Goal: Navigation & Orientation: Find specific page/section

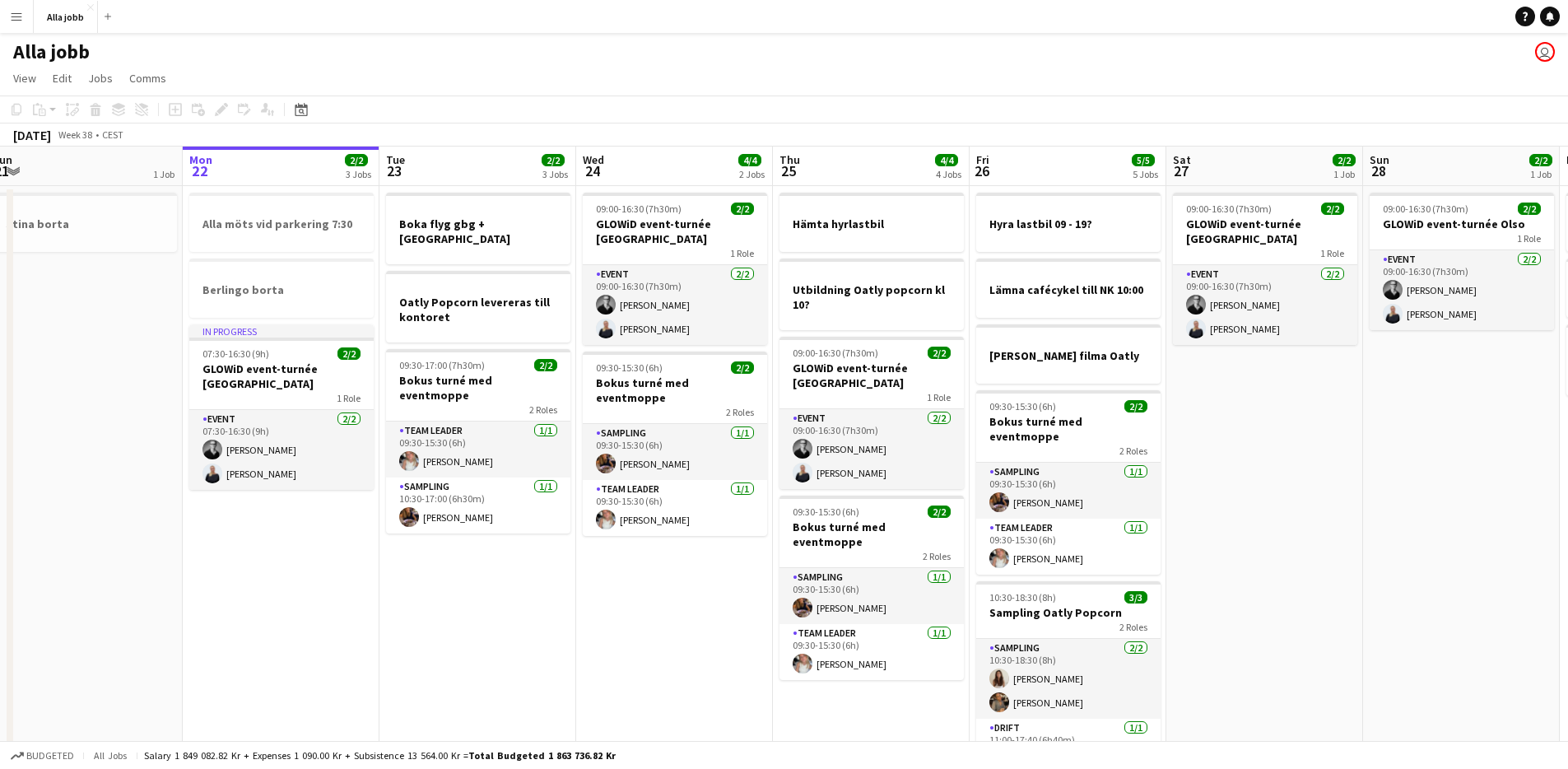
scroll to position [0, 439]
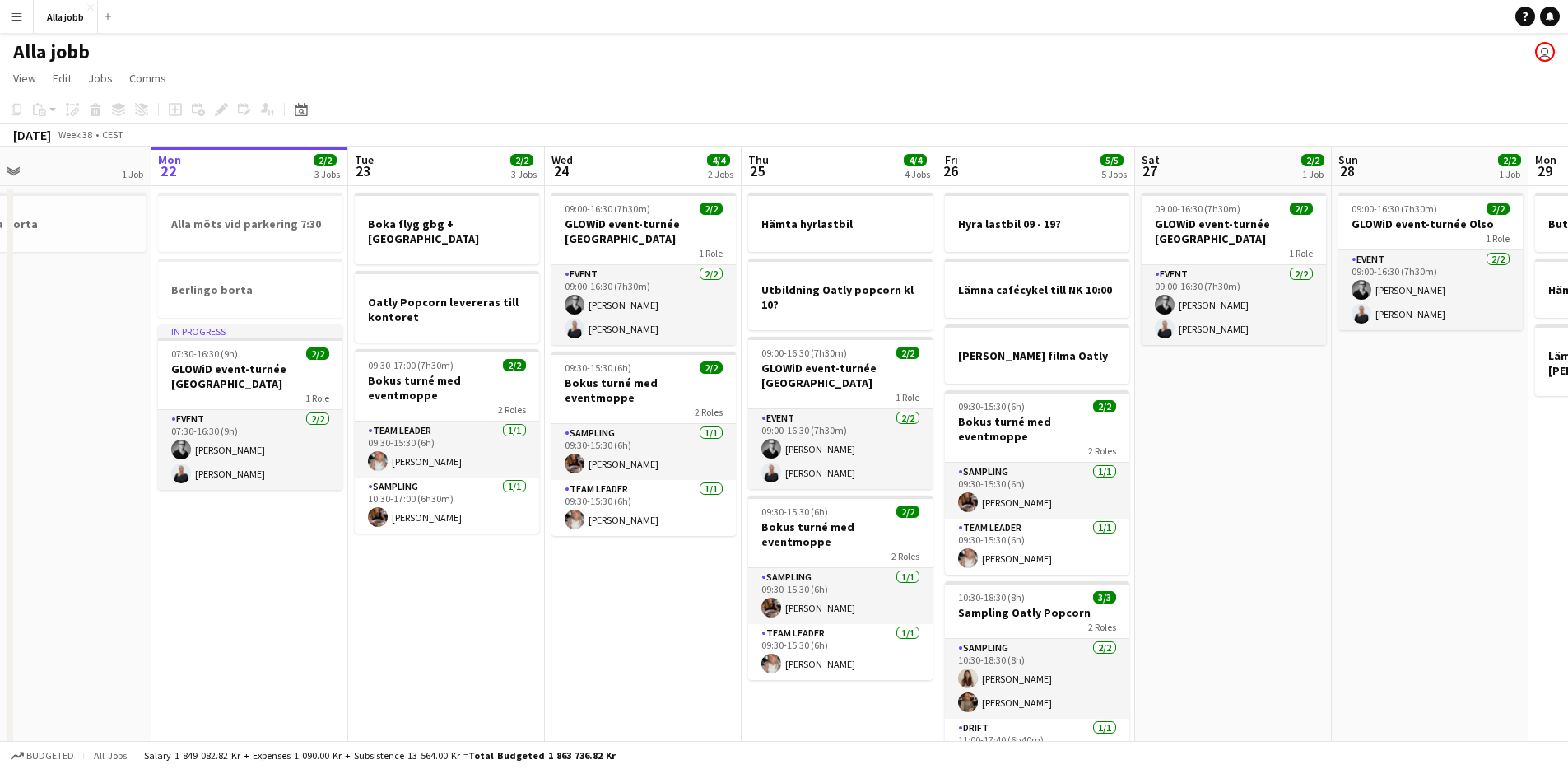
drag, startPoint x: 689, startPoint y: 603, endPoint x: 644, endPoint y: 610, distance: 45.5
click at [644, 610] on app-calendar-viewport "Fri 19 4/4 5 Jobs Sat 20 4/4 3 Jobs Sun 21 1 Job Mon 22 2/2 3 Jobs Tue 23 2/2 3…" at bounding box center [784, 499] width 1568 height 705
click at [644, 610] on app-date-cell "09:00-16:30 (7h30m) 2/2 GLOWiD event-turnée [GEOGRAPHIC_DATA] 1 Role Event [DAT…" at bounding box center [643, 519] width 197 height 666
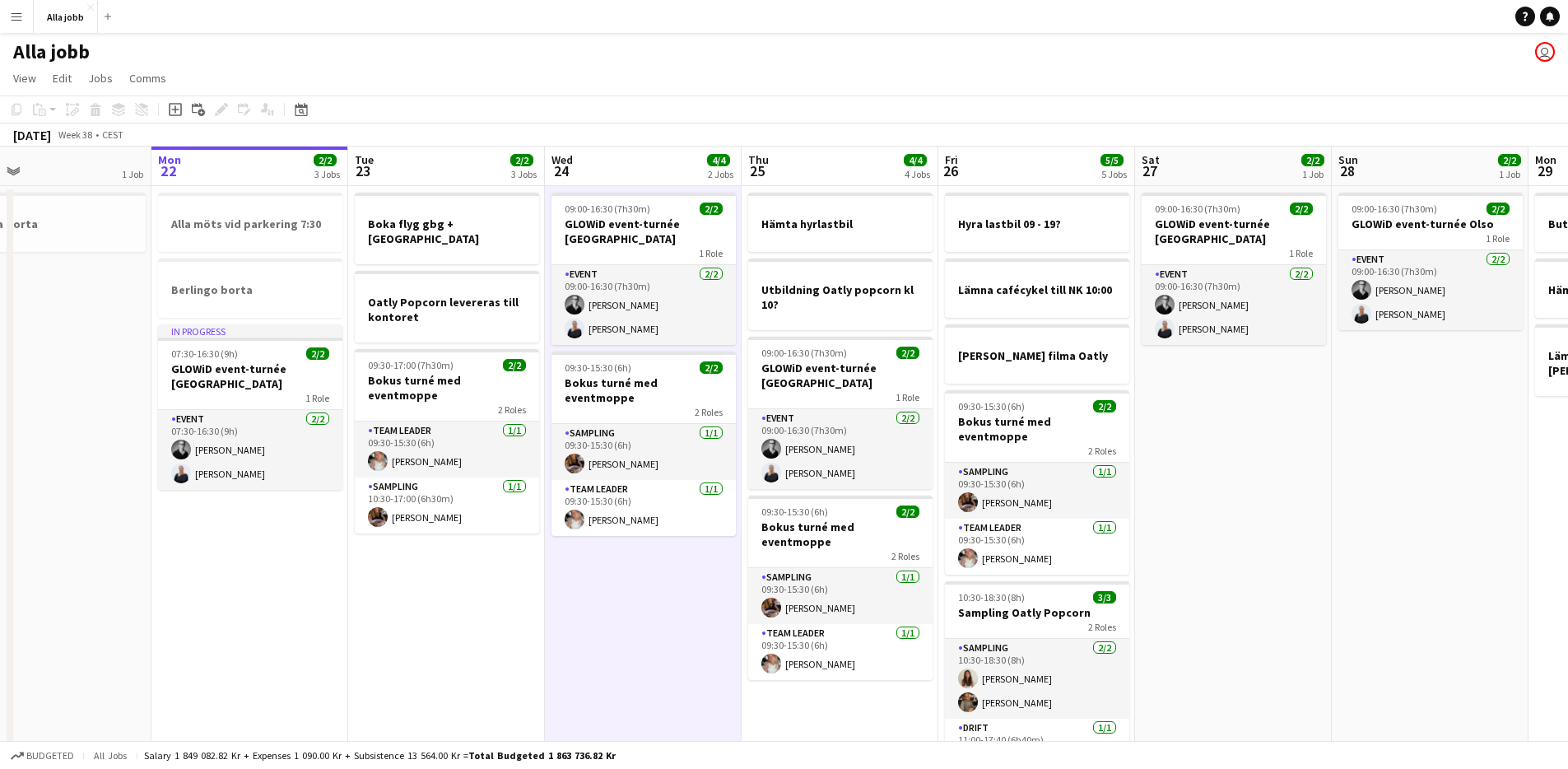
click at [644, 610] on app-date-cell "09:00-16:30 (7h30m) 2/2 GLOWiD event-turnée [GEOGRAPHIC_DATA] 1 Role Event [DAT…" at bounding box center [643, 519] width 197 height 666
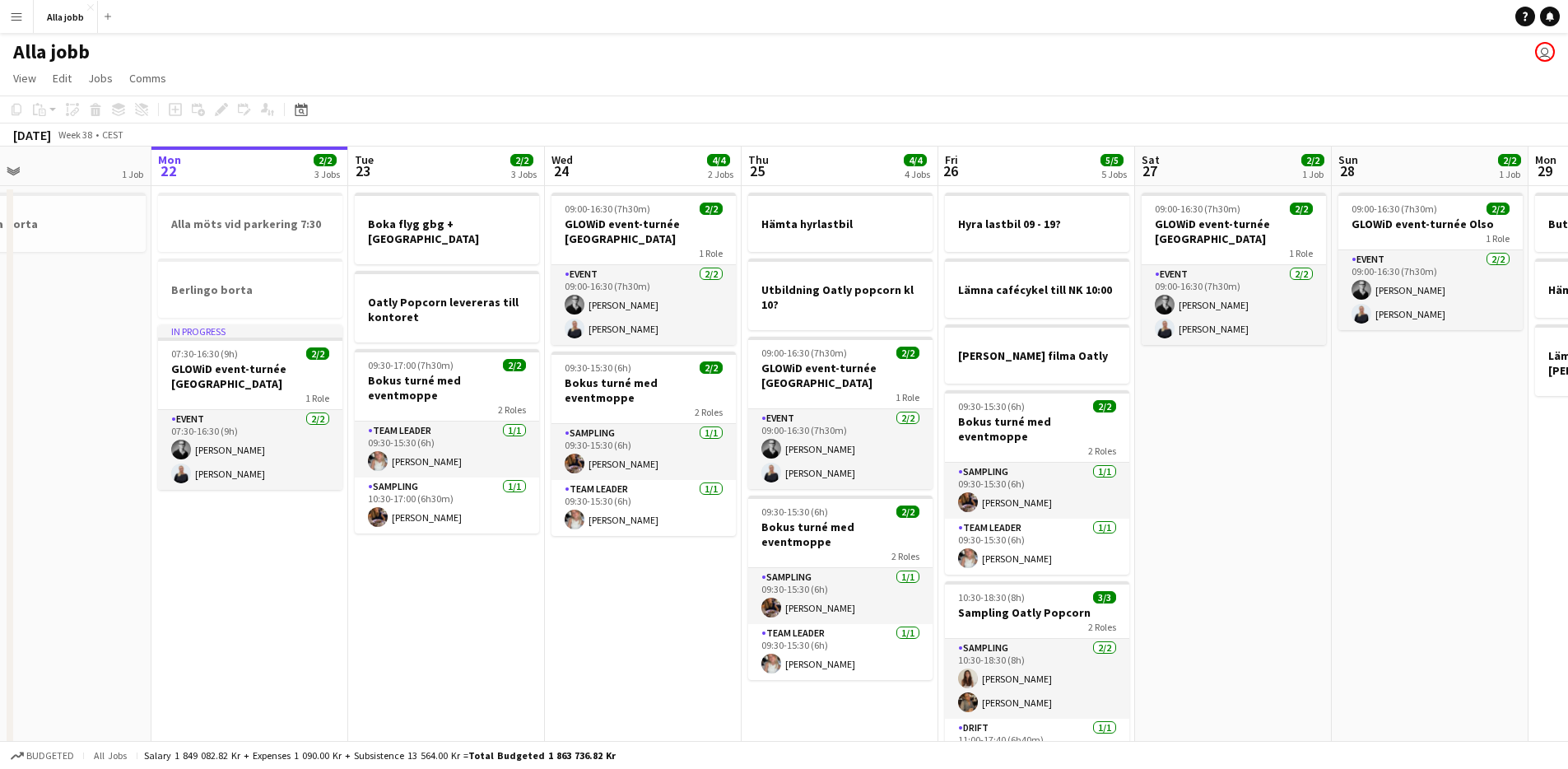
click at [644, 610] on app-date-cell "09:00-16:30 (7h30m) 2/2 GLOWiD event-turnée [GEOGRAPHIC_DATA] 1 Role Event [DAT…" at bounding box center [643, 519] width 197 height 666
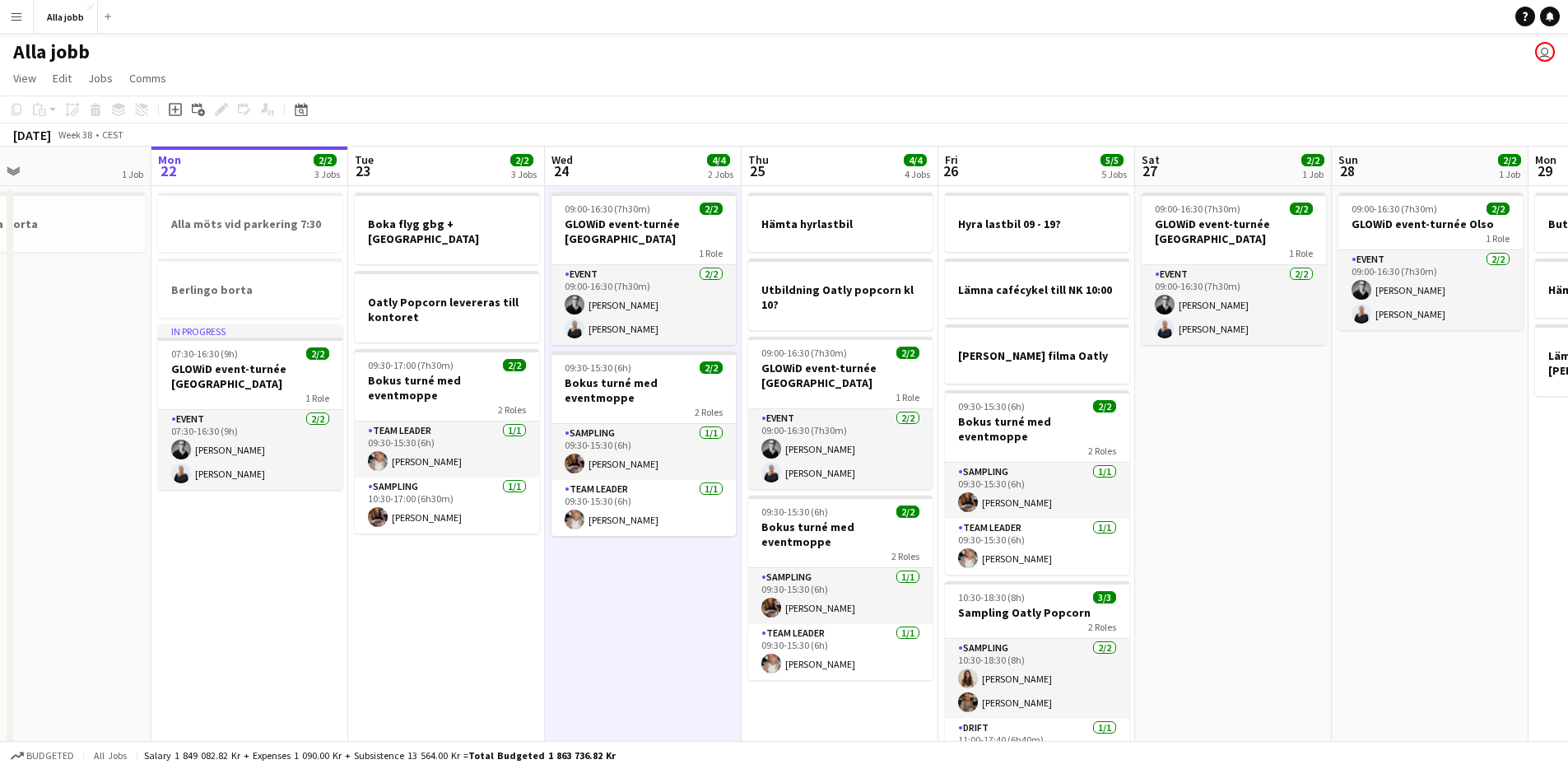
click at [644, 610] on app-date-cell "09:00-16:30 (7h30m) 2/2 GLOWiD event-turnée [GEOGRAPHIC_DATA] 1 Role Event [DAT…" at bounding box center [643, 519] width 197 height 666
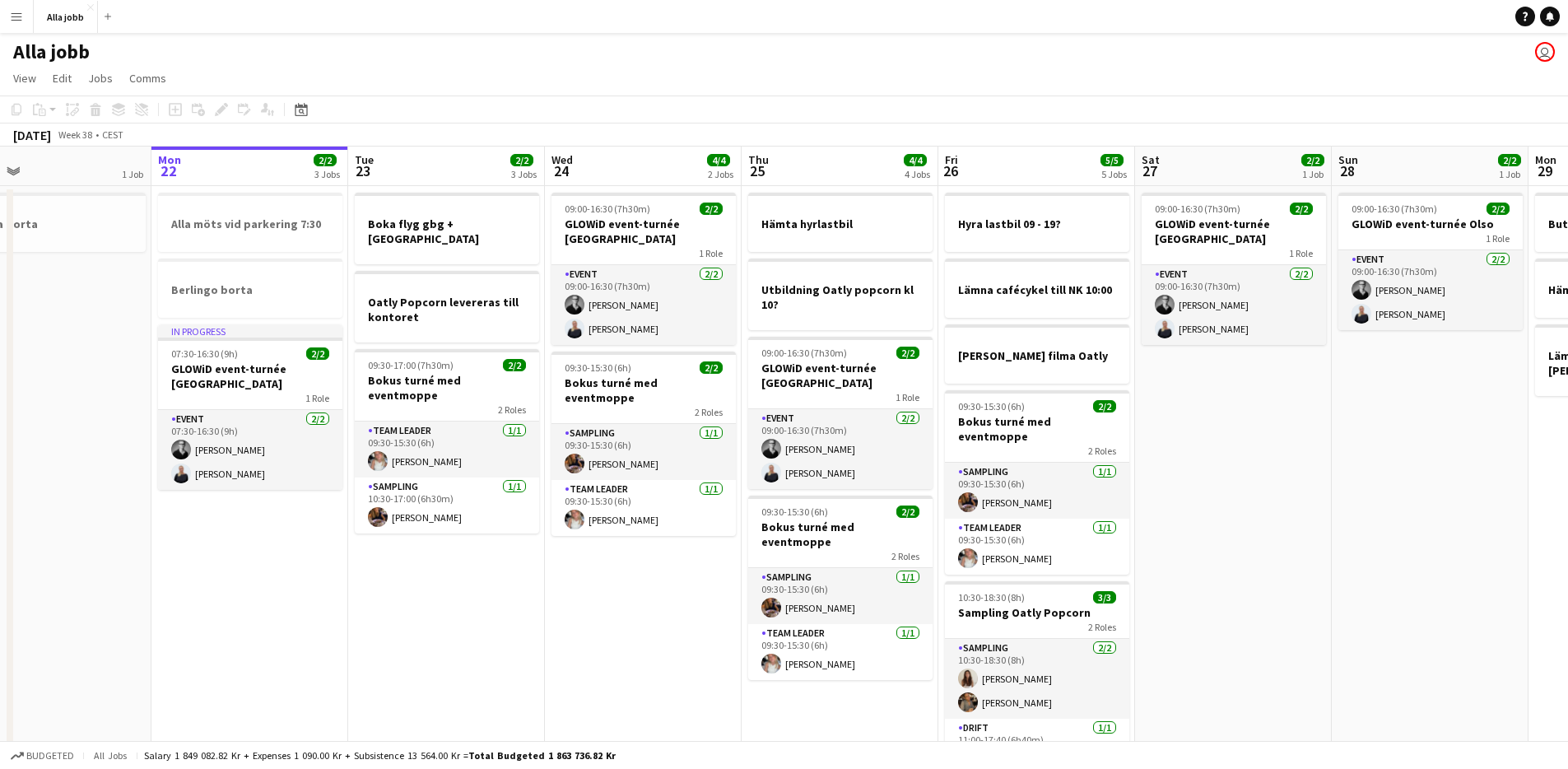
click at [644, 610] on app-date-cell "09:00-16:30 (7h30m) 2/2 GLOWiD event-turnée [GEOGRAPHIC_DATA] 1 Role Event [DAT…" at bounding box center [643, 519] width 197 height 666
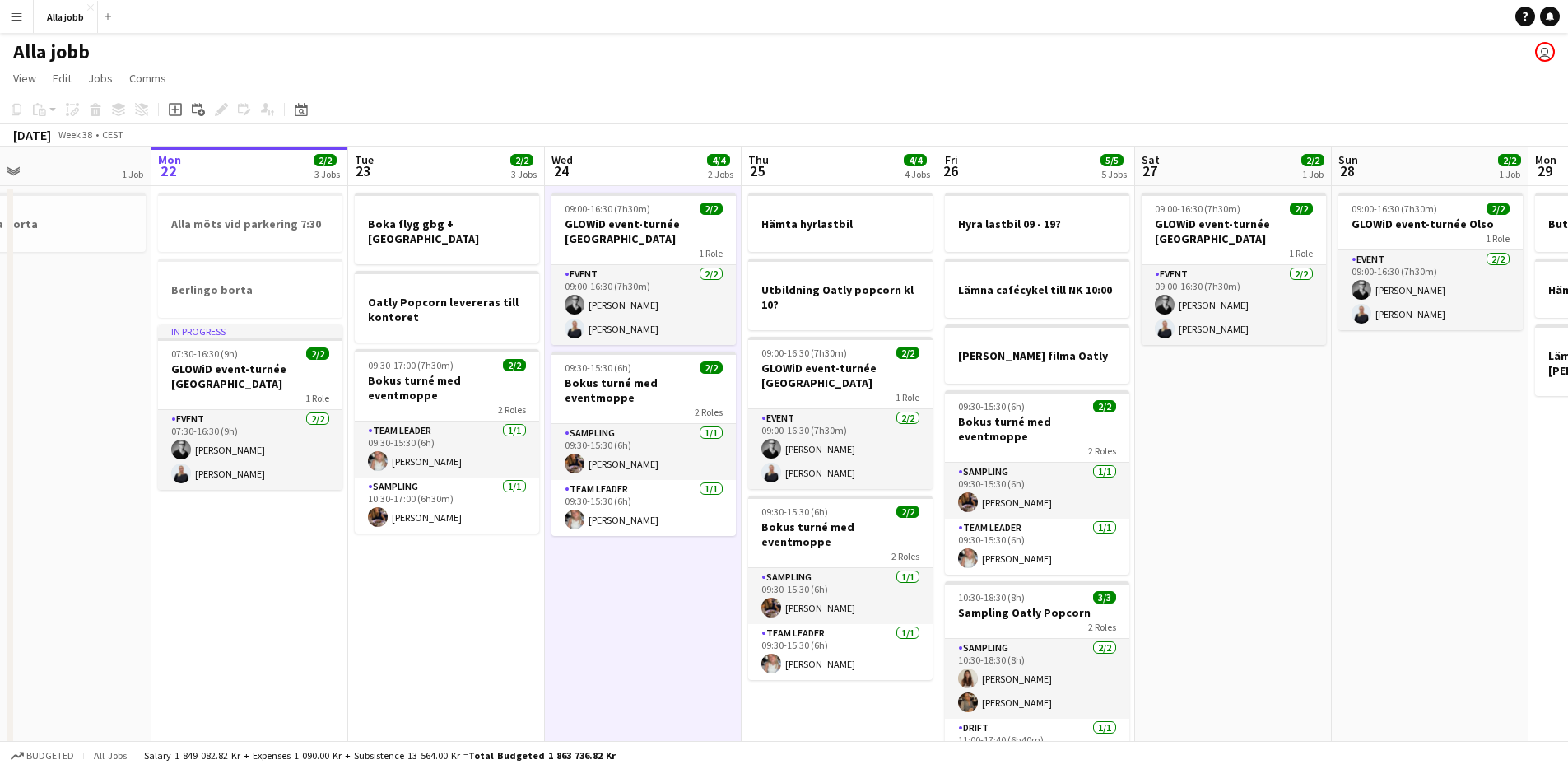
click at [645, 610] on app-date-cell "09:00-16:30 (7h30m) 2/2 GLOWiD event-turnée [GEOGRAPHIC_DATA] 1 Role Event [DAT…" at bounding box center [643, 519] width 197 height 666
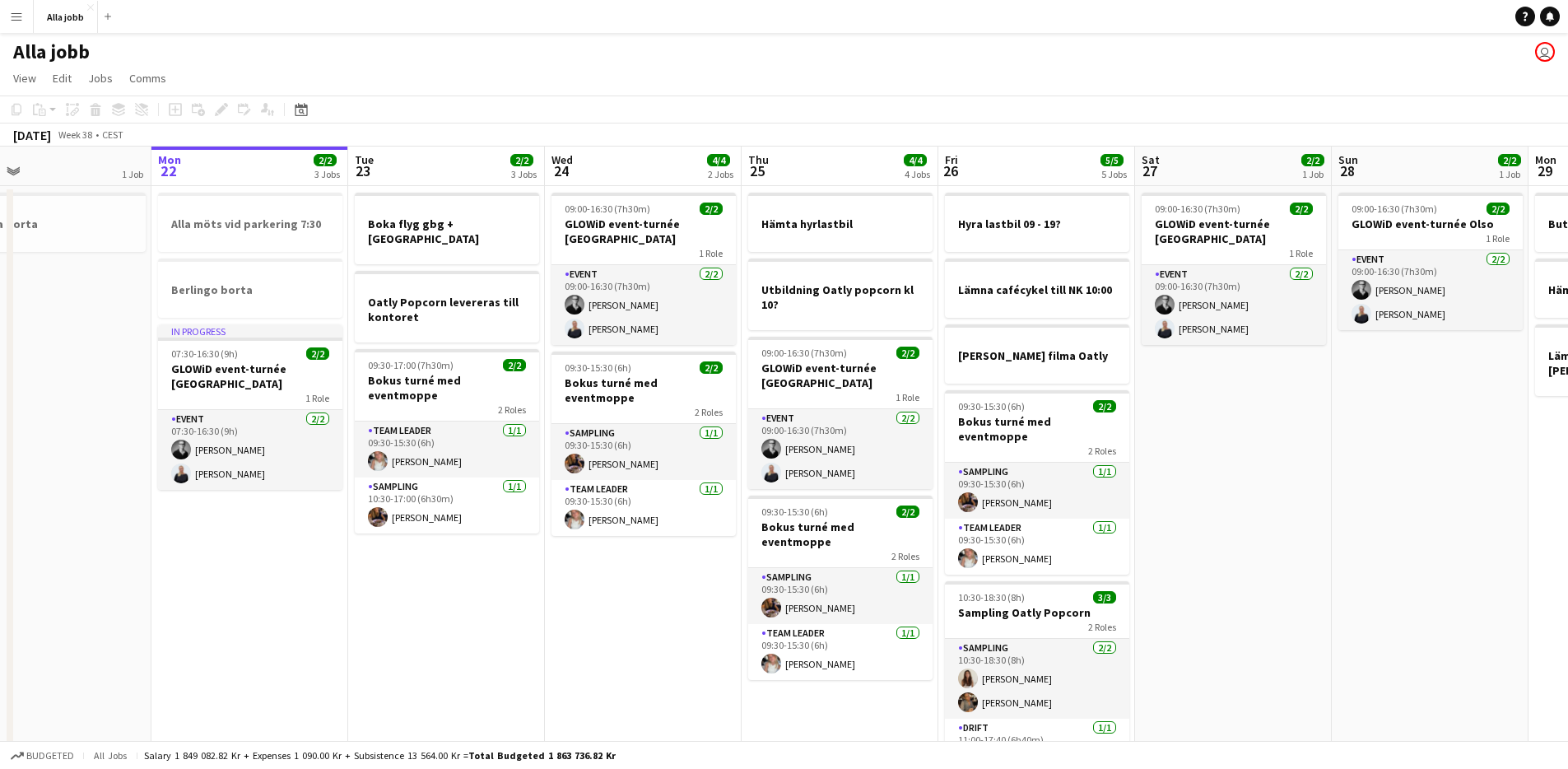
click at [645, 610] on app-date-cell "09:00-16:30 (7h30m) 2/2 GLOWiD event-turnée [GEOGRAPHIC_DATA] 1 Role Event [DAT…" at bounding box center [643, 519] width 197 height 666
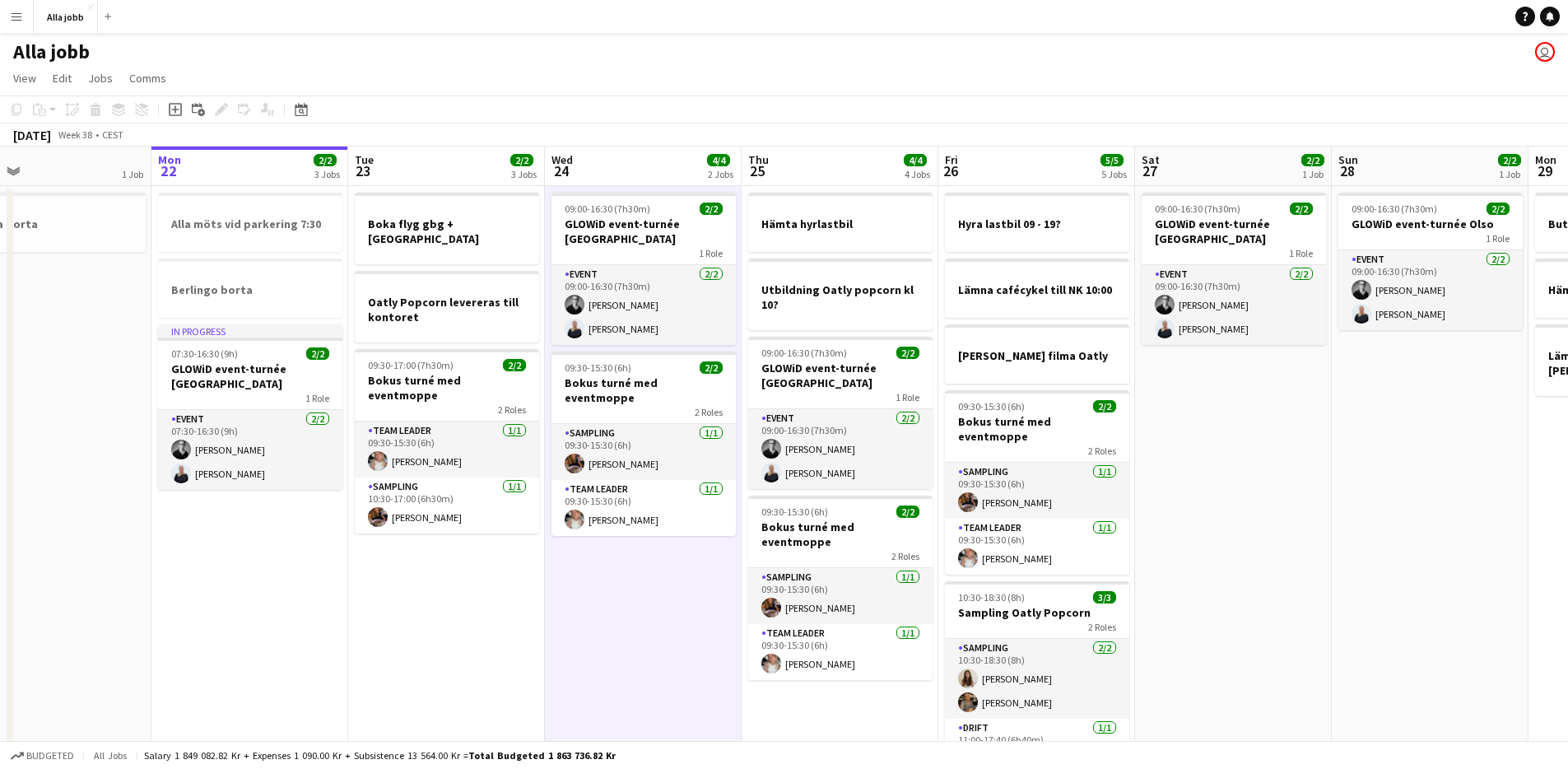
click at [645, 610] on app-date-cell "09:00-16:30 (7h30m) 2/2 GLOWiD event-turnée [GEOGRAPHIC_DATA] 1 Role Event [DAT…" at bounding box center [643, 519] width 197 height 666
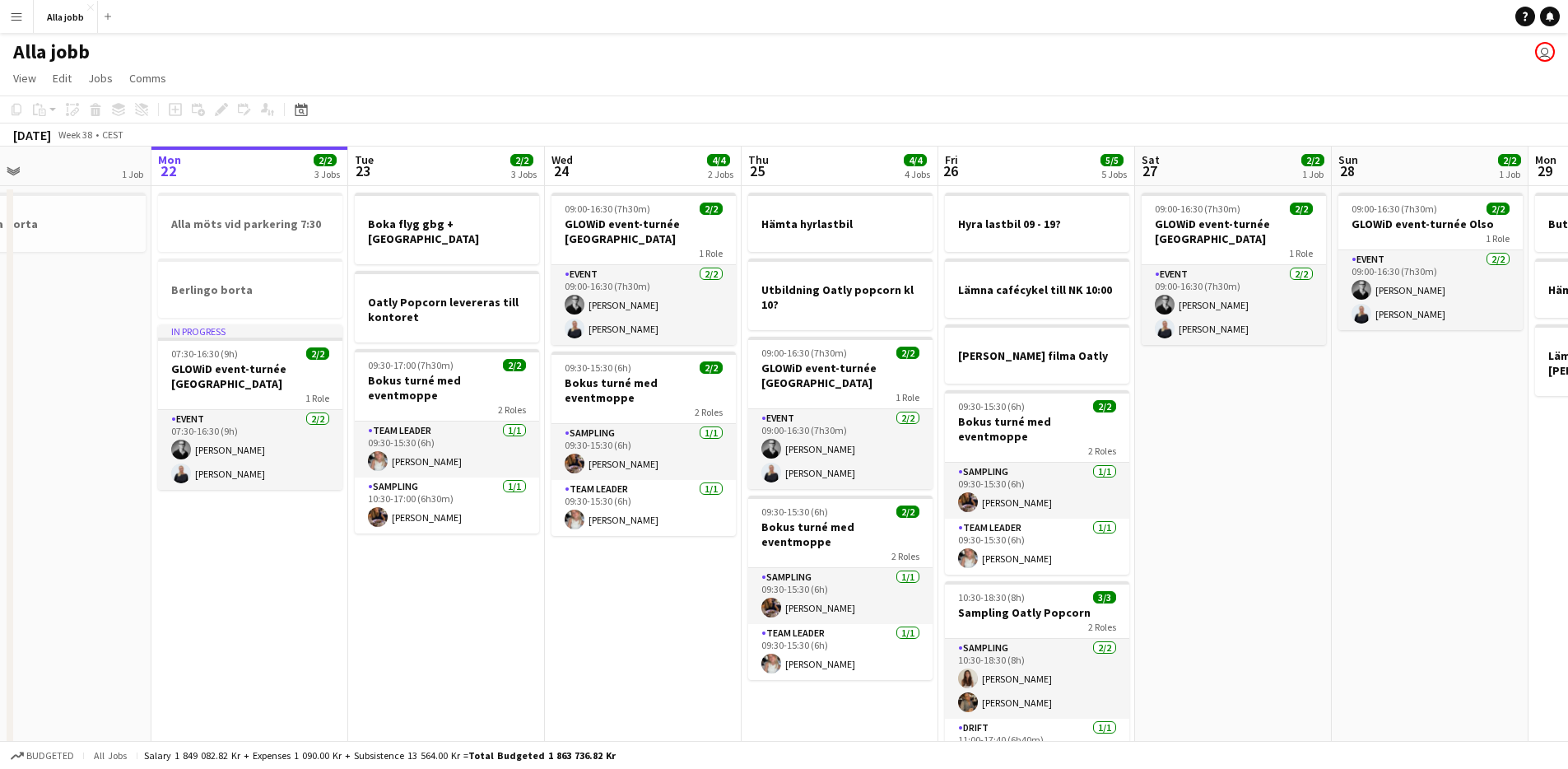
click at [645, 610] on app-date-cell "09:00-16:30 (7h30m) 2/2 GLOWiD event-turnée [GEOGRAPHIC_DATA] 1 Role Event [DAT…" at bounding box center [643, 519] width 197 height 666
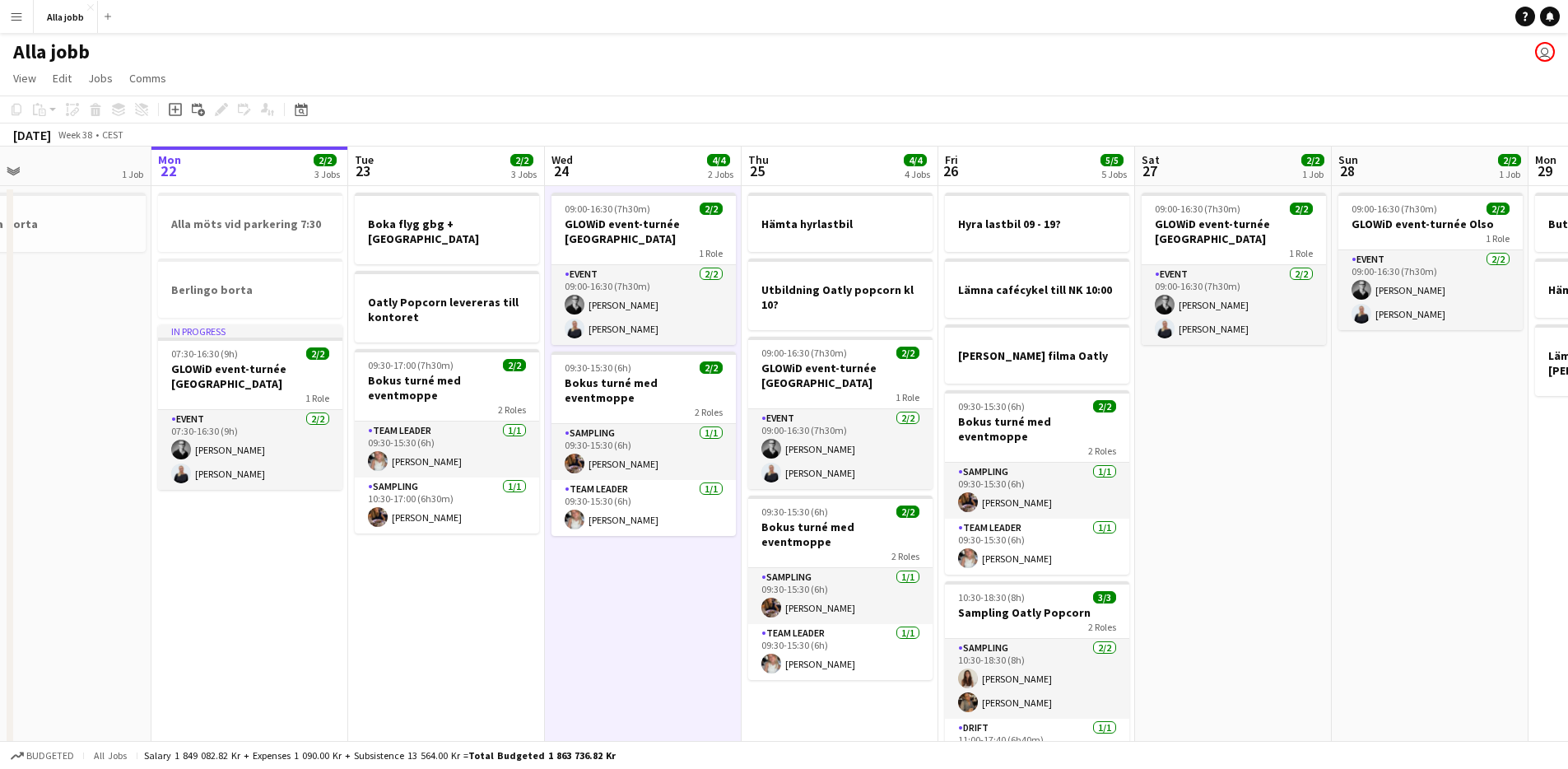
click at [645, 610] on app-date-cell "09:00-16:30 (7h30m) 2/2 GLOWiD event-turnée [GEOGRAPHIC_DATA] 1 Role Event [DAT…" at bounding box center [643, 519] width 197 height 666
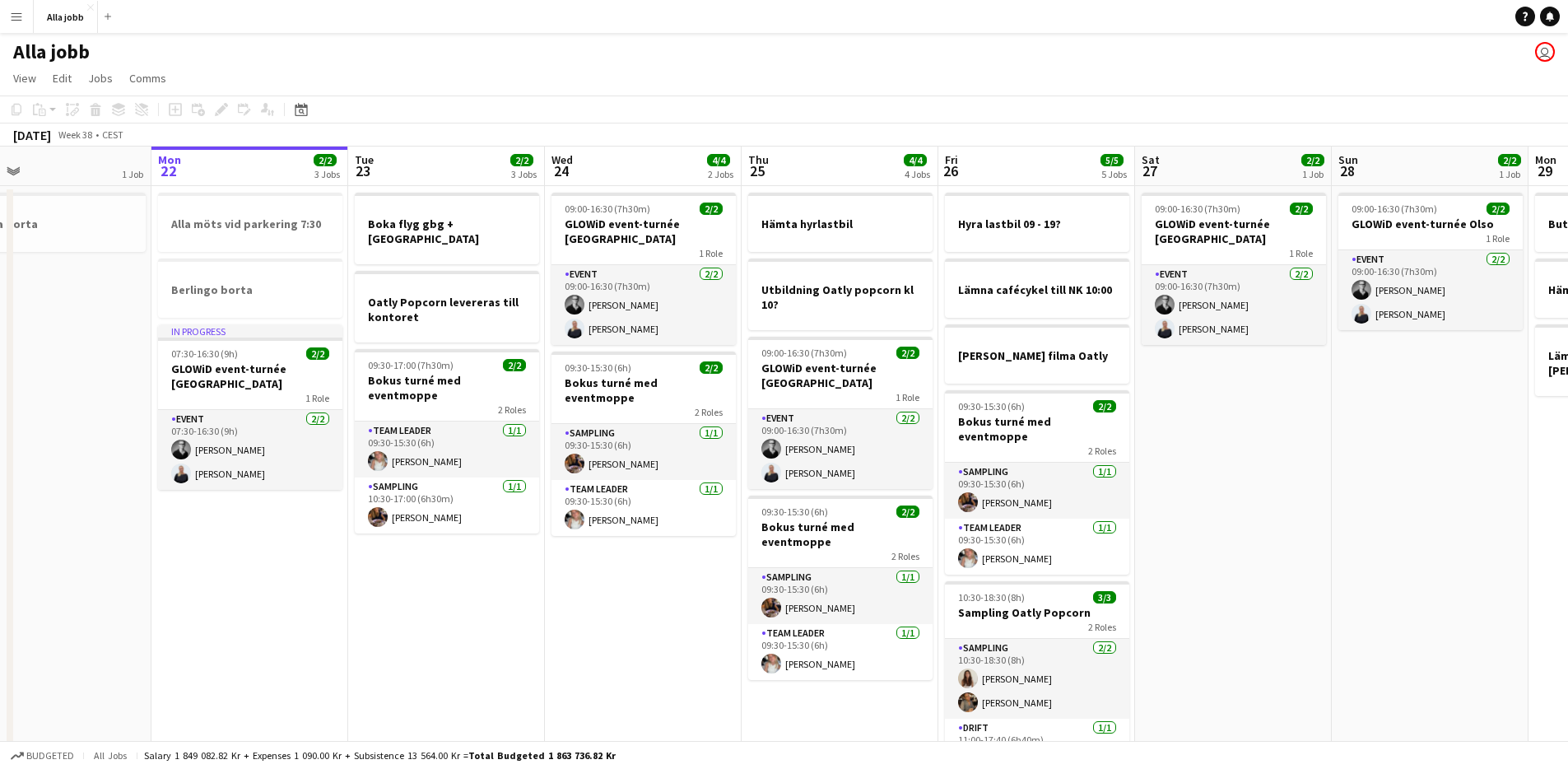
click at [645, 610] on app-date-cell "09:00-16:30 (7h30m) 2/2 GLOWiD event-turnée [GEOGRAPHIC_DATA] 1 Role Event [DAT…" at bounding box center [643, 519] width 197 height 666
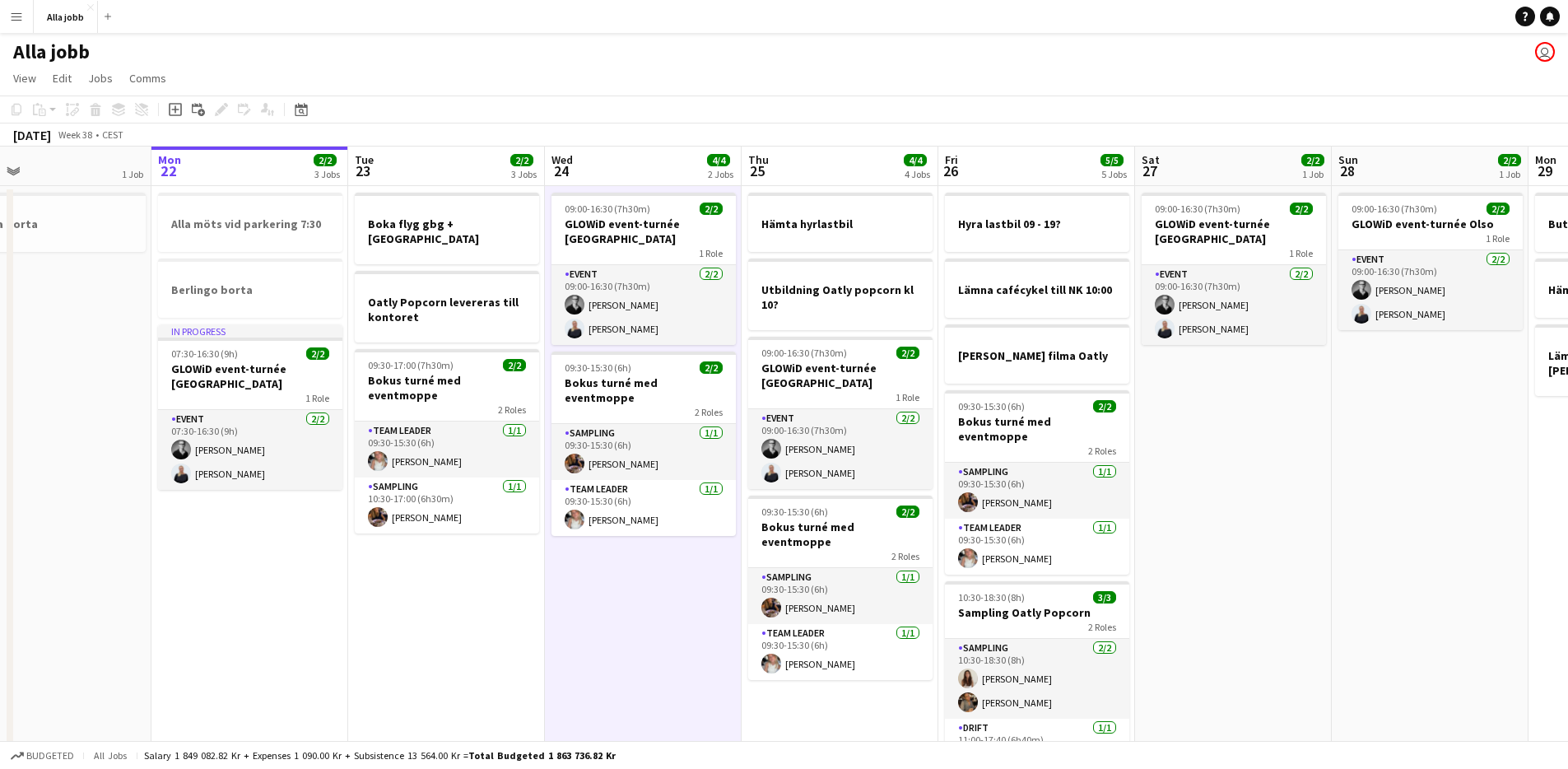
click at [645, 610] on app-date-cell "09:00-16:30 (7h30m) 2/2 GLOWiD event-turnée [GEOGRAPHIC_DATA] 1 Role Event [DAT…" at bounding box center [643, 519] width 197 height 666
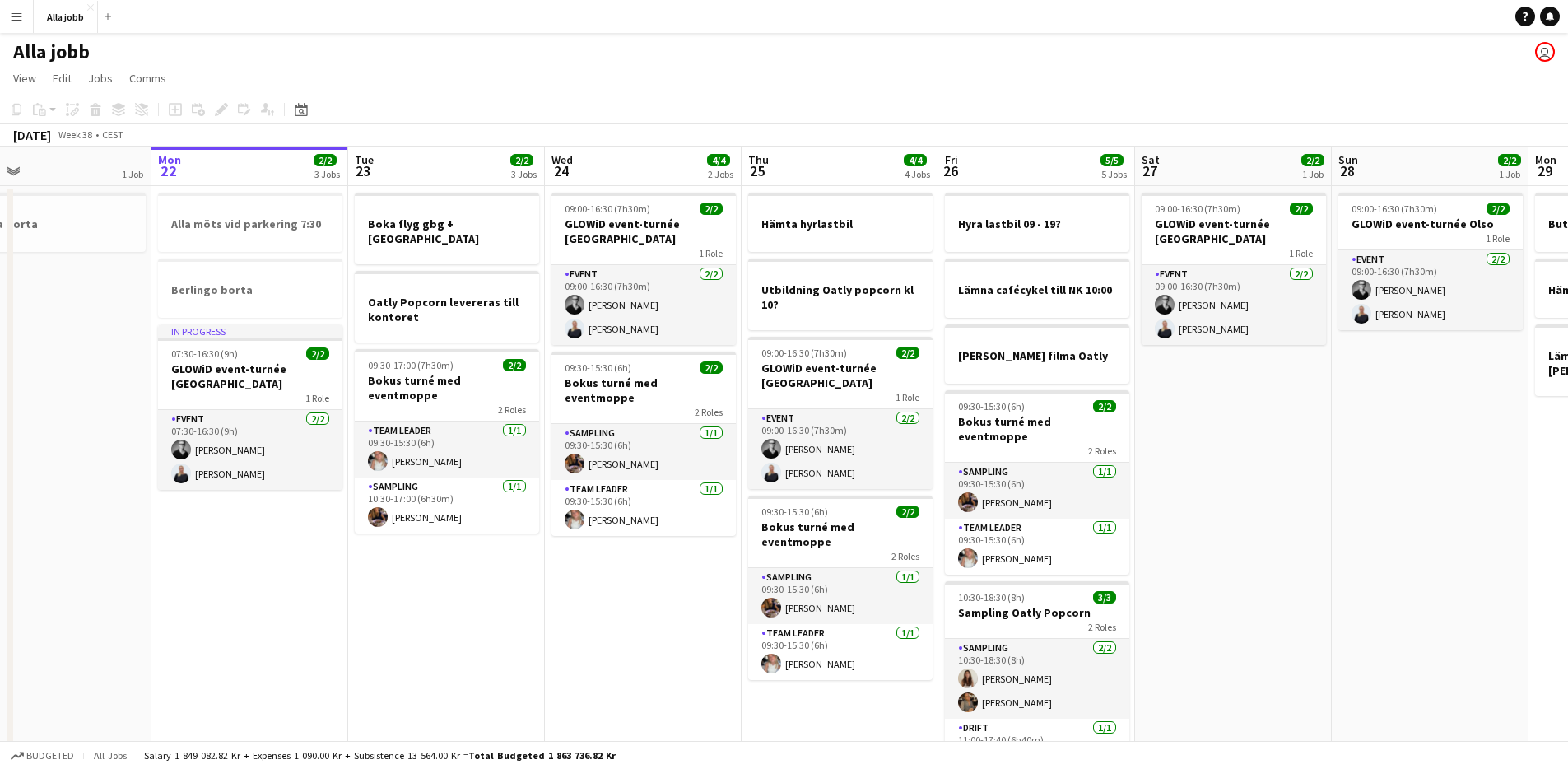
click at [645, 610] on app-date-cell "09:00-16:30 (7h30m) 2/2 GLOWiD event-turnée [GEOGRAPHIC_DATA] 1 Role Event [DAT…" at bounding box center [643, 519] width 197 height 666
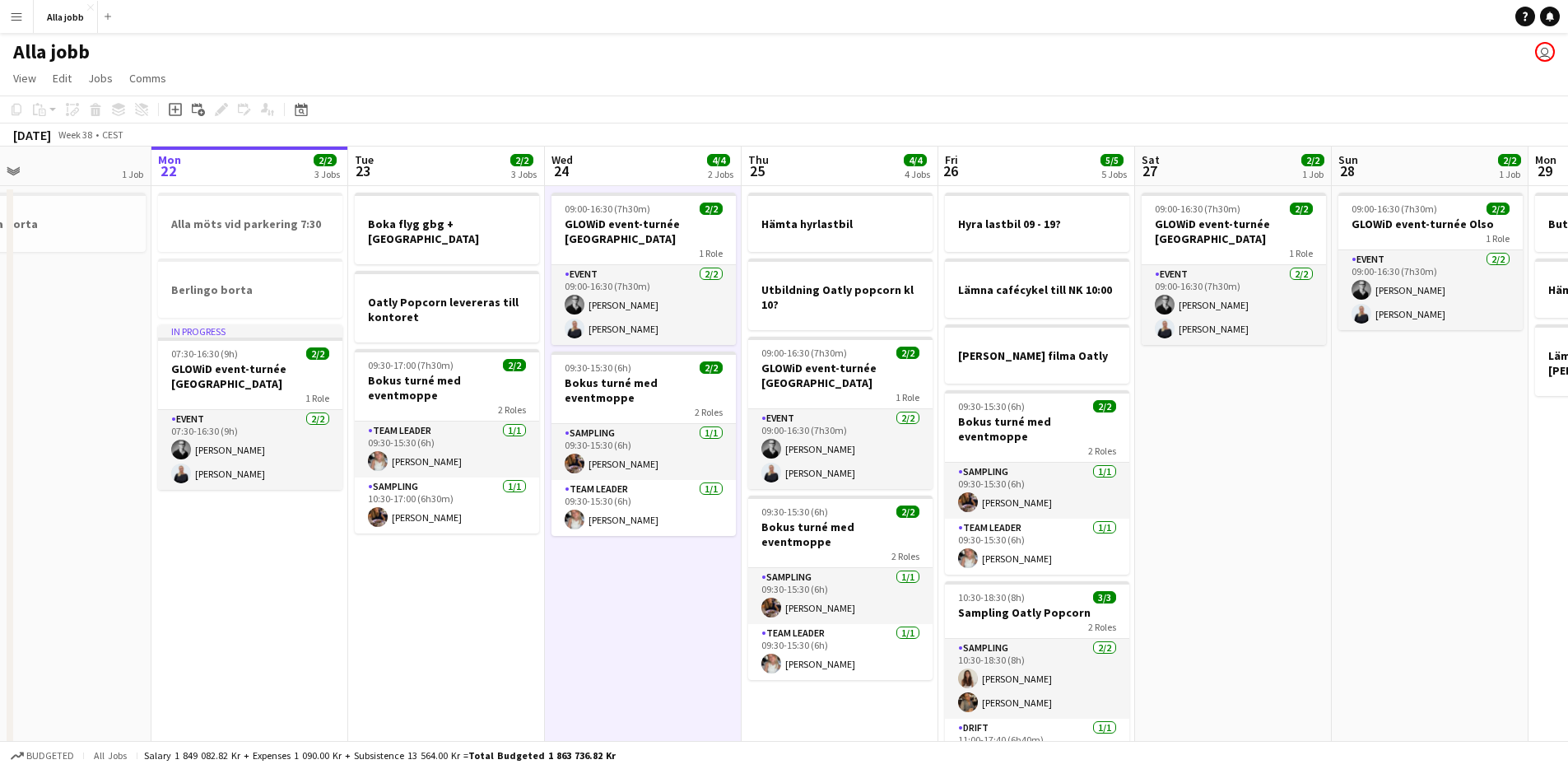
click at [645, 610] on app-date-cell "09:00-16:30 (7h30m) 2/2 GLOWiD event-turnée [GEOGRAPHIC_DATA] 1 Role Event [DAT…" at bounding box center [643, 519] width 197 height 666
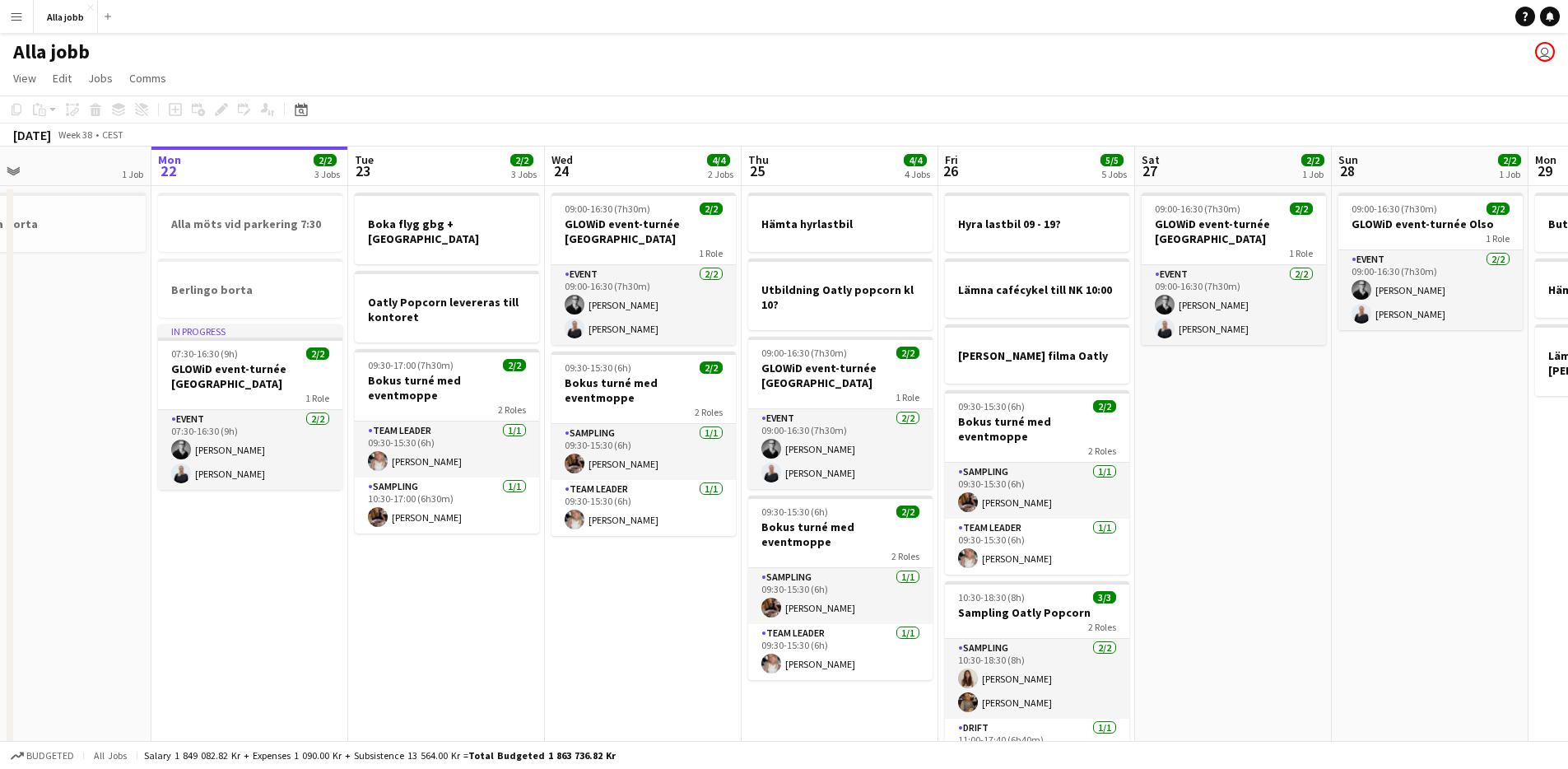
click at [645, 610] on app-date-cell "09:00-16:30 (7h30m) 2/2 GLOWiD event-turnée [GEOGRAPHIC_DATA] 1 Role Event [DAT…" at bounding box center [643, 519] width 197 height 666
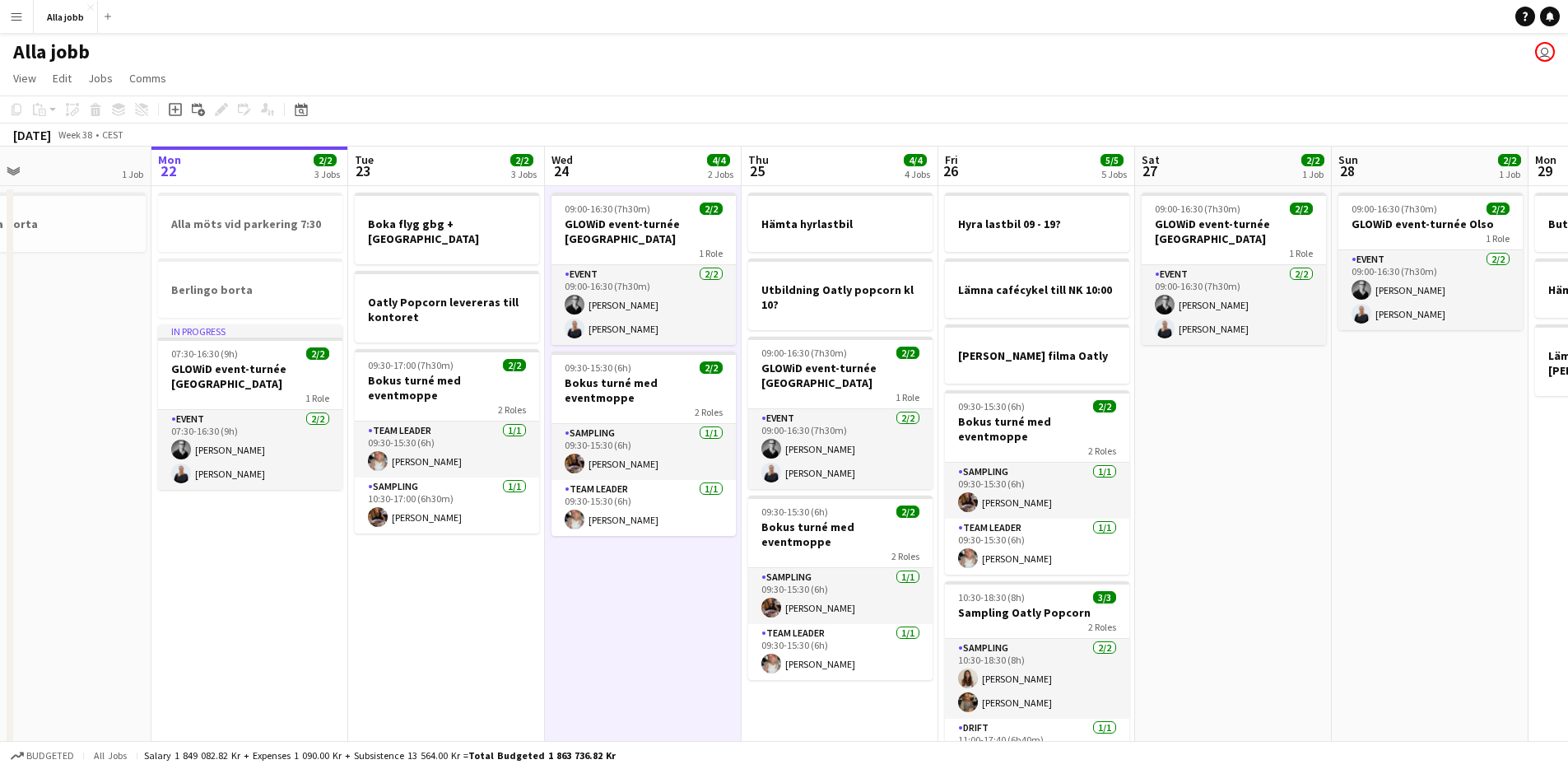
click at [645, 610] on app-date-cell "09:00-16:30 (7h30m) 2/2 GLOWiD event-turnée [GEOGRAPHIC_DATA] 1 Role Event [DAT…" at bounding box center [643, 519] width 197 height 666
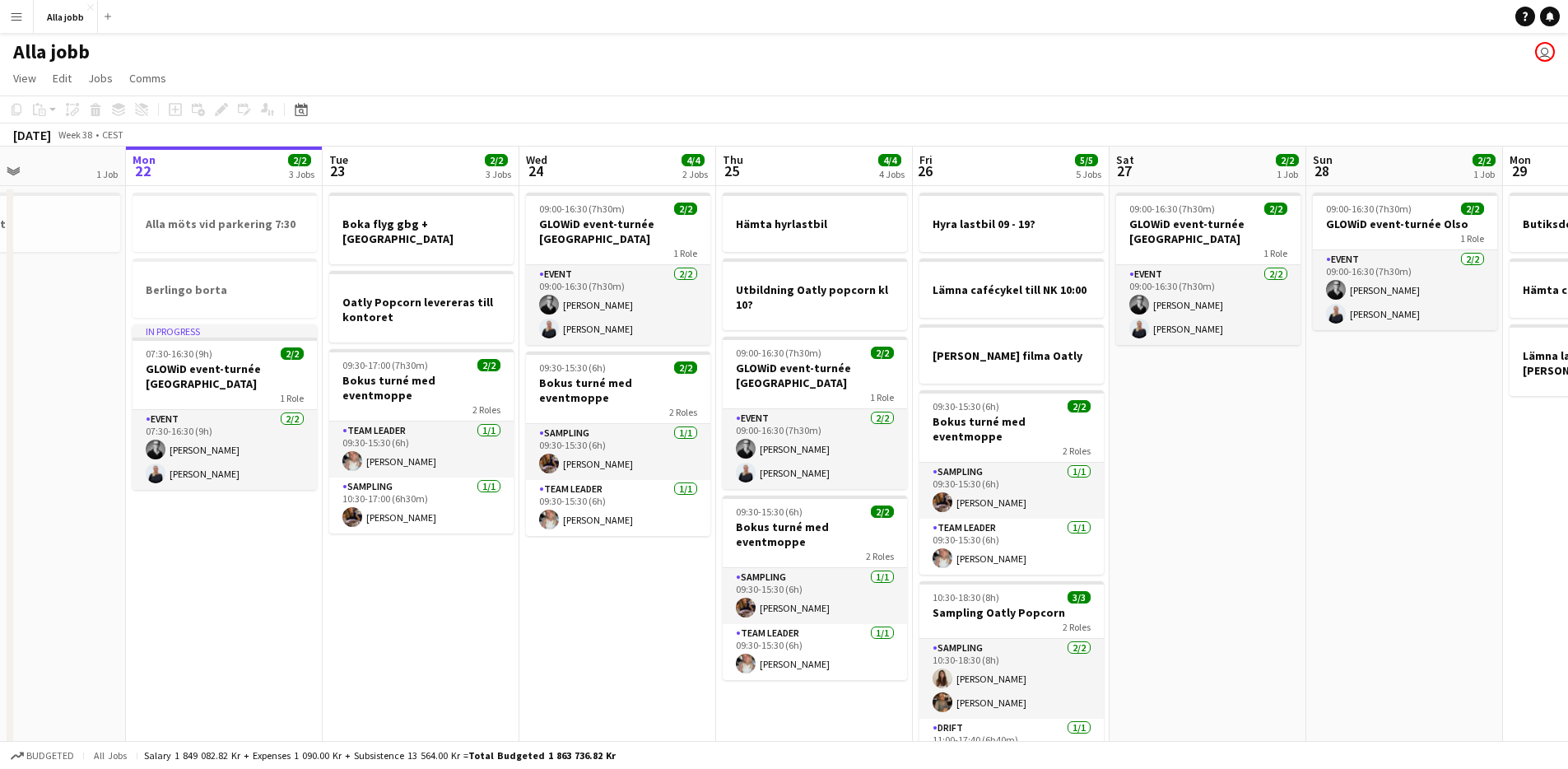
scroll to position [0, 501]
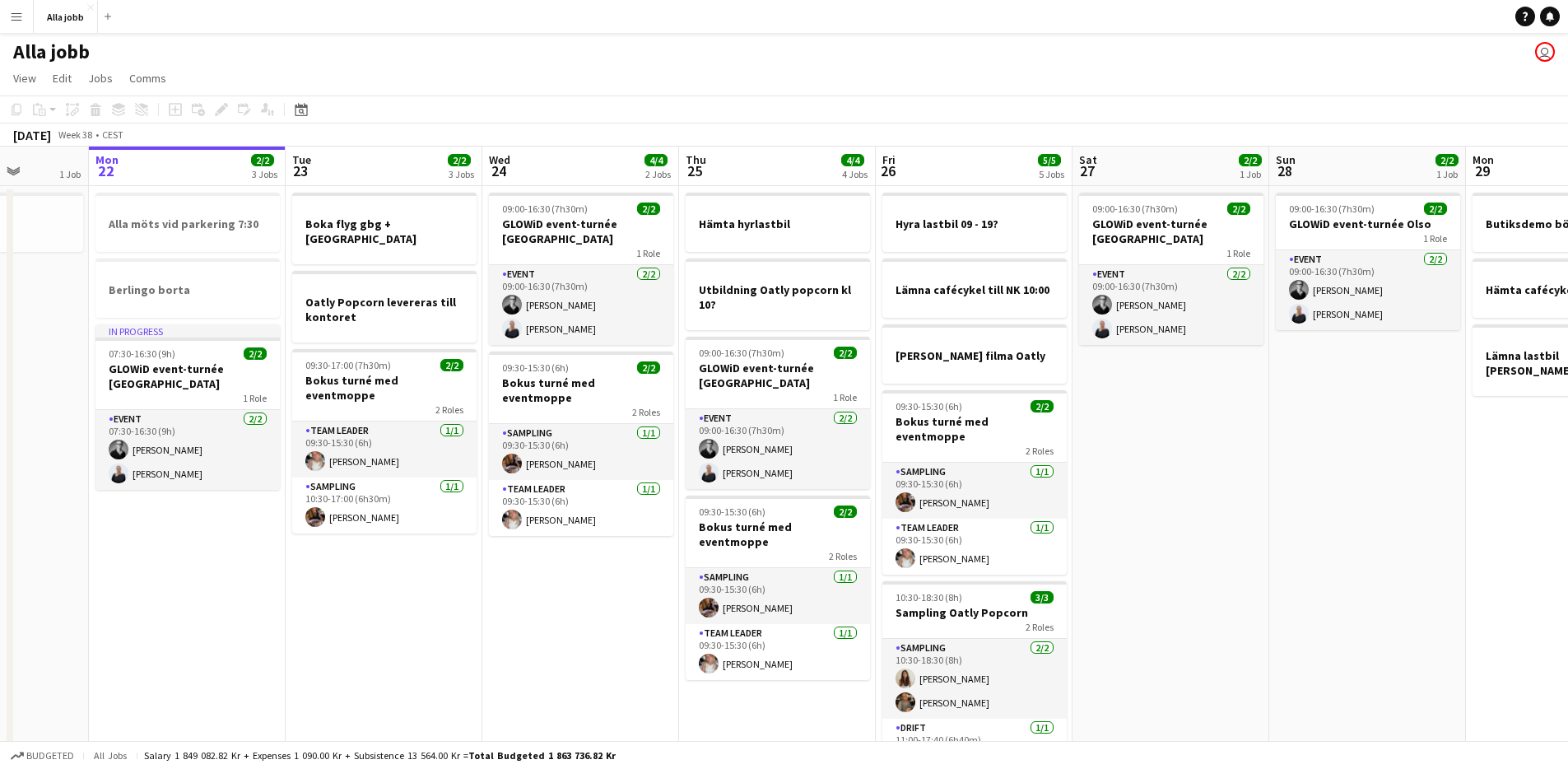
drag, startPoint x: 645, startPoint y: 610, endPoint x: 582, endPoint y: 613, distance: 63.1
click at [582, 613] on app-calendar-viewport "Fri 19 4/4 5 Jobs Sat 20 4/4 3 Jobs Sun 21 1 Job Mon 22 2/2 3 Jobs Tue 23 2/2 3…" at bounding box center [784, 499] width 1568 height 705
click at [433, 592] on app-date-cell "Boka flyg gbg + [GEOGRAPHIC_DATA] Oatly Popcorn levereras till kontoret 09:30-1…" at bounding box center [383, 519] width 197 height 666
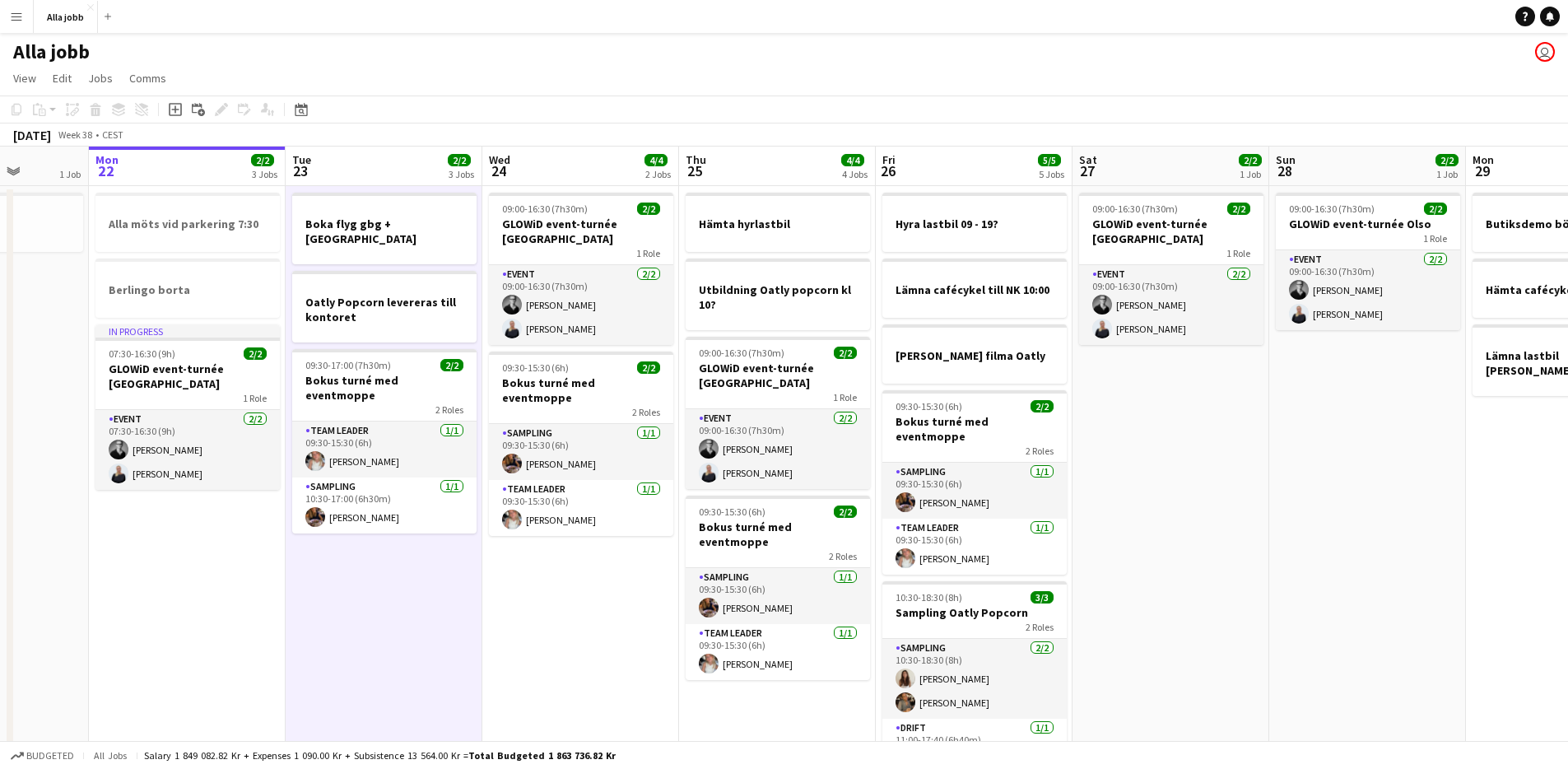
click at [433, 592] on app-date-cell "Boka flyg gbg + [GEOGRAPHIC_DATA] Oatly Popcorn levereras till kontoret 09:30-1…" at bounding box center [383, 519] width 197 height 666
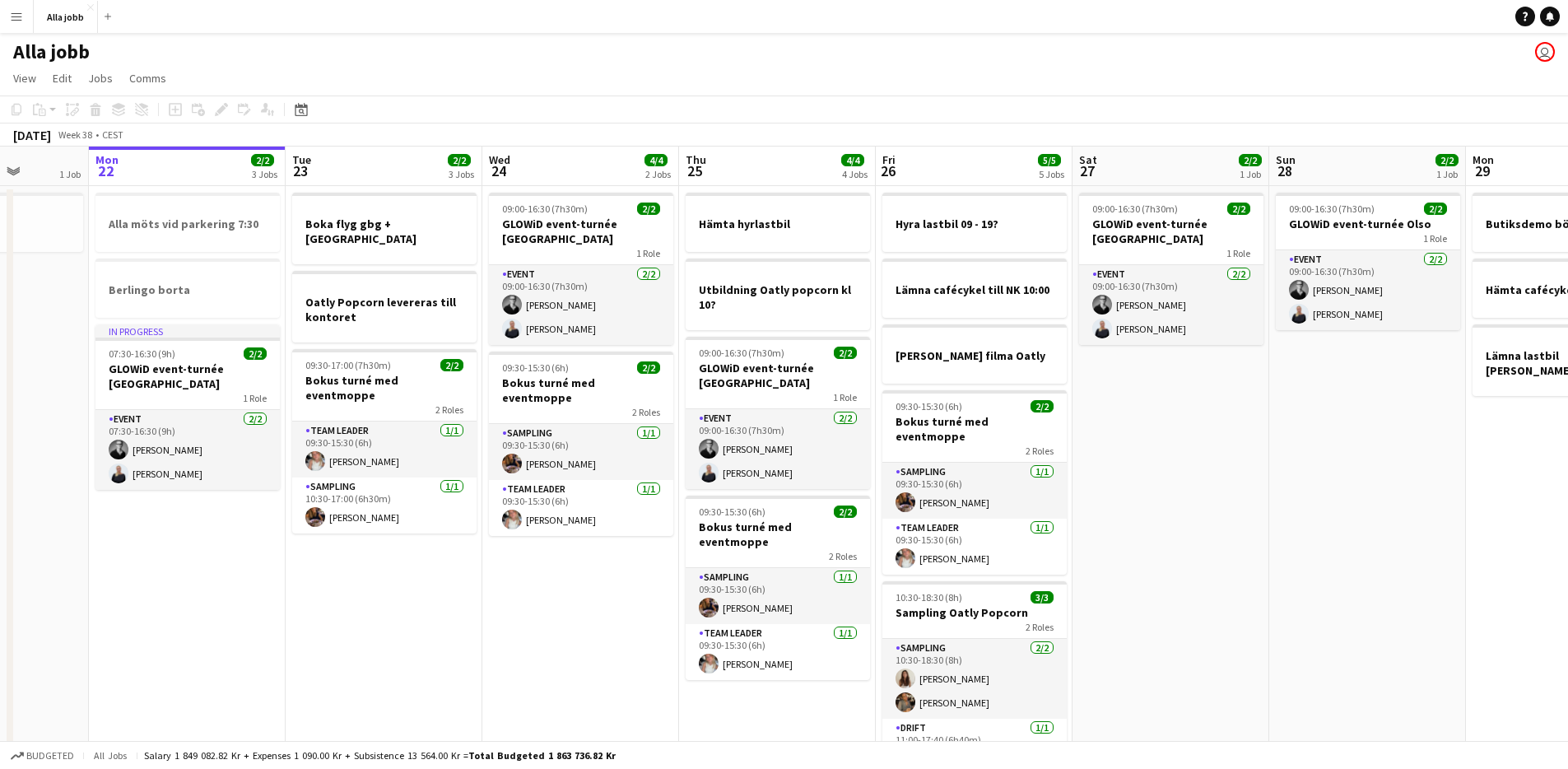
click at [553, 614] on app-date-cell "09:00-16:30 (7h30m) 2/2 GLOWiD event-turnée [GEOGRAPHIC_DATA] 1 Role Event [DAT…" at bounding box center [581, 519] width 197 height 666
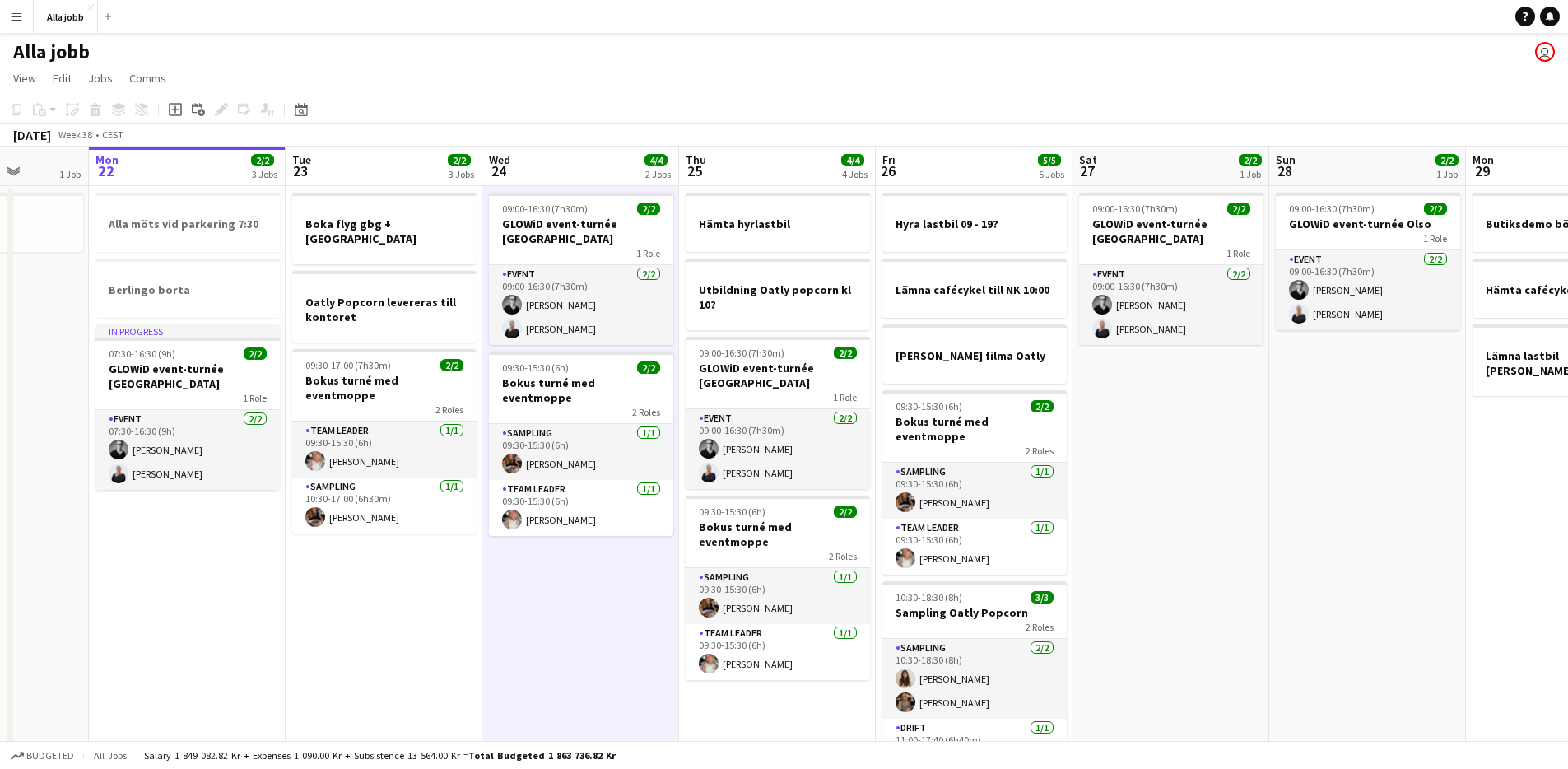
click at [553, 614] on app-date-cell "09:00-16:30 (7h30m) 2/2 GLOWiD event-turnée [GEOGRAPHIC_DATA] 1 Role Event [DAT…" at bounding box center [581, 519] width 197 height 666
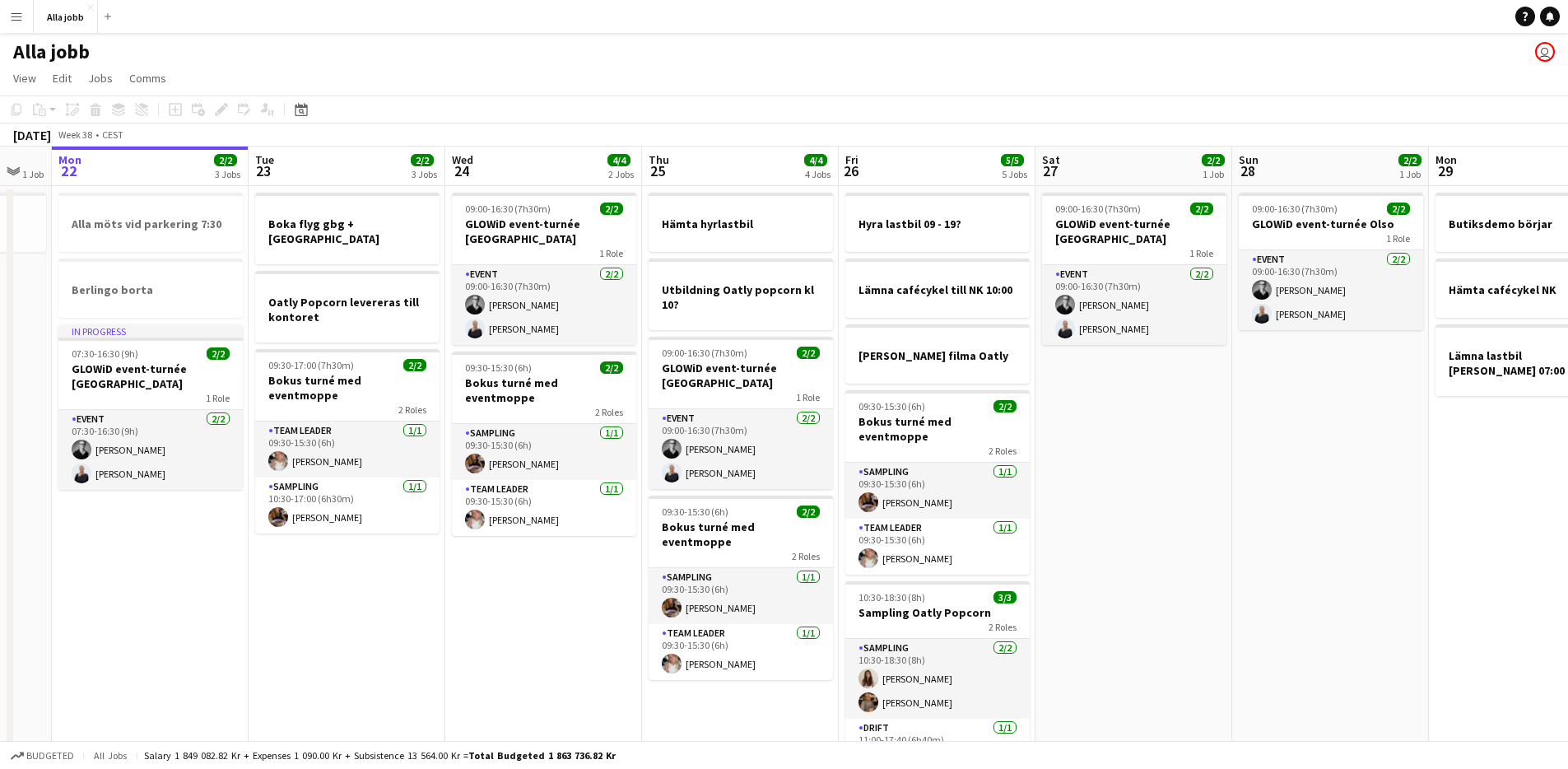
drag, startPoint x: 521, startPoint y: 612, endPoint x: 484, endPoint y: 608, distance: 37.2
click at [484, 608] on app-calendar-viewport "Fri 19 4/4 5 Jobs Sat 20 4/4 3 Jobs Sun 21 1 Job Mon 22 2/2 3 Jobs Tue 23 2/2 3…" at bounding box center [784, 499] width 1568 height 705
click at [538, 627] on app-date-cell "09:00-16:30 (7h30m) 2/2 GLOWiD event-turnée [GEOGRAPHIC_DATA] 1 Role Event [DAT…" at bounding box center [542, 519] width 197 height 666
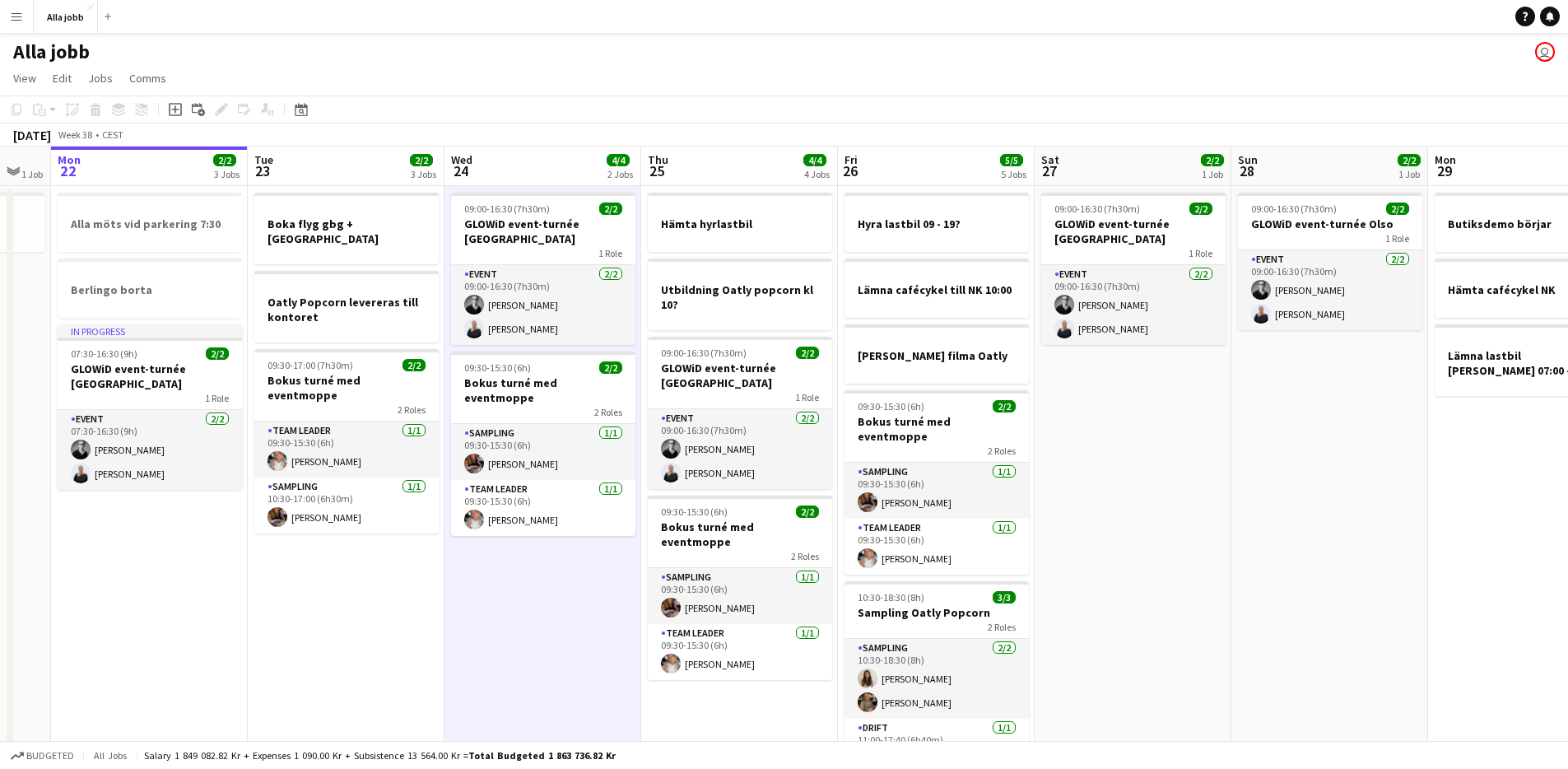
click at [538, 627] on app-date-cell "09:00-16:30 (7h30m) 2/2 GLOWiD event-turnée [GEOGRAPHIC_DATA] 1 Role Event [DAT…" at bounding box center [542, 519] width 197 height 666
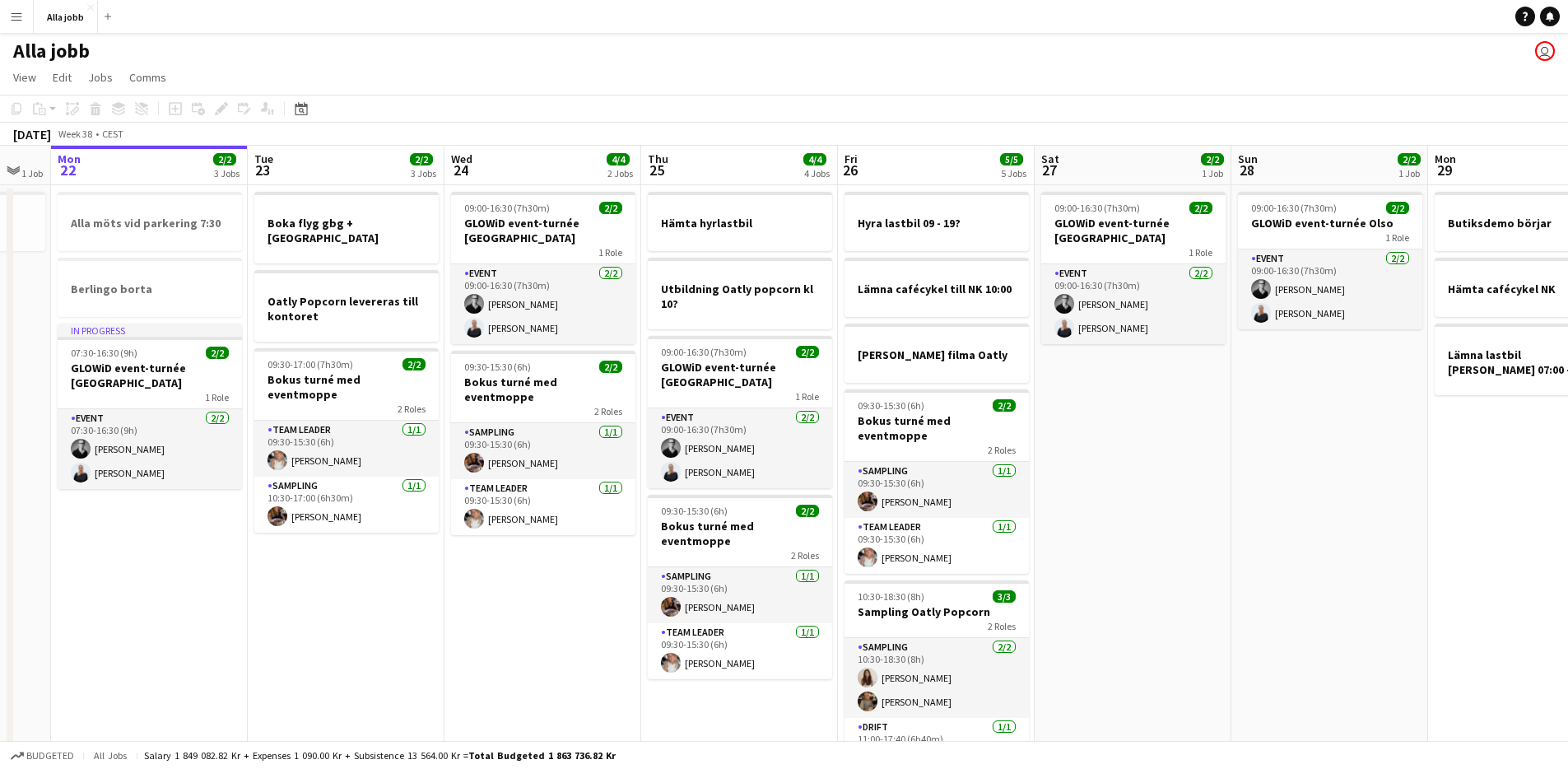
scroll to position [0, 0]
click at [1242, 529] on app-date-cell "09:00-16:30 (7h30m) 2/2 GLOWiD event-turnée Olso 1 Role Event [DATE] 09:00-16:3…" at bounding box center [1329, 519] width 197 height 666
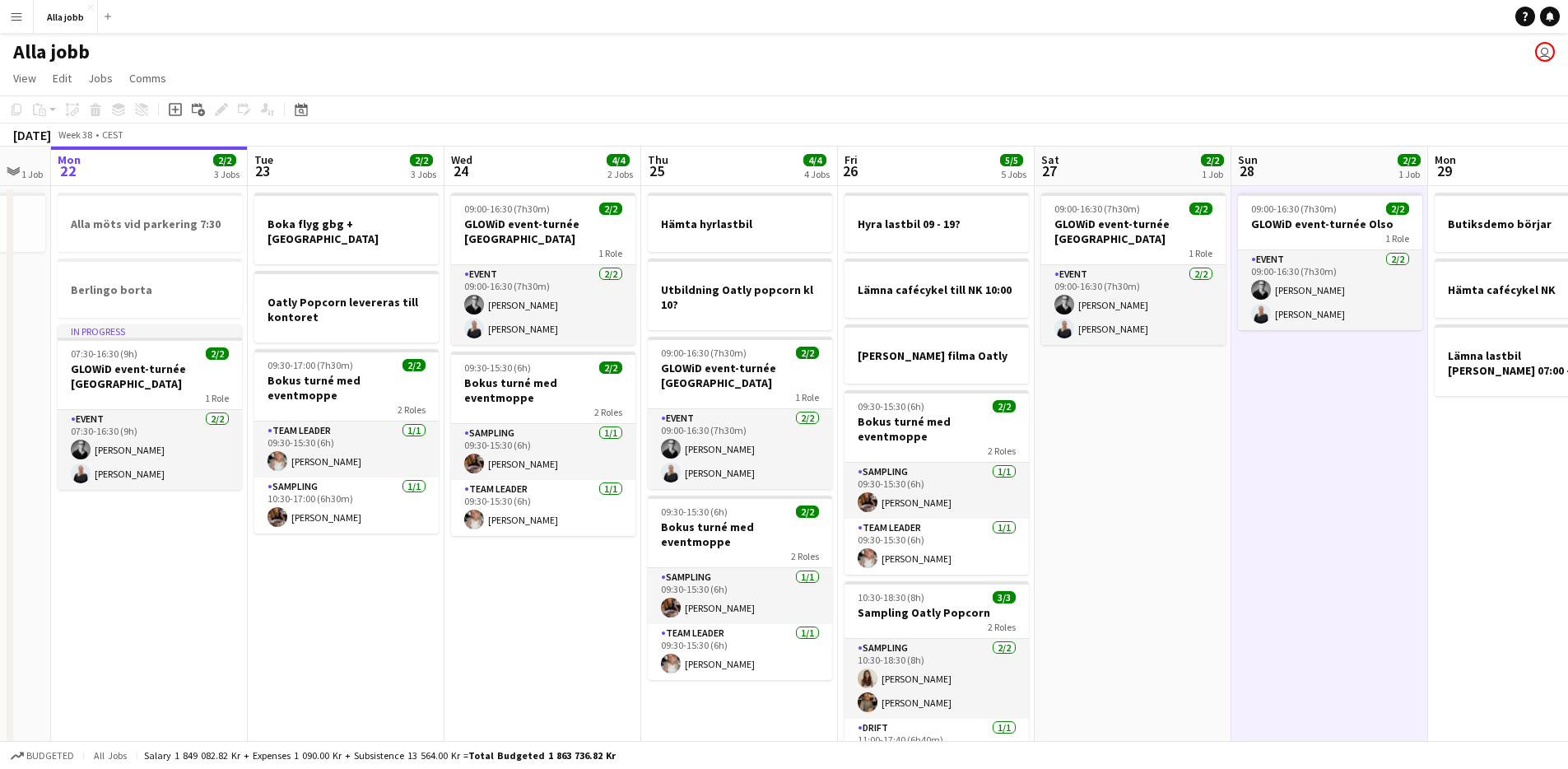
drag, startPoint x: 1211, startPoint y: 522, endPoint x: 1202, endPoint y: 521, distance: 9.1
click at [1209, 522] on app-date-cell "09:00-16:30 (7h30m) 2/2 GLOWiD event-turnée [GEOGRAPHIC_DATA] 1 Role Event [DAT…" at bounding box center [1133, 519] width 197 height 666
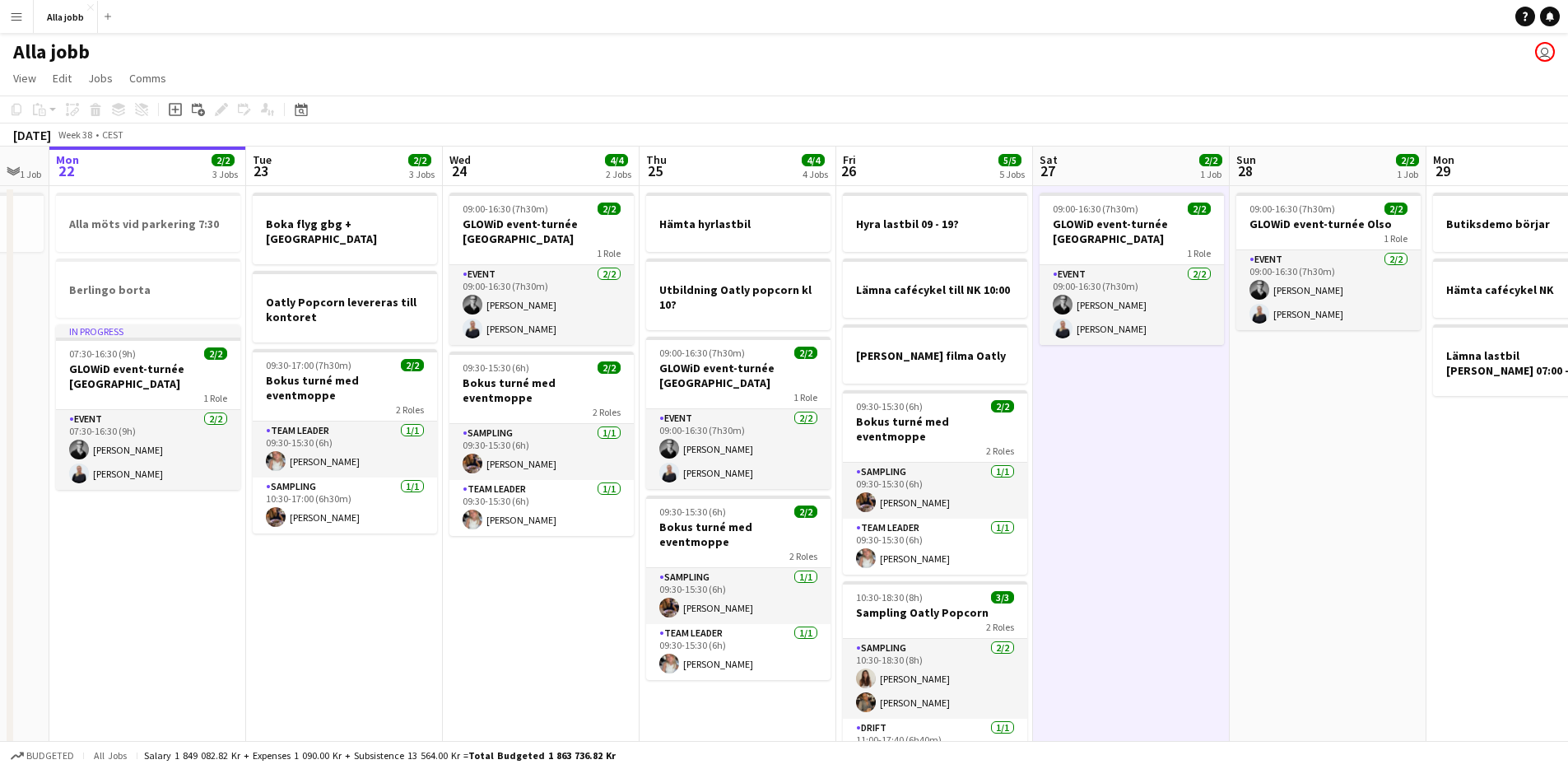
click at [1170, 517] on app-date-cell "09:00-16:30 (7h30m) 2/2 GLOWiD event-turnée [GEOGRAPHIC_DATA] 1 Role Event [DAT…" at bounding box center [1131, 519] width 197 height 666
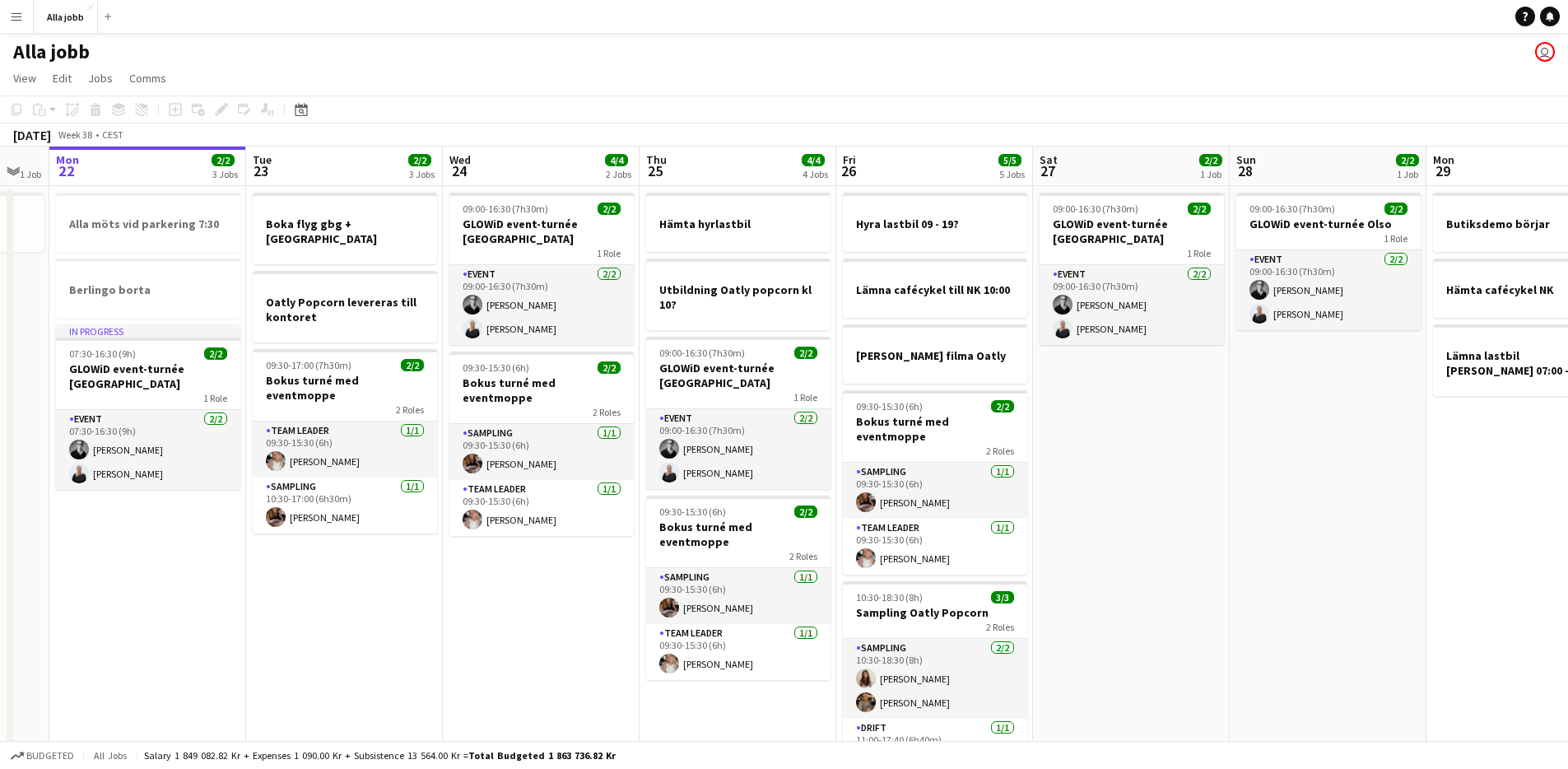
click at [1168, 517] on app-date-cell "09:00-16:30 (7h30m) 2/2 GLOWiD event-turnée [GEOGRAPHIC_DATA] 1 Role Event [DAT…" at bounding box center [1131, 519] width 197 height 666
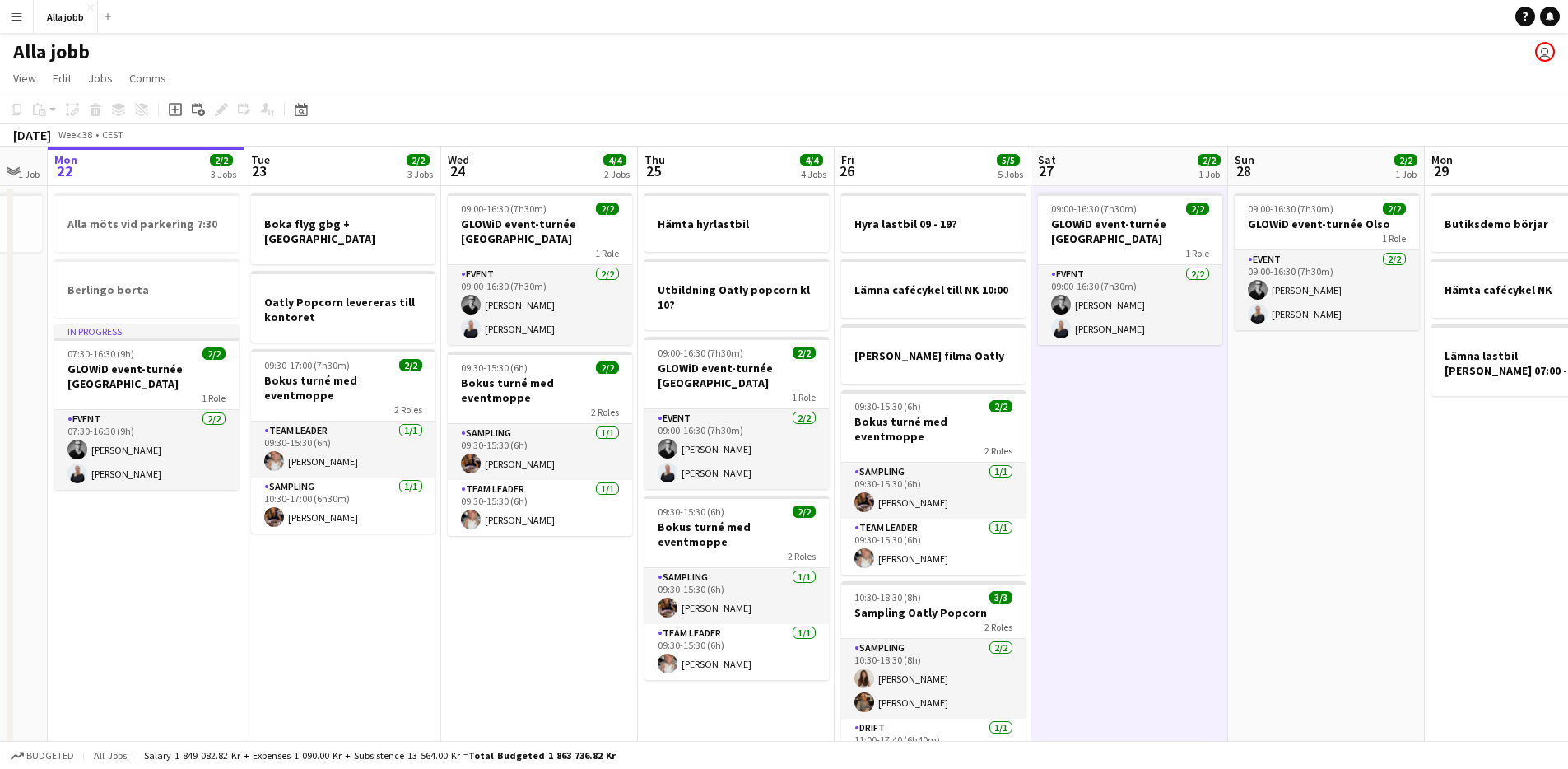
click at [1168, 517] on app-date-cell "09:00-16:30 (7h30m) 2/2 GLOWiD event-turnée [GEOGRAPHIC_DATA] 1 Role Event [DAT…" at bounding box center [1129, 519] width 197 height 666
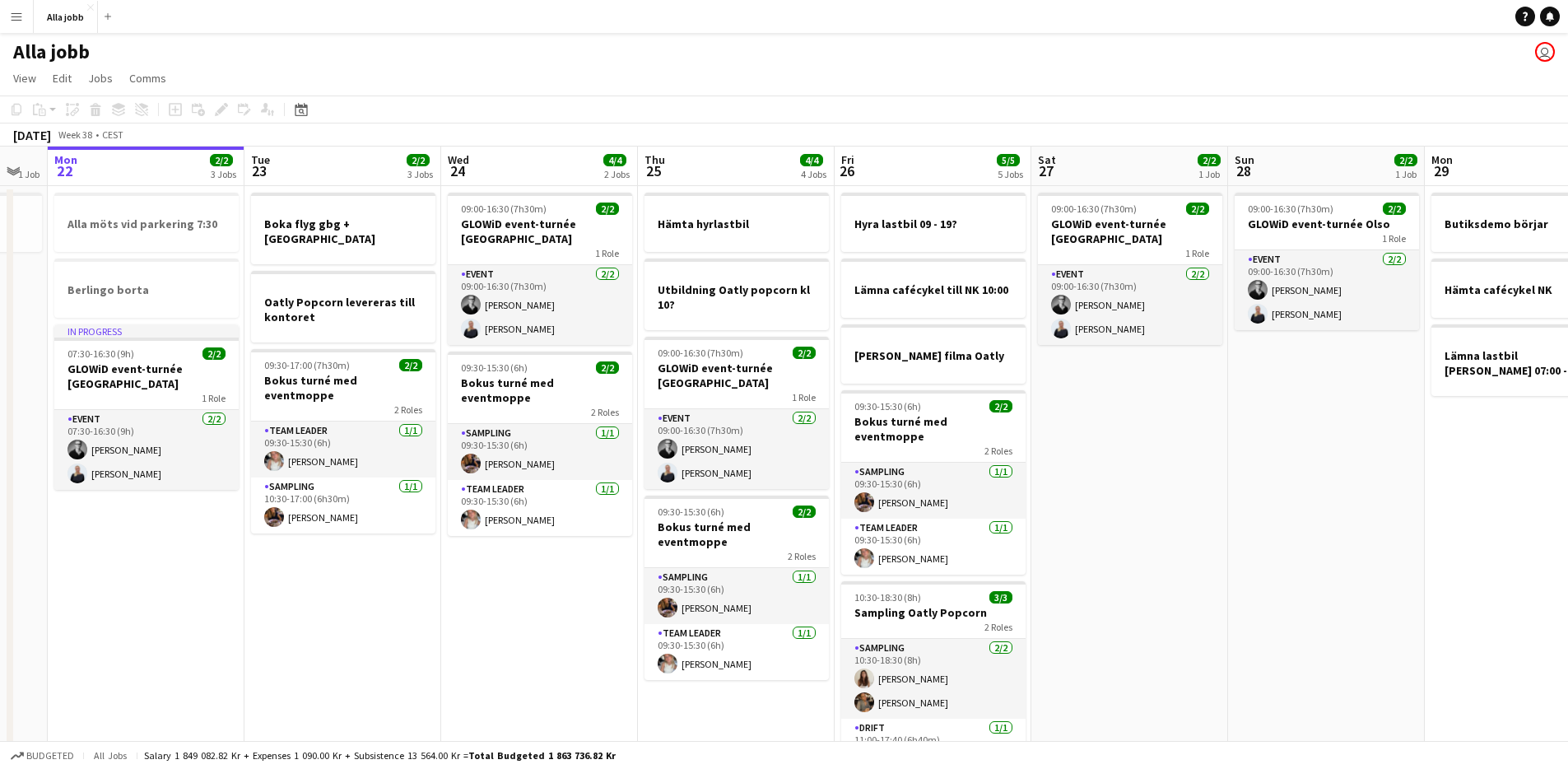
click at [1168, 517] on app-date-cell "09:00-16:30 (7h30m) 2/2 GLOWiD event-turnée [GEOGRAPHIC_DATA] 1 Role Event [DAT…" at bounding box center [1129, 519] width 197 height 666
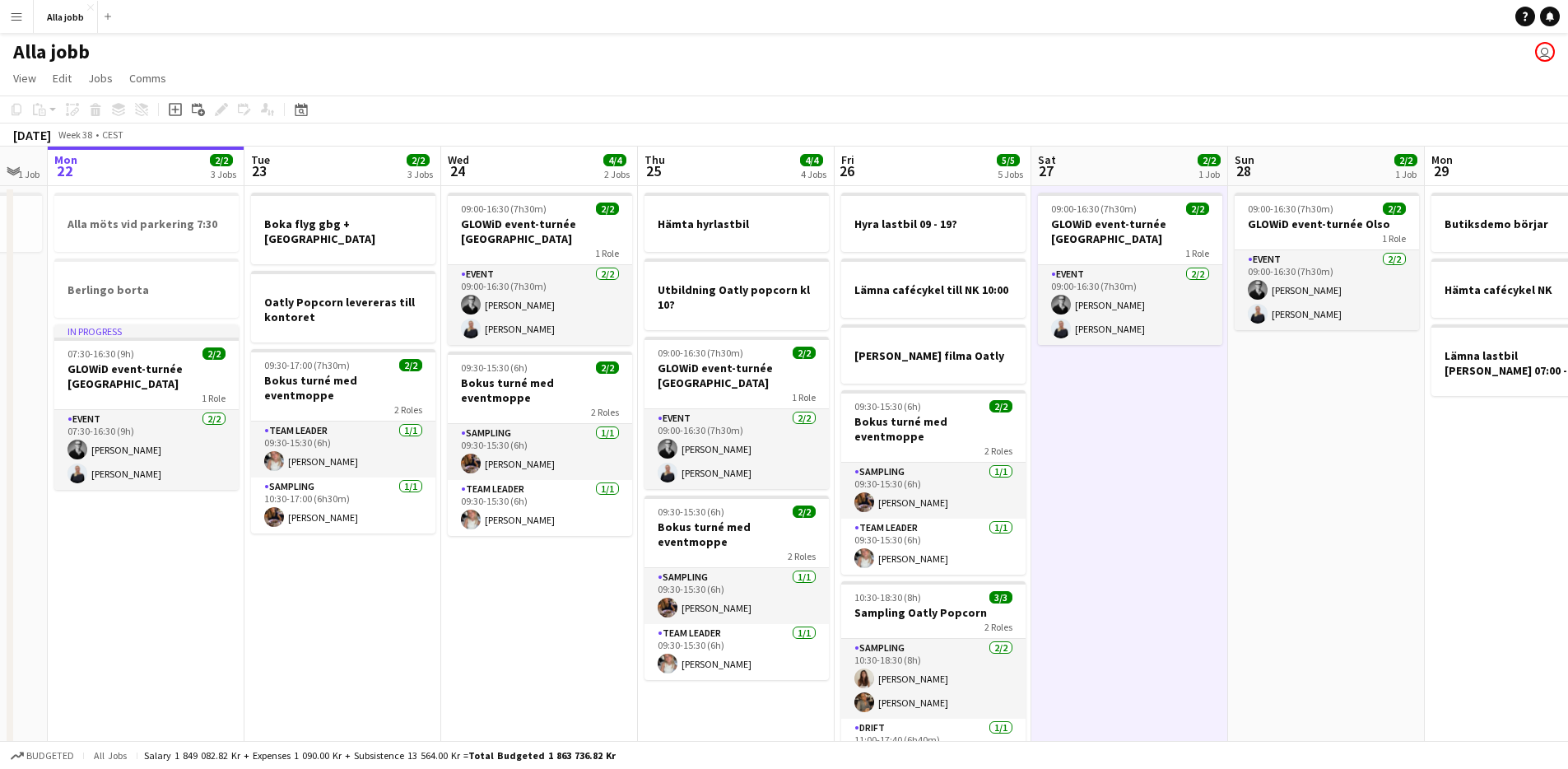
click at [1168, 517] on app-date-cell "09:00-16:30 (7h30m) 2/2 GLOWiD event-turnée [GEOGRAPHIC_DATA] 1 Role Event [DAT…" at bounding box center [1129, 519] width 197 height 666
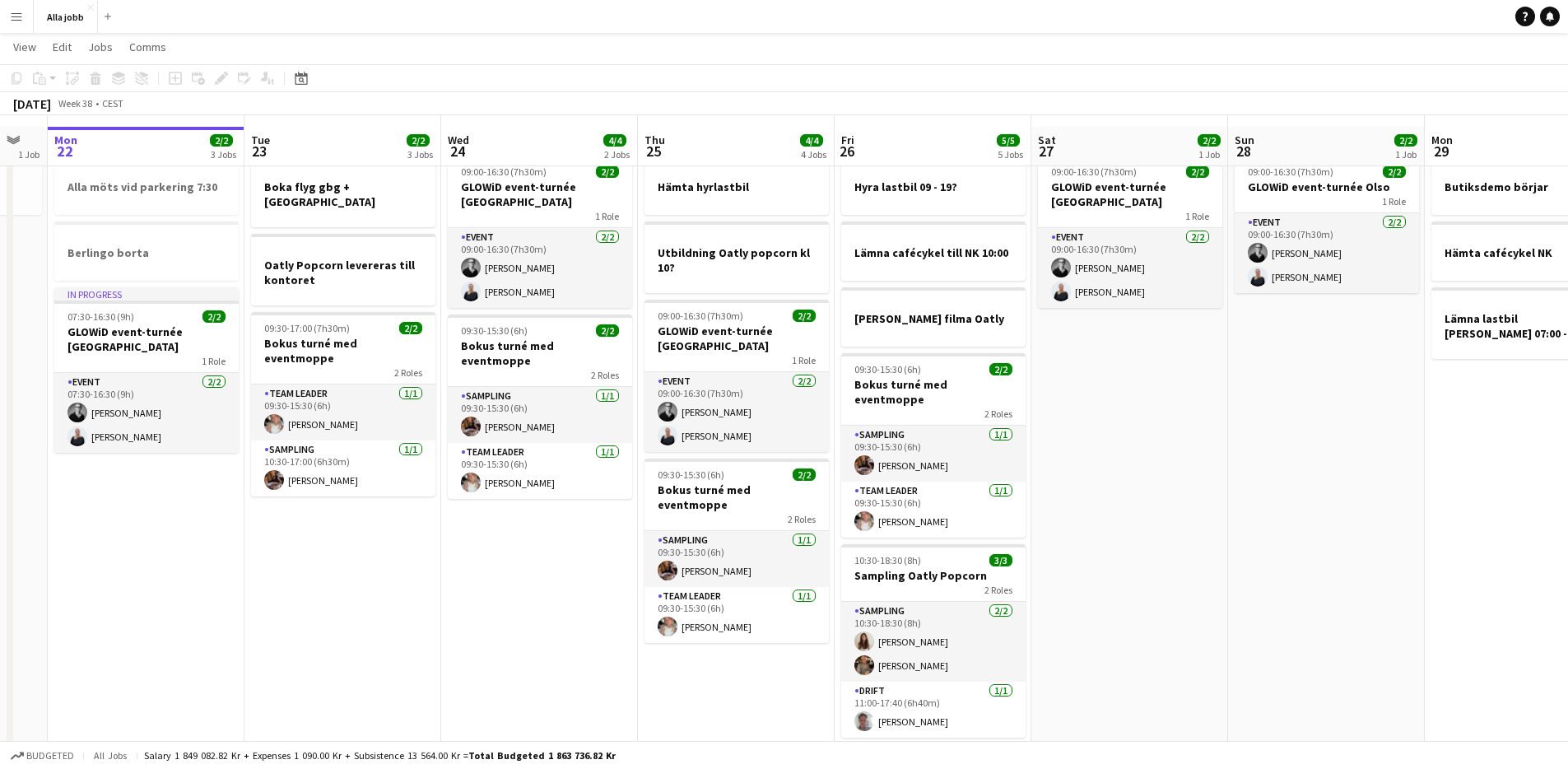
scroll to position [0, 0]
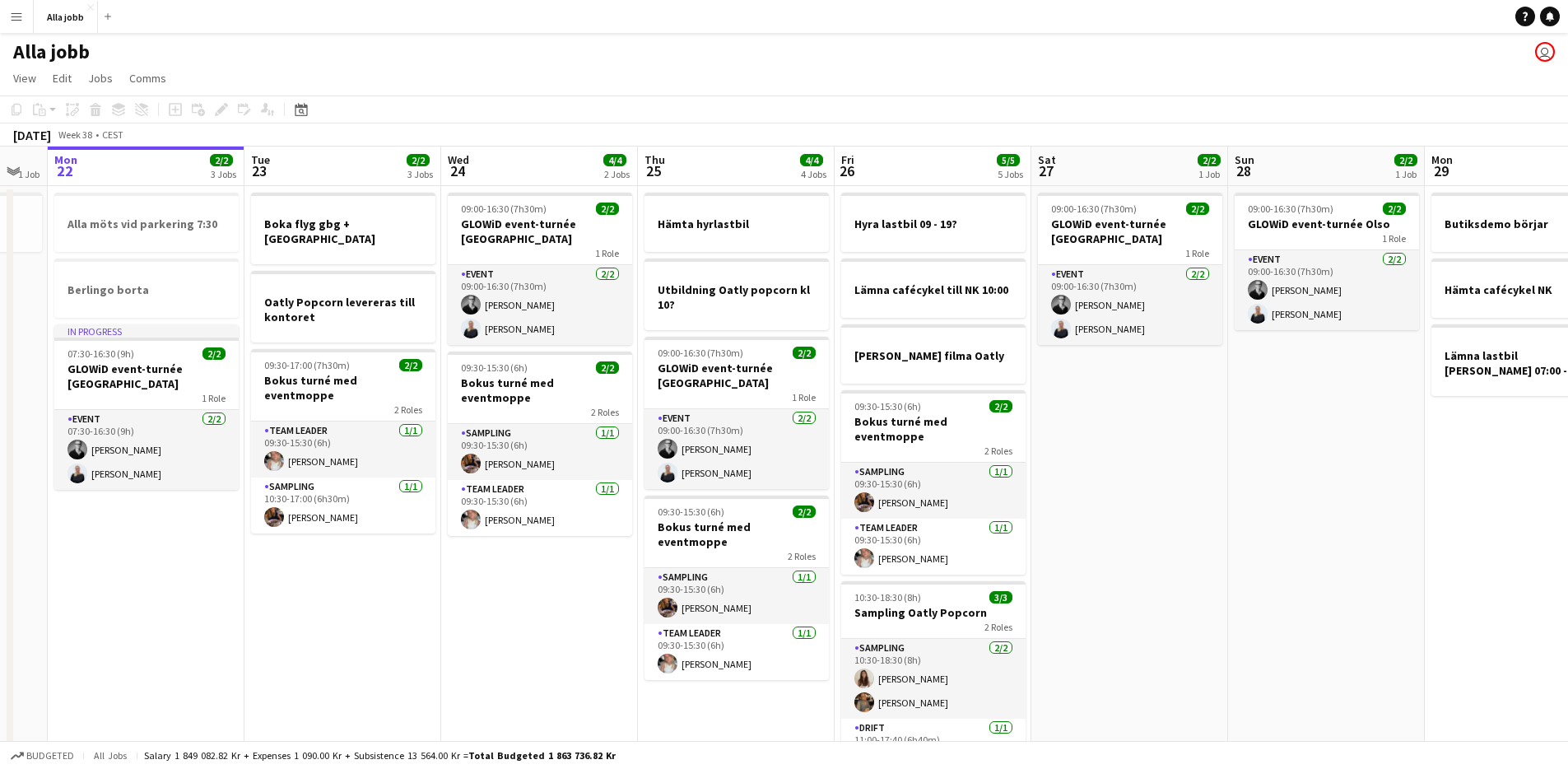
click at [1161, 476] on app-date-cell "09:00-16:30 (7h30m) 2/2 GLOWiD event-turnée [GEOGRAPHIC_DATA] 1 Role Event [DAT…" at bounding box center [1129, 519] width 197 height 666
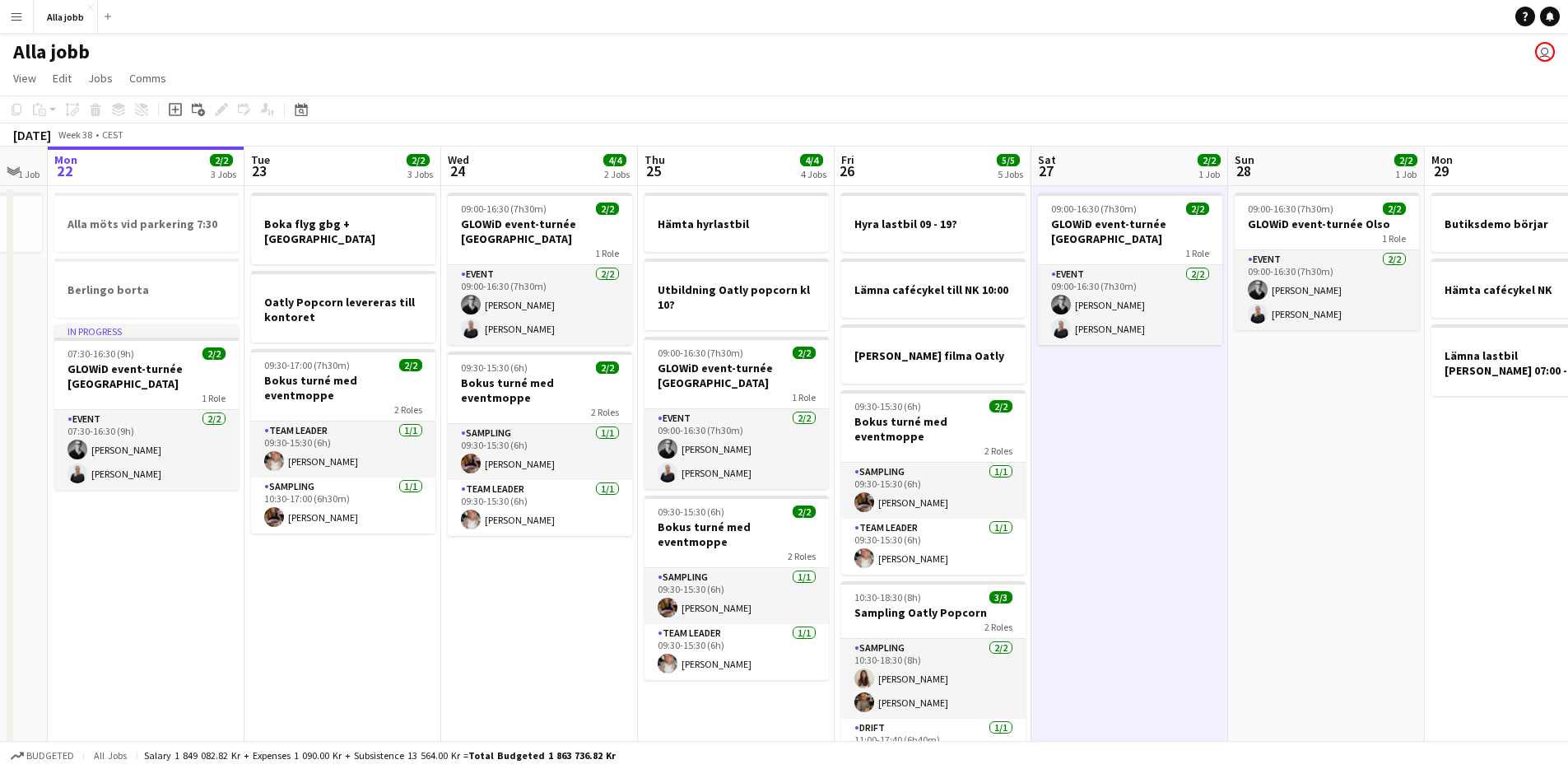
click at [1161, 476] on app-date-cell "09:00-16:30 (7h30m) 2/2 GLOWiD event-turnée [GEOGRAPHIC_DATA] 1 Role Event [DAT…" at bounding box center [1129, 519] width 197 height 666
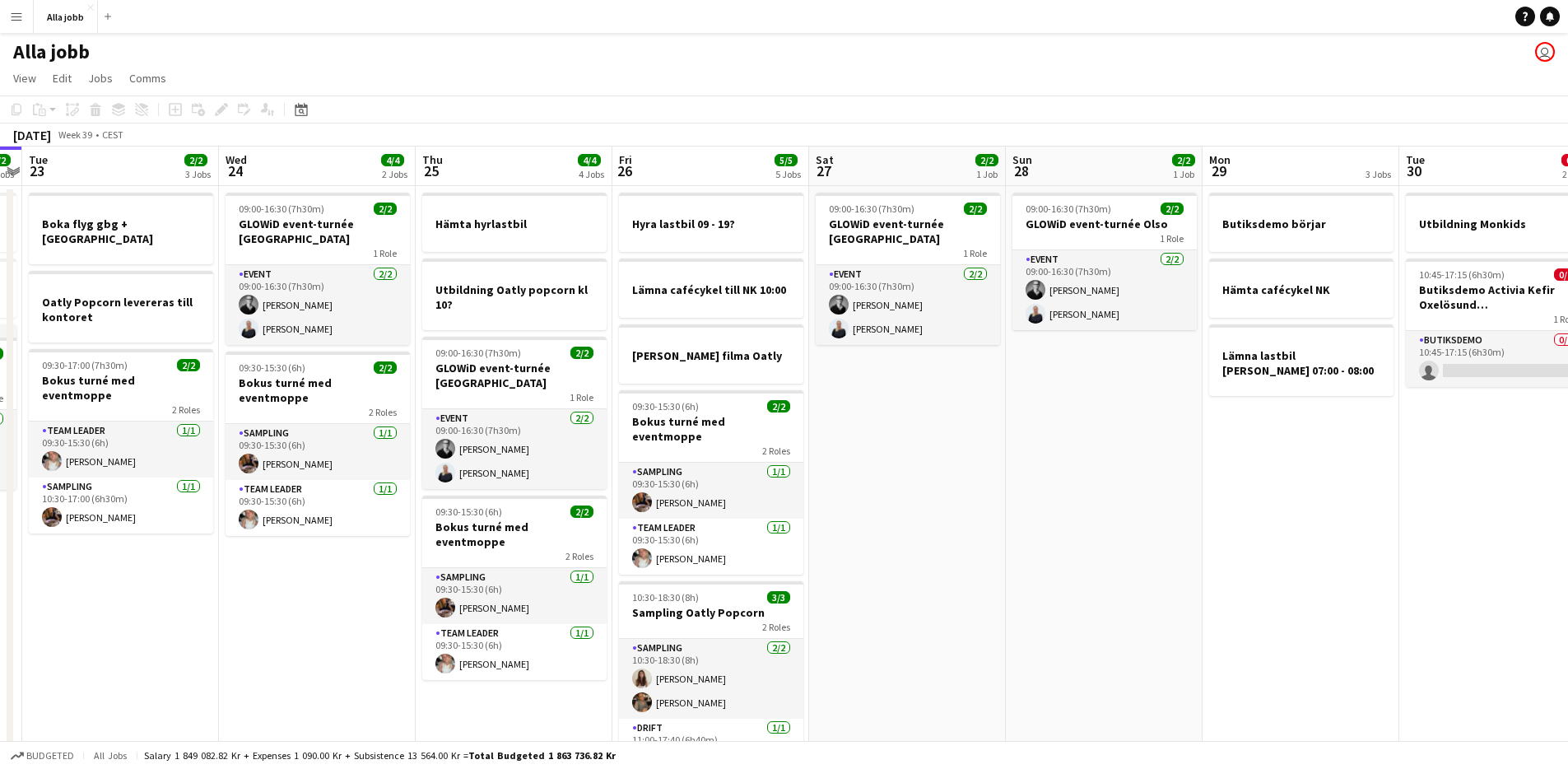
scroll to position [0, 459]
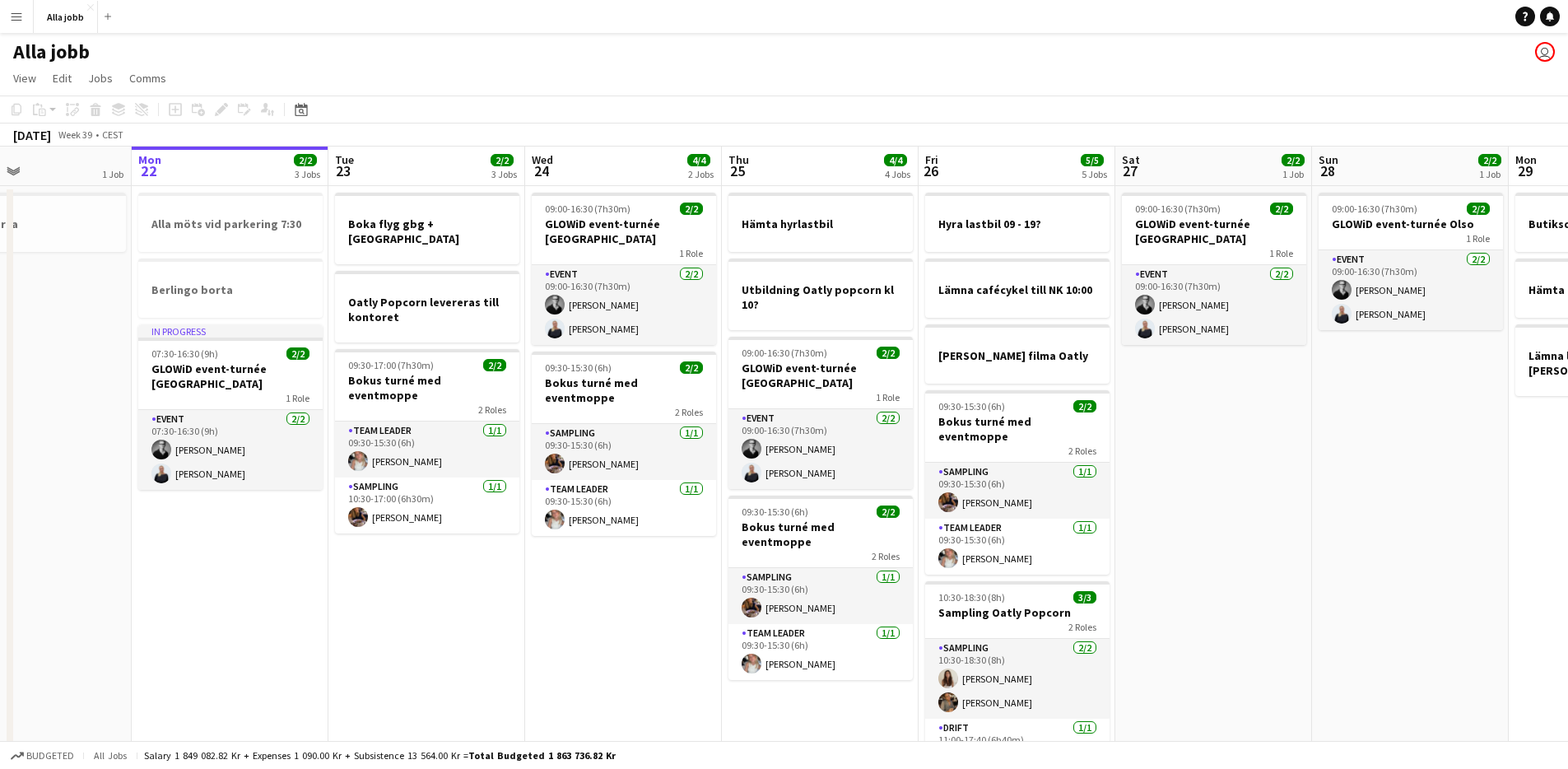
drag, startPoint x: 1136, startPoint y: 477, endPoint x: 839, endPoint y: 512, distance: 299.1
click at [839, 512] on app-calendar-viewport "Fri 19 4/4 5 Jobs Sat 20 4/4 3 Jobs Sun 21 1 Job Mon 22 2/2 3 Jobs Tue 23 2/2 3…" at bounding box center [784, 499] width 1568 height 705
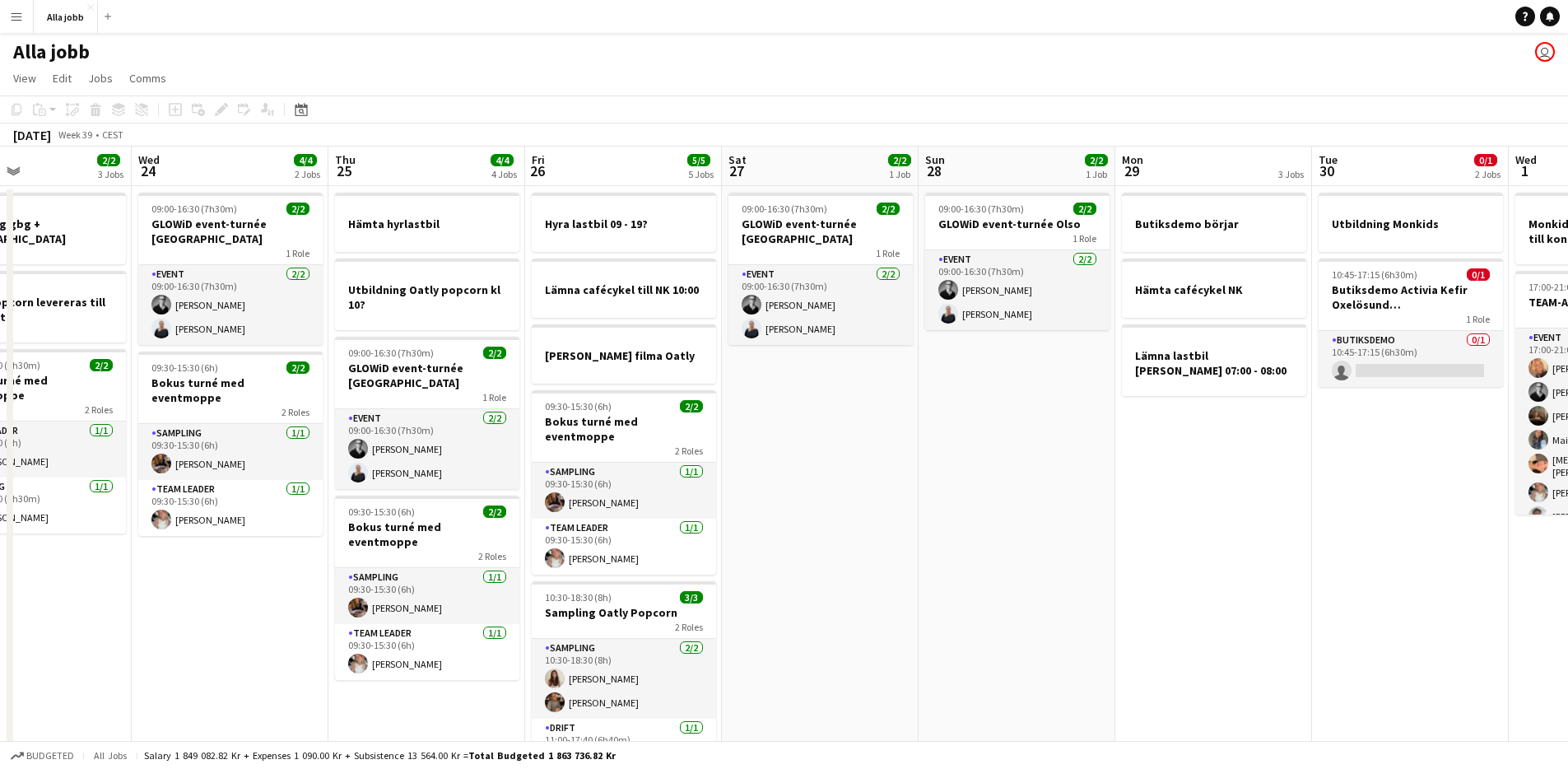
click at [837, 508] on app-date-cell "09:00-16:30 (7h30m) 2/2 GLOWiD event-turnée [GEOGRAPHIC_DATA] 1 Role Event [DAT…" at bounding box center [819, 519] width 197 height 666
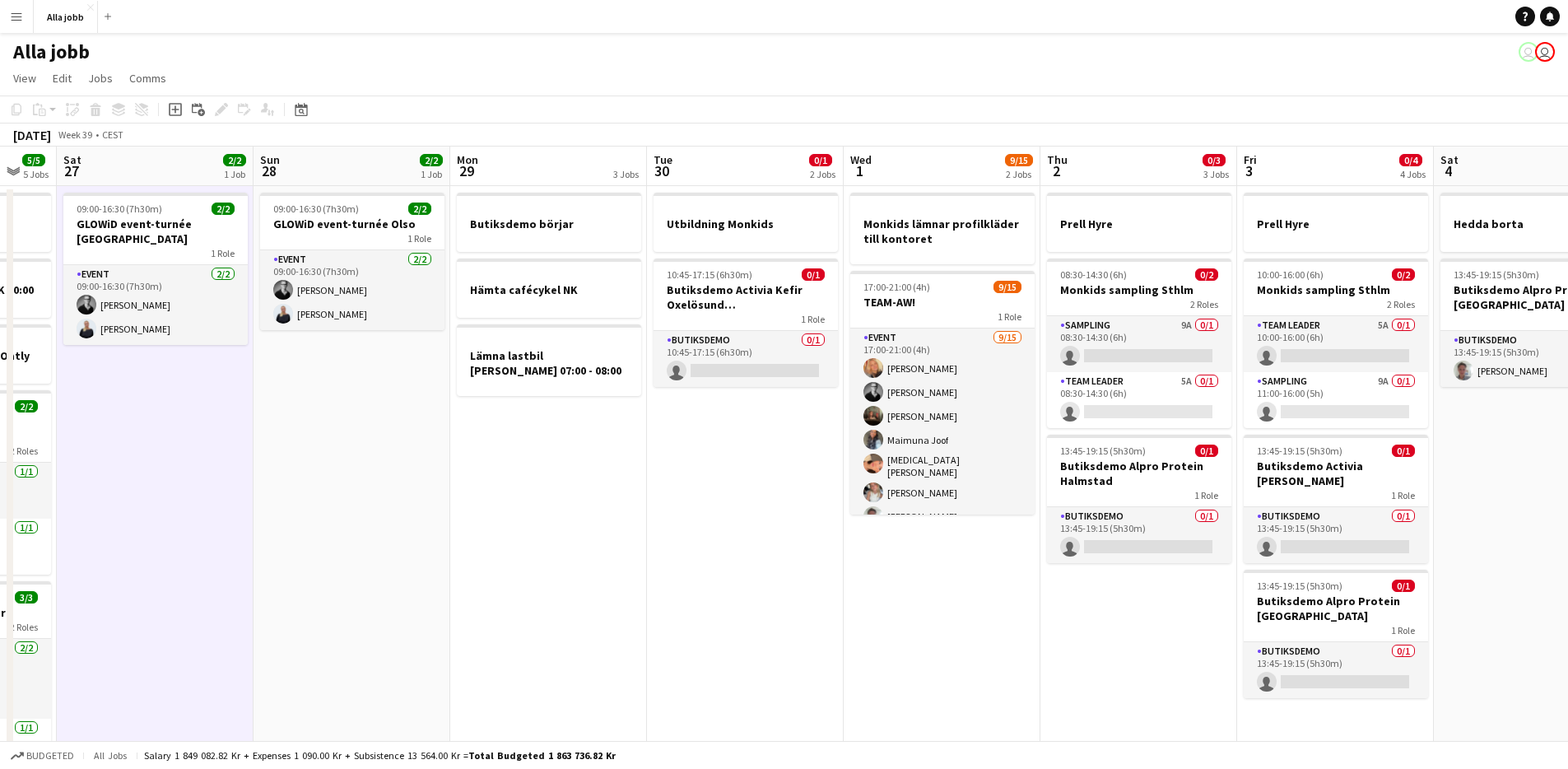
drag, startPoint x: 1059, startPoint y: 535, endPoint x: 553, endPoint y: 486, distance: 508.4
click at [553, 486] on app-calendar-viewport "Wed 24 4/4 2 Jobs Thu 25 4/4 4 Jobs Fri 26 5/5 5 Jobs Sat 27 2/2 1 Job Sun 28 2…" at bounding box center [784, 499] width 1568 height 705
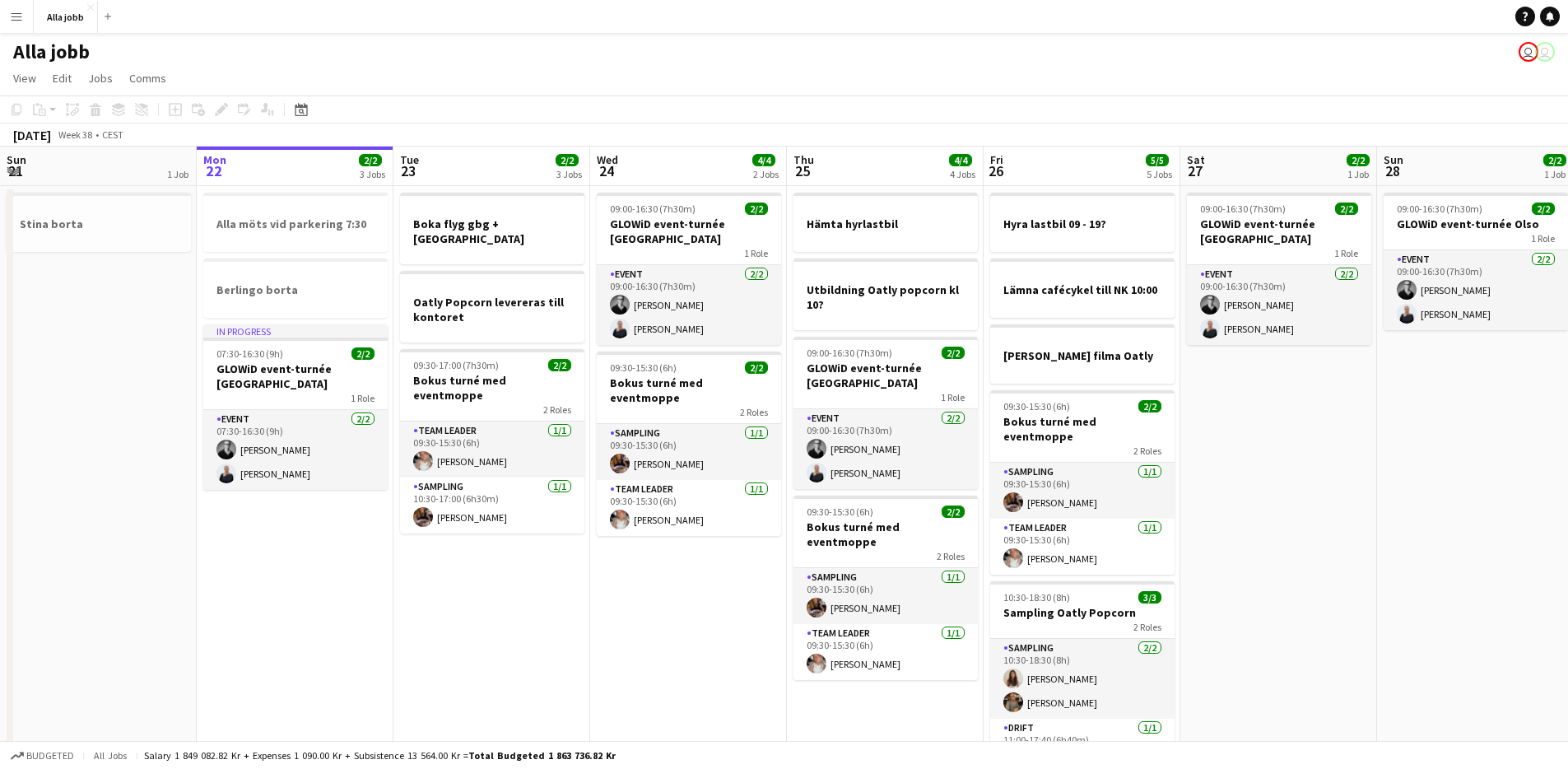
click at [670, 599] on app-date-cell "09:00-16:30 (7h30m) 2/2 GLOWiD event-turnée [GEOGRAPHIC_DATA] 1 Role Event [DAT…" at bounding box center [689, 519] width 197 height 666
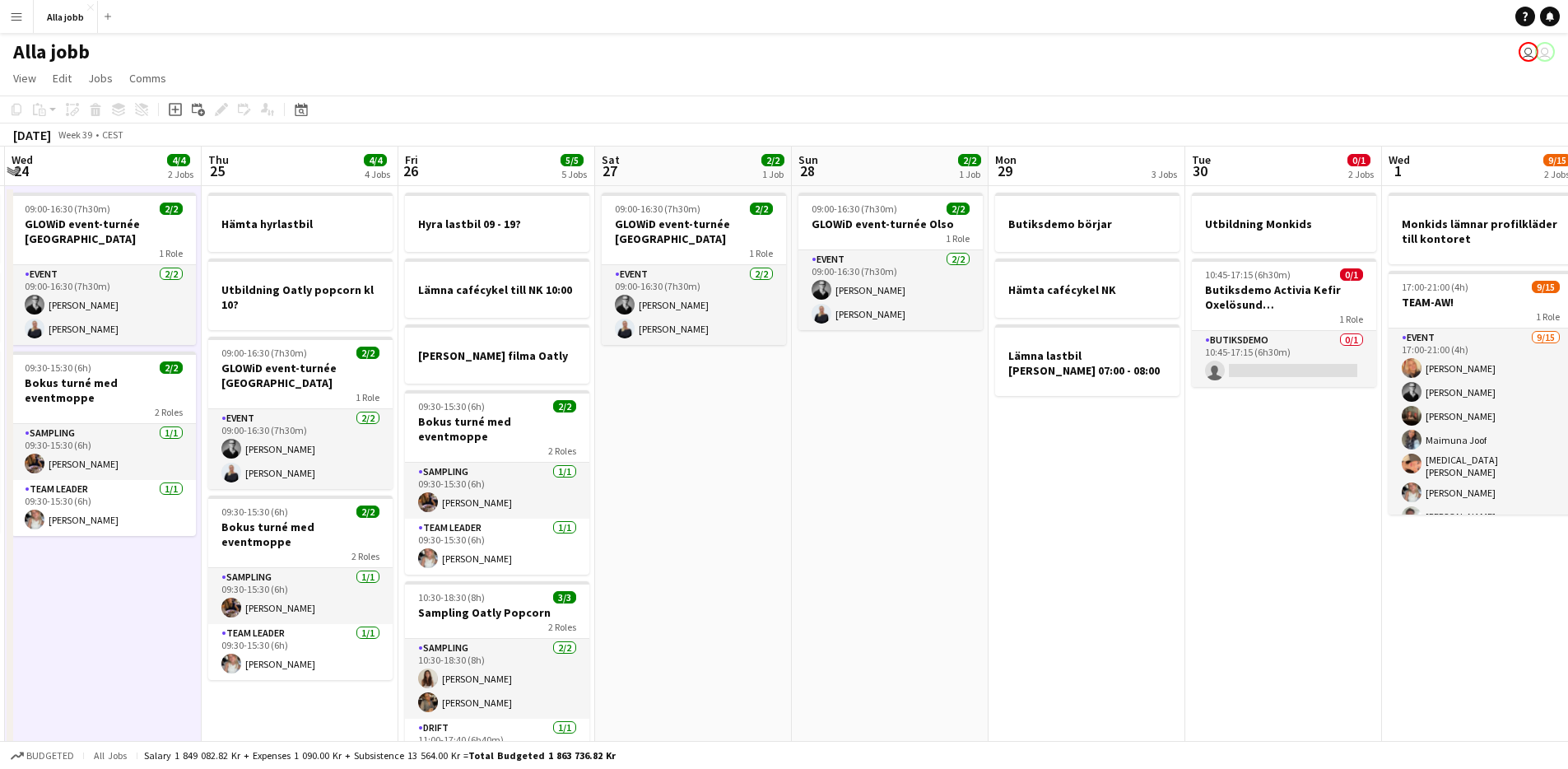
drag, startPoint x: 589, startPoint y: 603, endPoint x: 92, endPoint y: 596, distance: 497.0
click at [77, 606] on app-calendar-viewport "Sun 21 1 Job Mon 22 2/2 3 Jobs Tue 23 2/2 3 Jobs Wed 24 4/4 2 Jobs Thu 25 4/4 4…" at bounding box center [784, 499] width 1568 height 705
click at [861, 539] on app-date-cell "09:00-16:30 (7h30m) 2/2 GLOWiD event-turnée Olso 1 Role Event [DATE] 09:00-16:3…" at bounding box center [888, 519] width 197 height 666
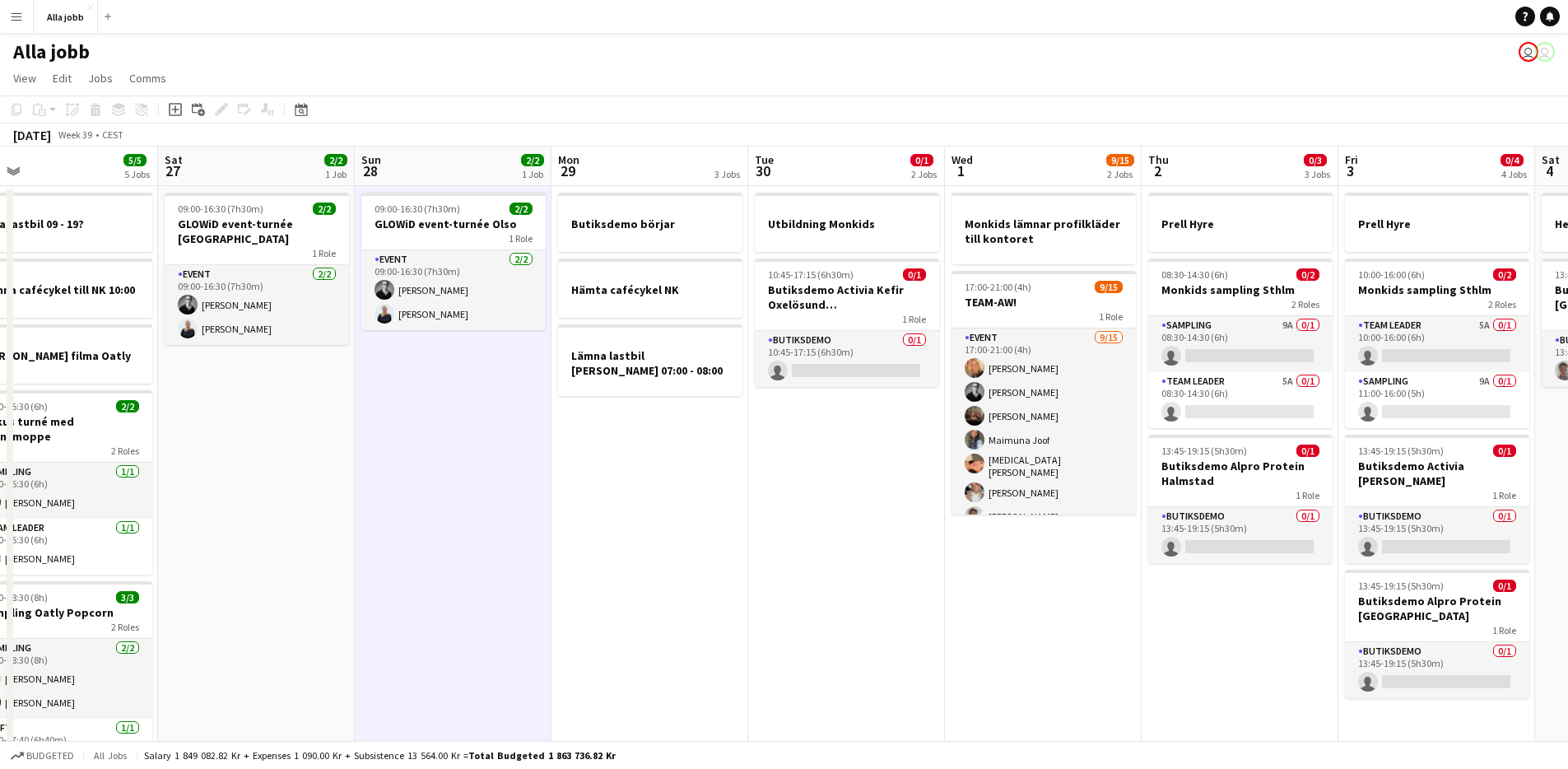
drag, startPoint x: 856, startPoint y: 541, endPoint x: 406, endPoint y: 562, distance: 450.5
click at [409, 562] on app-calendar-viewport "Tue 23 2/2 3 Jobs Wed 24 4/4 2 Jobs Thu 25 4/4 4 Jobs Fri 26 5/5 5 Jobs Sat 27 …" at bounding box center [784, 499] width 1568 height 705
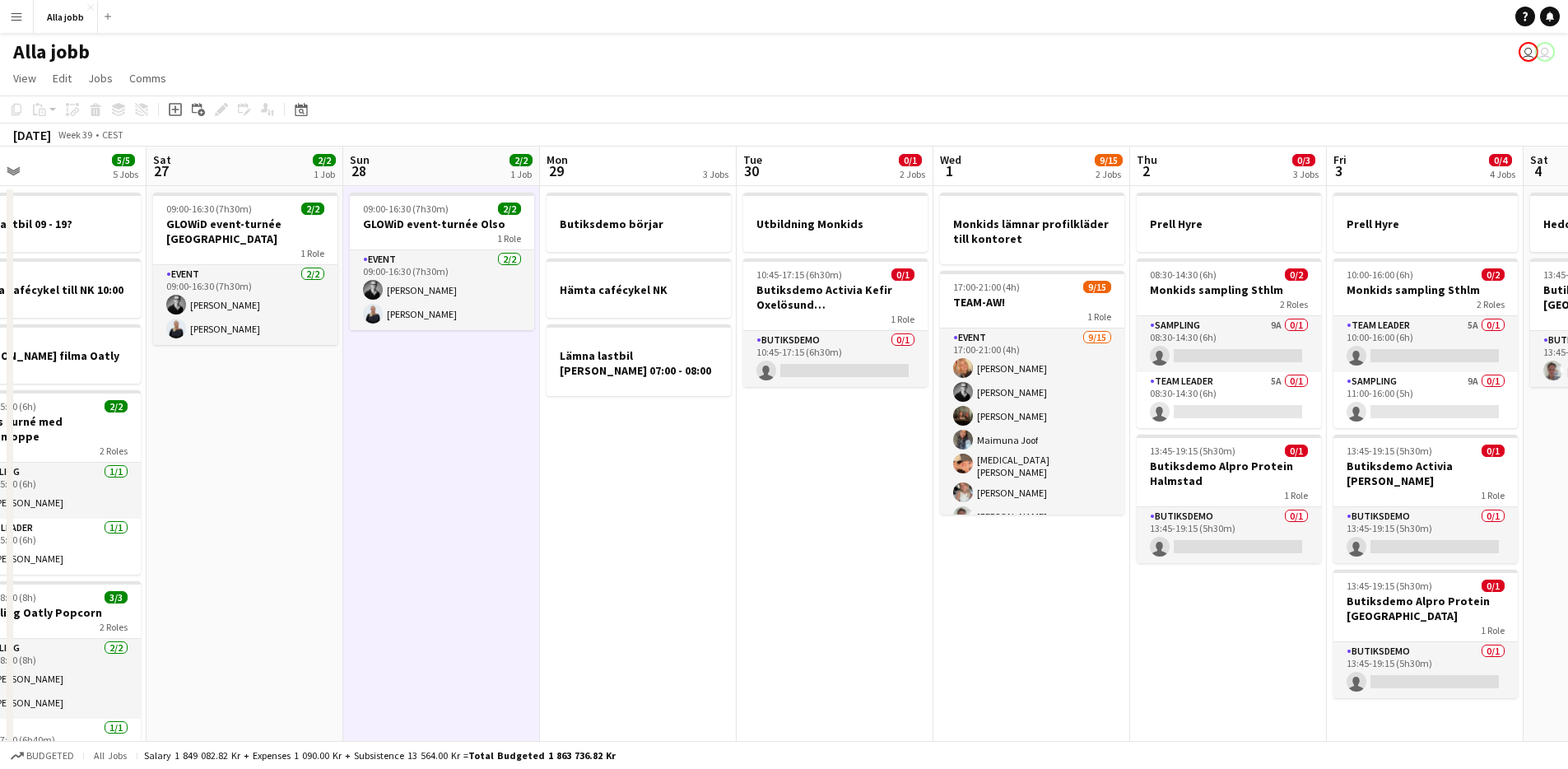
click at [521, 582] on app-date-cell "09:00-16:30 (7h30m) 2/2 GLOWiD event-turnée Olso 1 Role Event [DATE] 09:00-16:3…" at bounding box center [442, 519] width 197 height 666
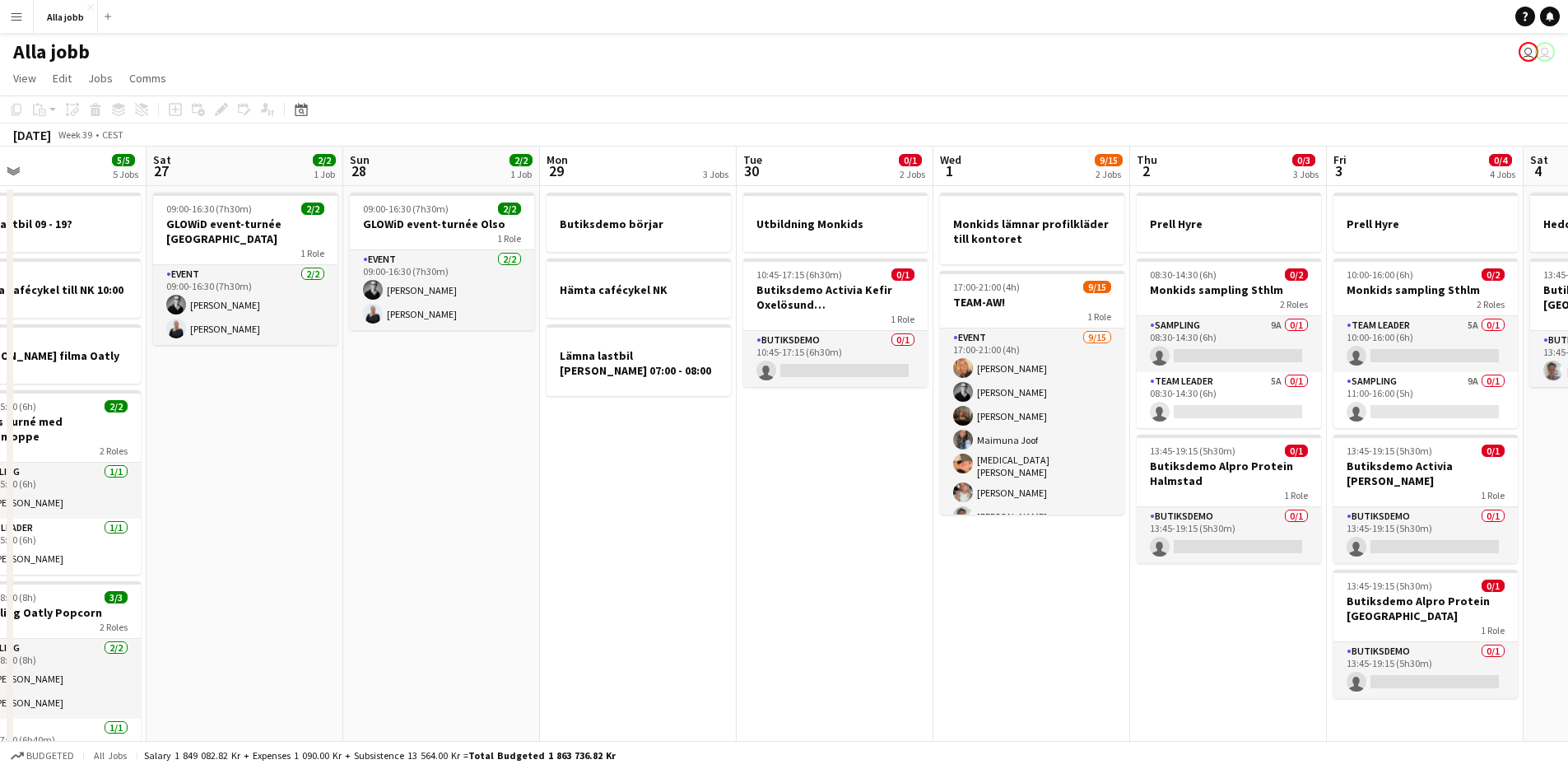
click at [723, 591] on app-date-cell "Butiksdemo börjar Hämta cafécykel NK Lämna lastbil Malte Månson 07:00 - 08:00" at bounding box center [638, 519] width 197 height 666
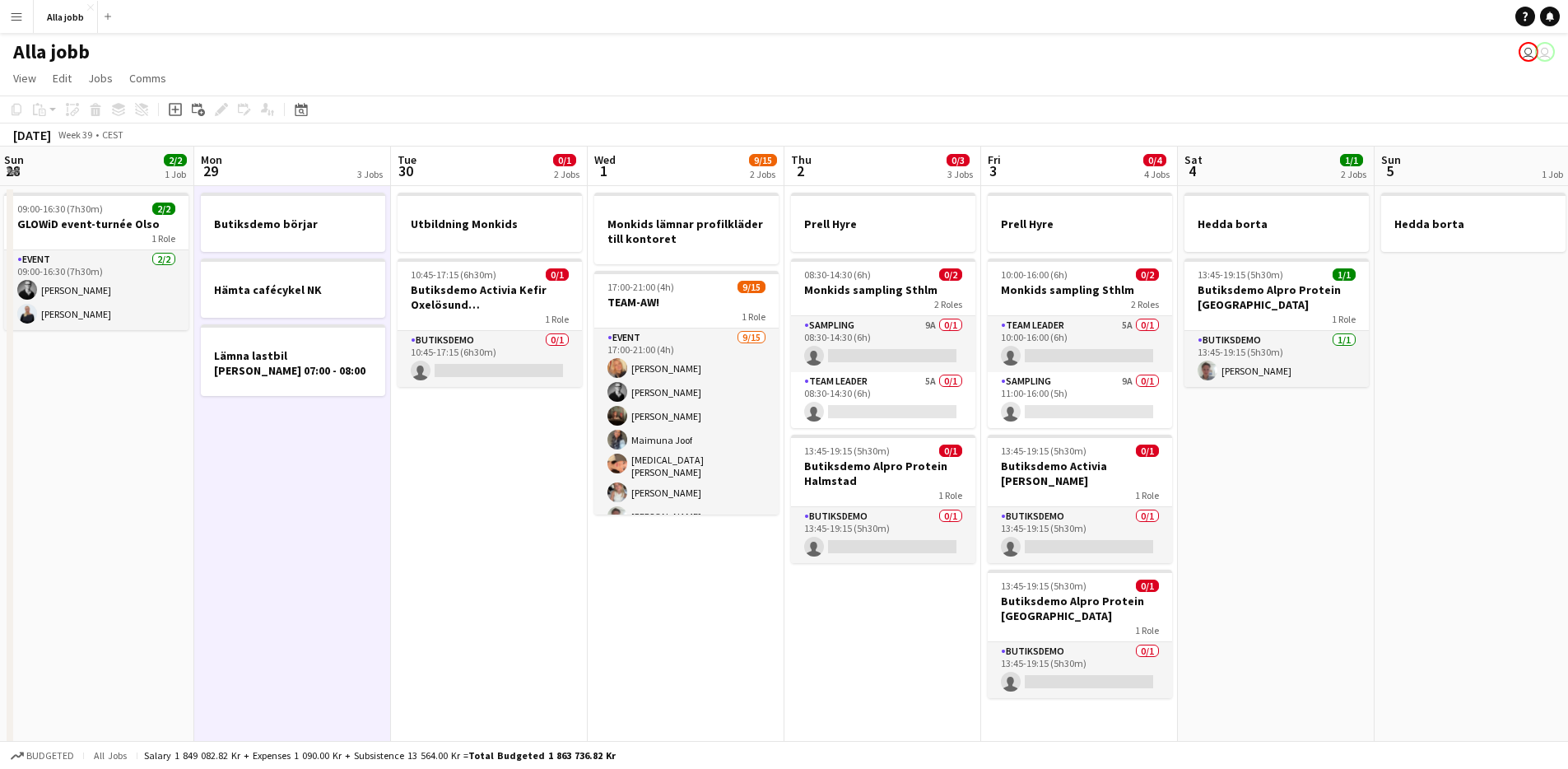
drag, startPoint x: 650, startPoint y: 593, endPoint x: 324, endPoint y: 598, distance: 326.0
click at [325, 597] on app-calendar-viewport "Thu 25 4/4 4 Jobs Fri 26 5/5 5 Jobs Sat 27 2/2 1 Job Sun 28 2/2 1 Job Mon 29 3 …" at bounding box center [784, 499] width 1568 height 705
click at [326, 599] on app-date-cell "Butiksdemo börjar Hämta cafécykel NK Lämna lastbil Malte Månson 07:00 - 08:00" at bounding box center [291, 519] width 197 height 666
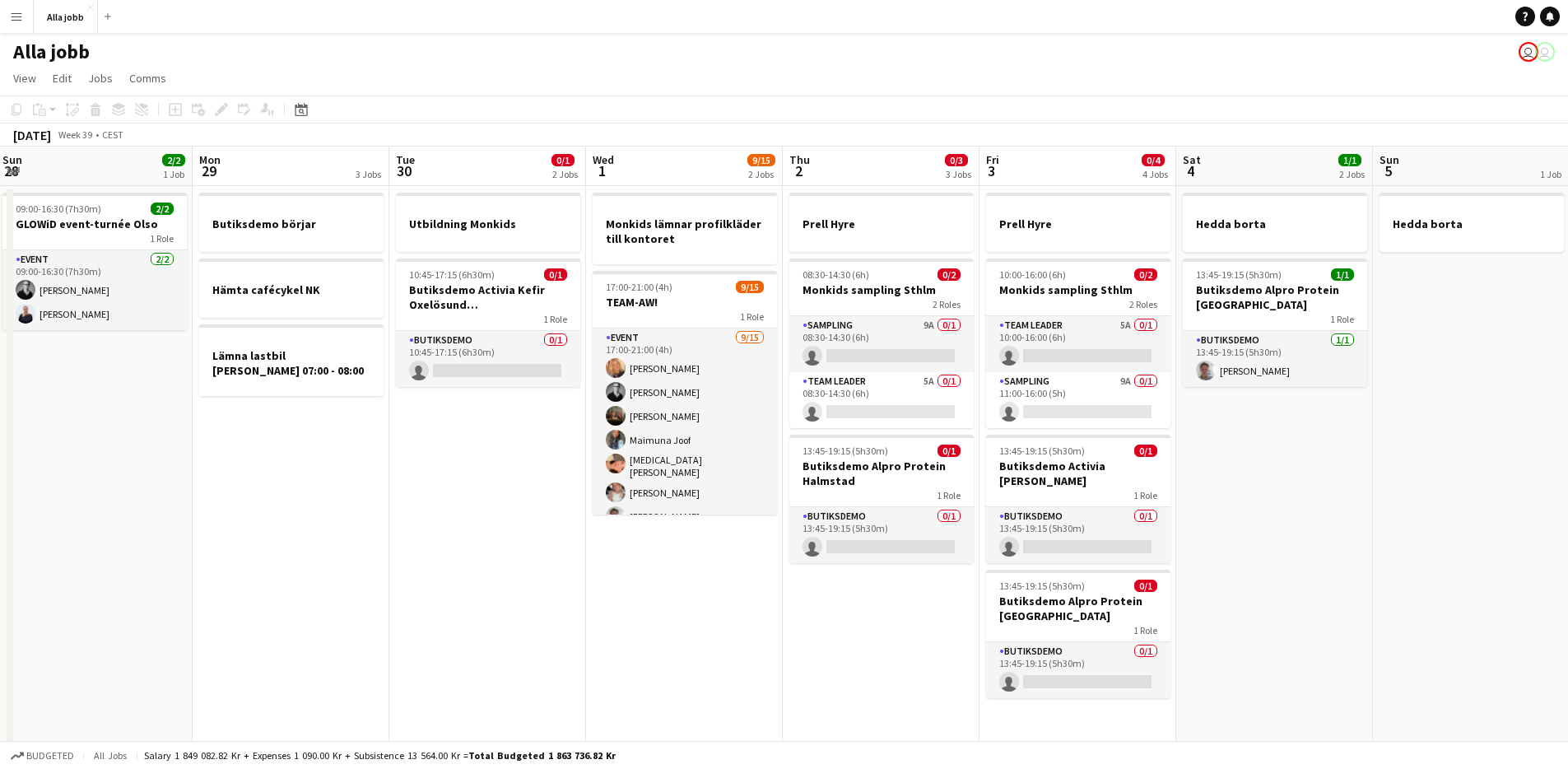
scroll to position [0, 591]
click at [433, 604] on app-date-cell "Utbildning Monkids 10:45-17:15 (6h30m) 0/1 Butiksdemo Activia Kefir Oxelösund (…" at bounding box center [490, 519] width 197 height 666
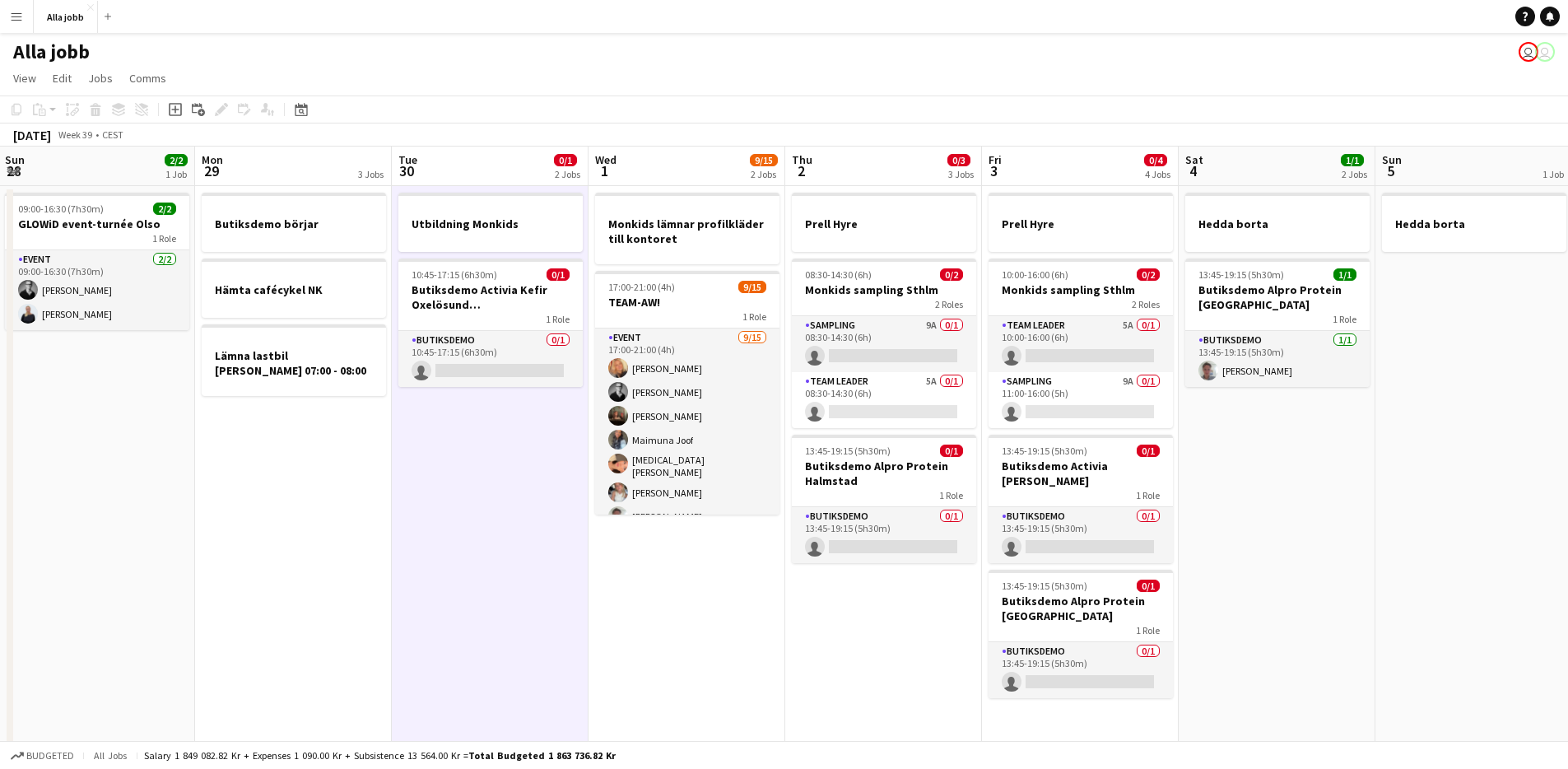
click at [342, 591] on app-date-cell "Butiksdemo börjar Hämta cafécykel NK Lämna lastbil Malte Månson 07:00 - 08:00" at bounding box center [293, 519] width 197 height 666
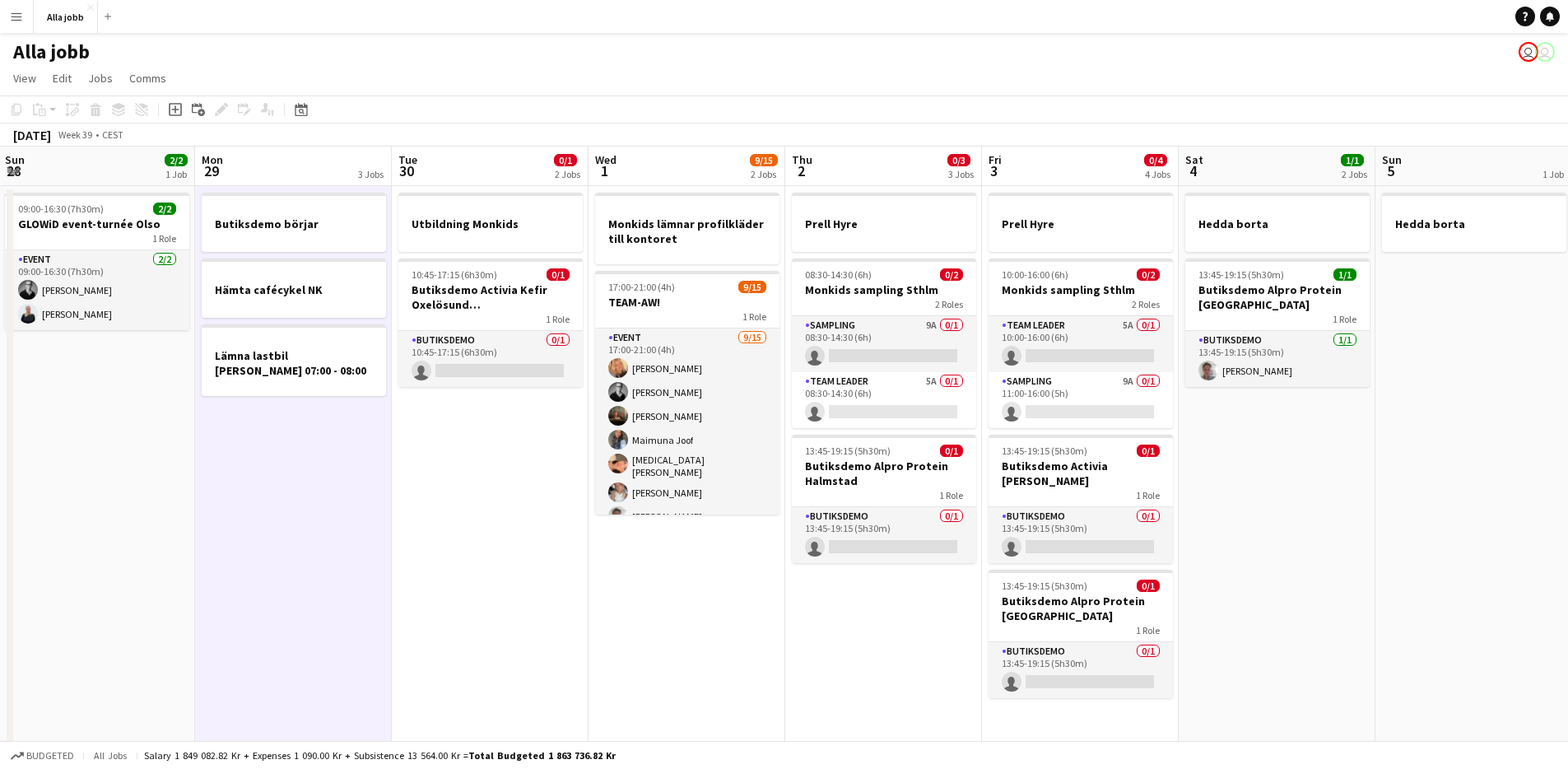
click at [454, 511] on app-date-cell "Utbildning Monkids 10:45-17:15 (6h30m) 0/1 Butiksdemo Activia Kefir Oxelösund (…" at bounding box center [490, 519] width 197 height 666
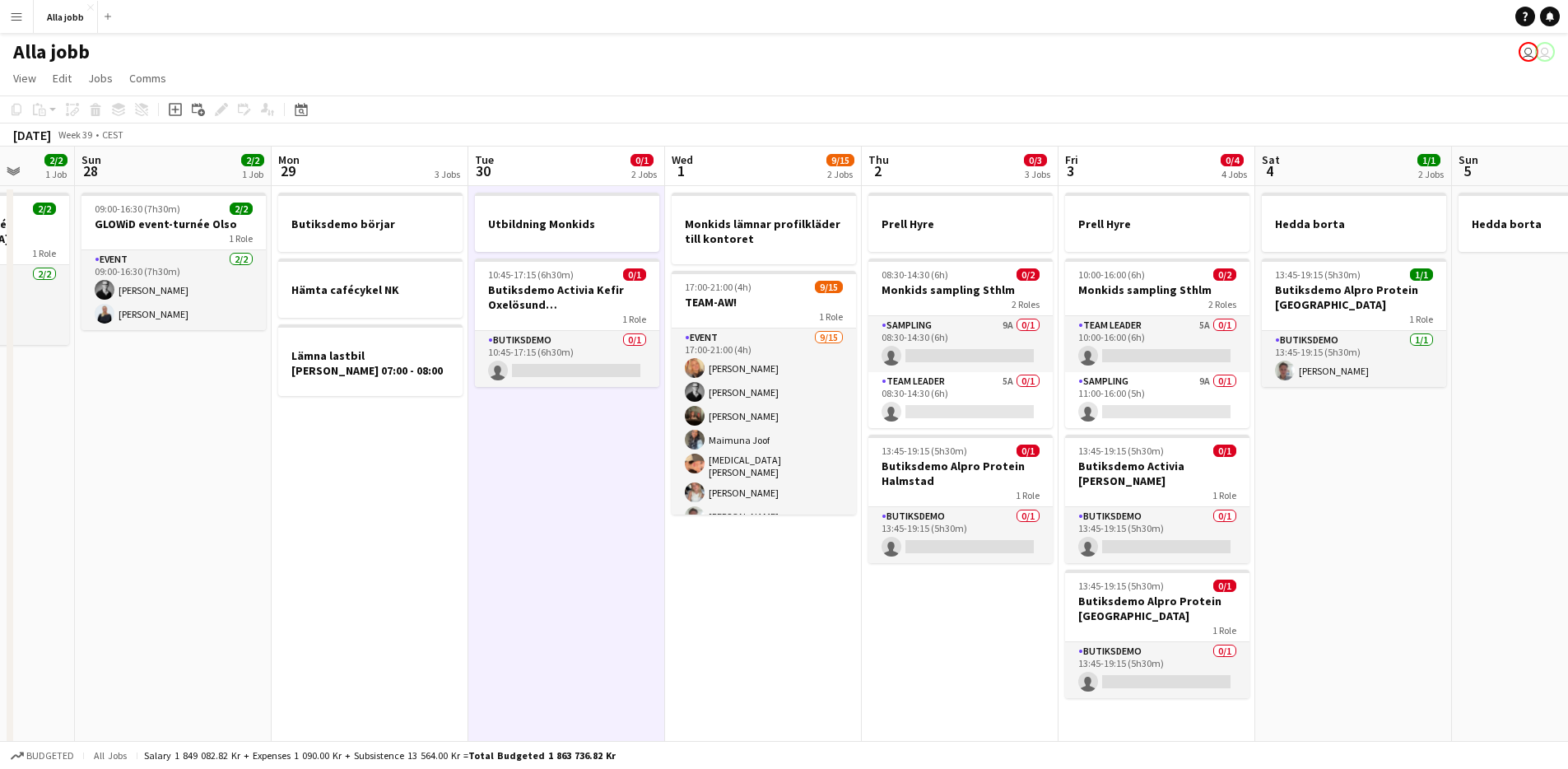
drag, startPoint x: 460, startPoint y: 486, endPoint x: 733, endPoint y: 544, distance: 279.1
click at [733, 544] on app-calendar-viewport "Thu 25 4/4 4 Jobs Fri 26 5/5 5 Jobs Sat 27 2/2 1 Job Sun 28 2/2 1 Job Mon 29 3 …" at bounding box center [784, 499] width 1568 height 705
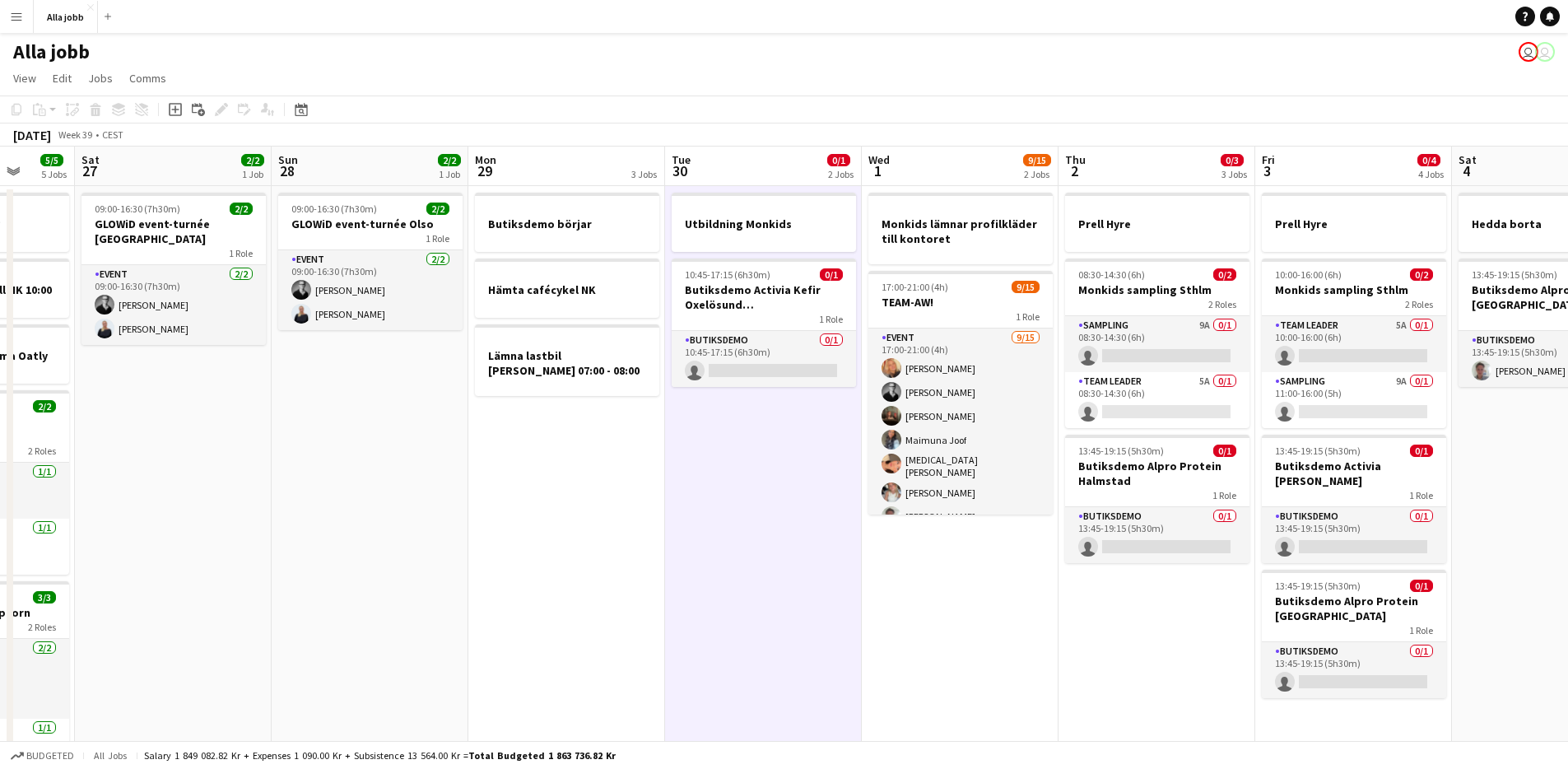
drag, startPoint x: 491, startPoint y: 547, endPoint x: 521, endPoint y: 539, distance: 31.0
click at [491, 547] on app-date-cell "Butiksdemo börjar Hämta cafécykel NK Lämna lastbil Malte Månson 07:00 - 08:00" at bounding box center [566, 519] width 197 height 666
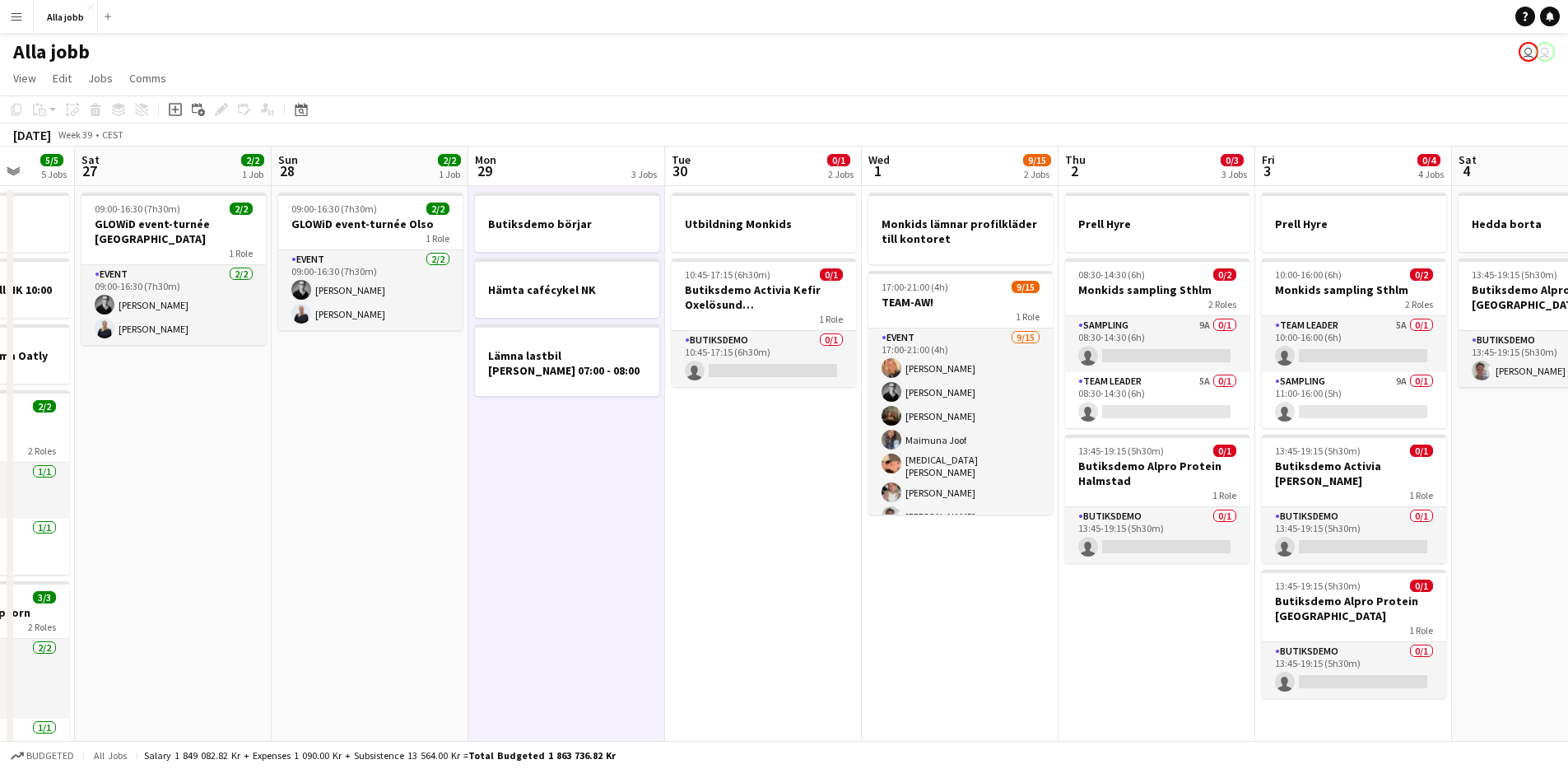
click at [625, 452] on app-calendar-viewport "Wed 24 4/4 2 Jobs Thu 25 4/4 4 Jobs Fri 26 5/5 5 Jobs Sat 27 2/2 1 Job Sun 28 2…" at bounding box center [784, 499] width 1568 height 705
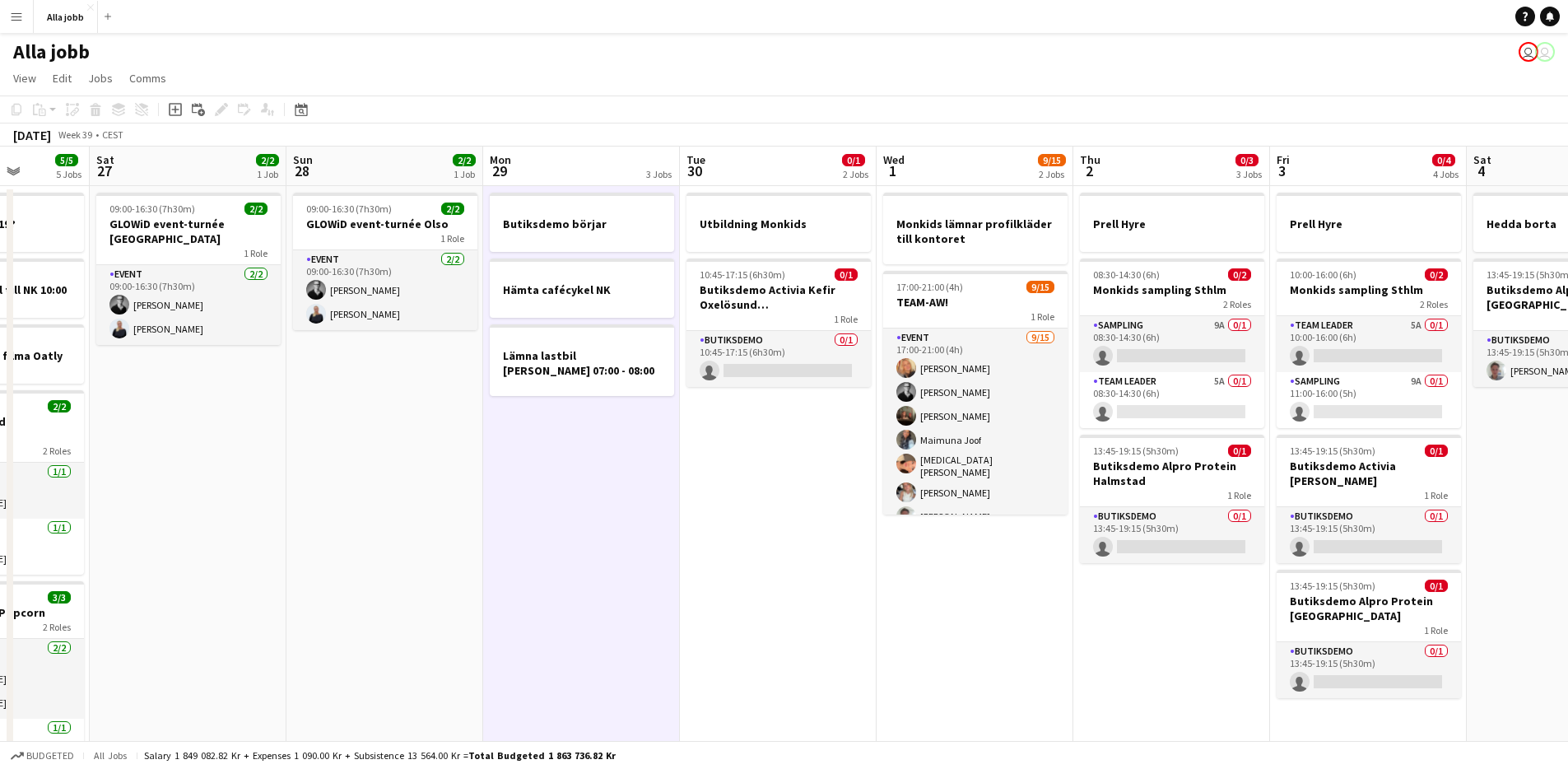
click at [690, 467] on app-date-cell "Utbildning Monkids 10:45-17:15 (6h30m) 0/1 Butiksdemo Activia Kefir Oxelösund (…" at bounding box center [778, 519] width 197 height 666
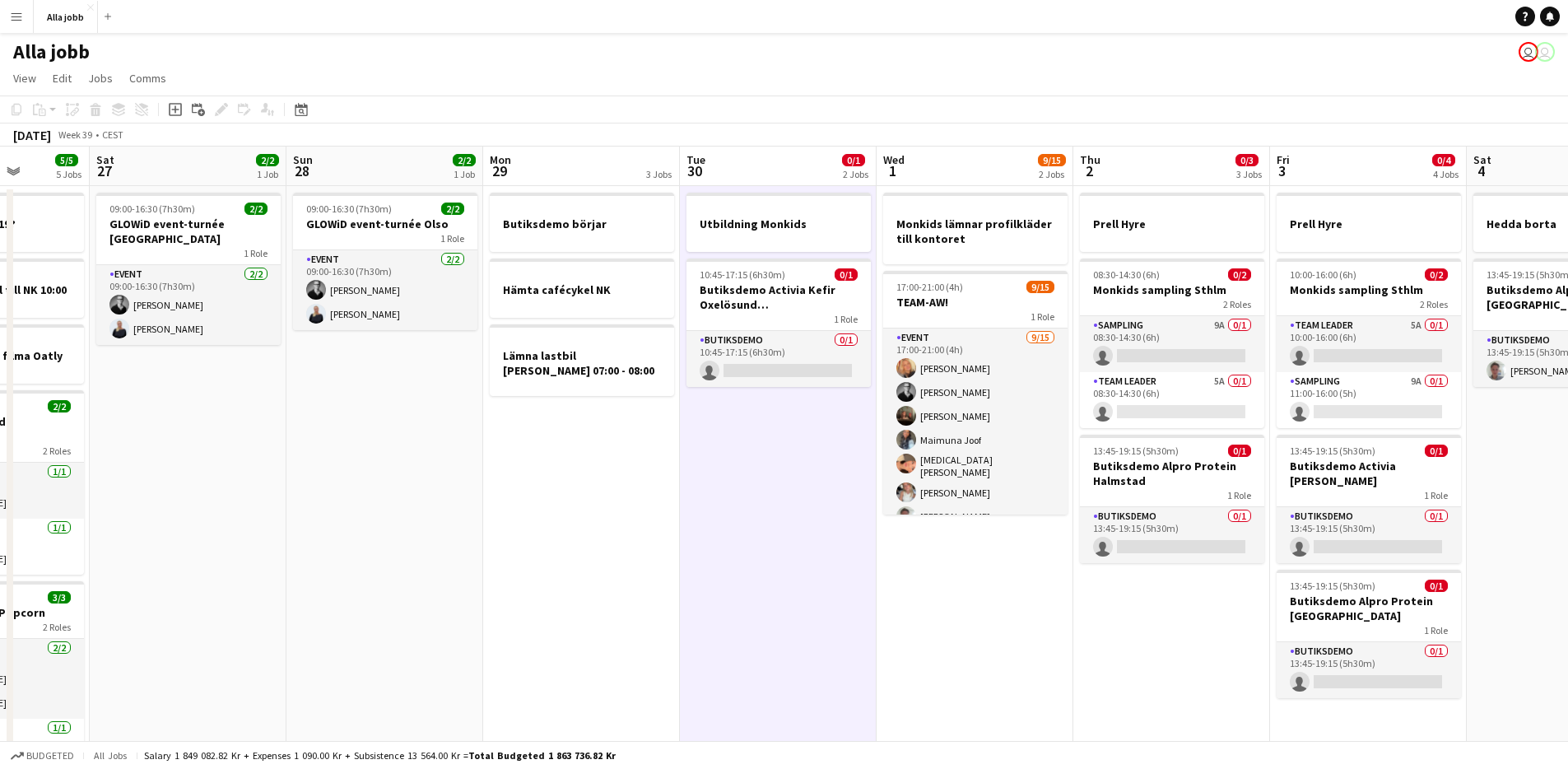
click at [690, 466] on app-date-cell "Utbildning Monkids 10:45-17:15 (6h30m) 0/1 Butiksdemo Activia Kefir Oxelösund (…" at bounding box center [778, 519] width 197 height 666
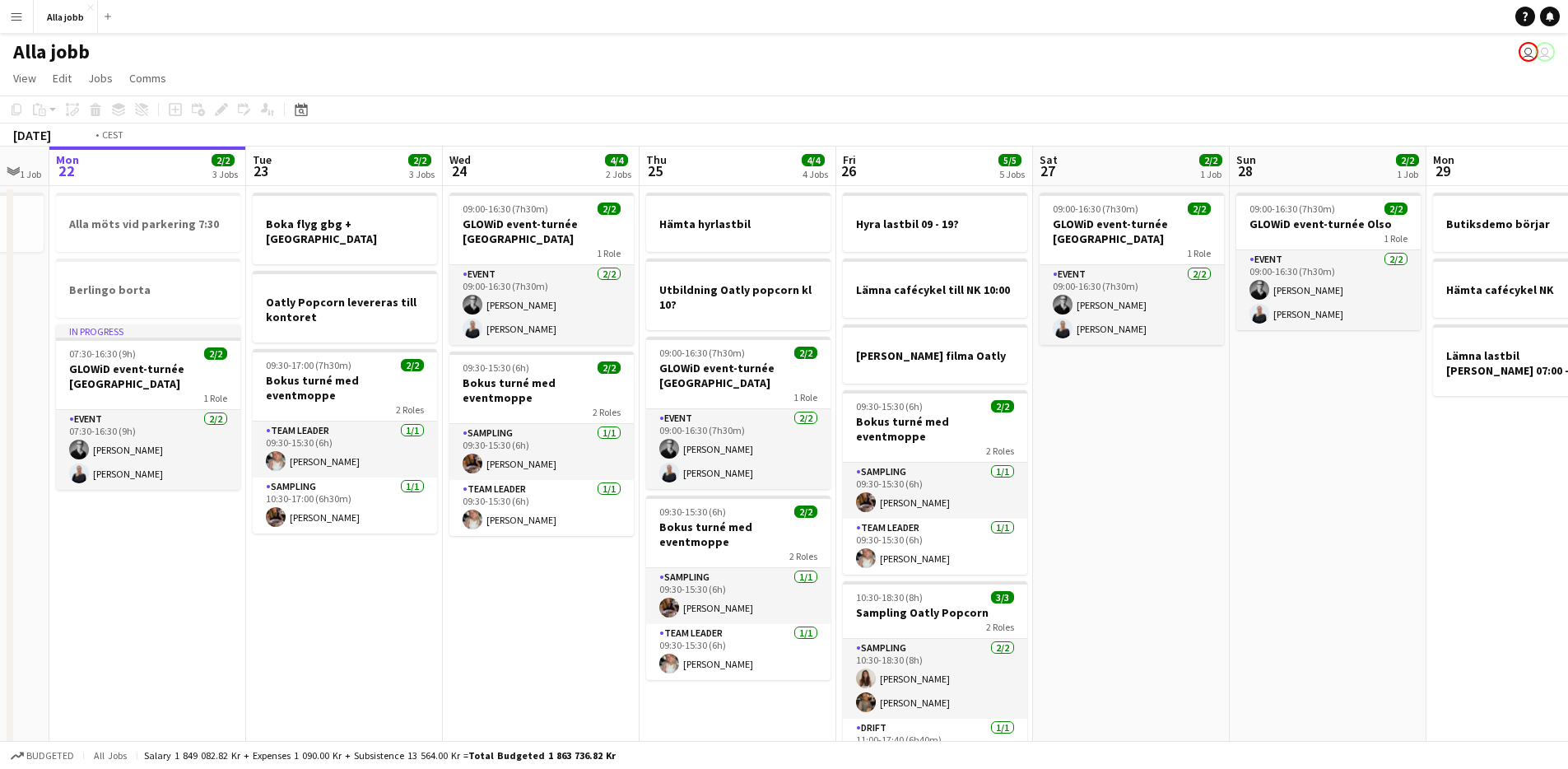
scroll to position [0, 640]
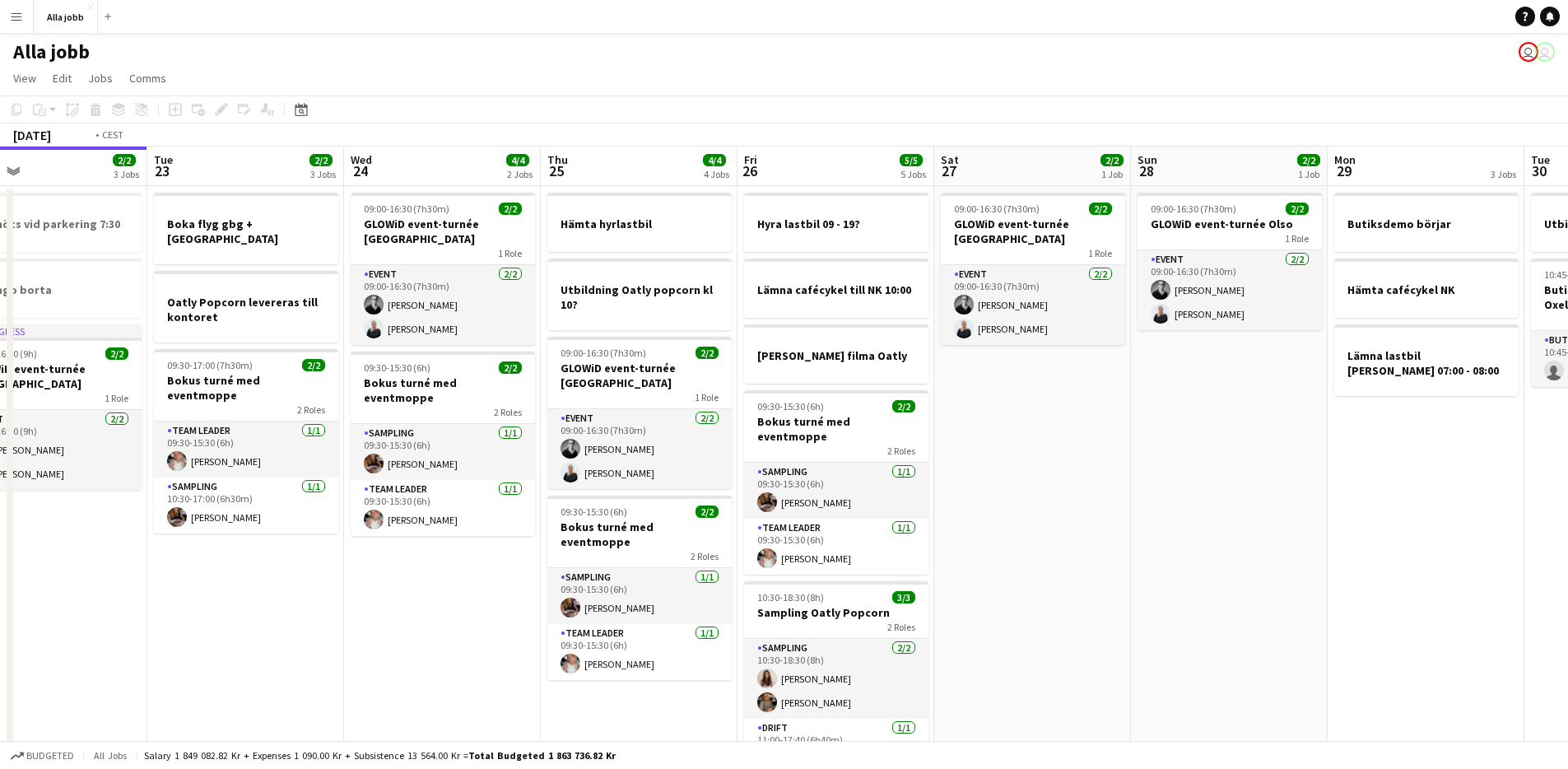
drag, startPoint x: 630, startPoint y: 593, endPoint x: 383, endPoint y: 574, distance: 247.7
click at [383, 574] on app-calendar-viewport "Fri 19 4/4 5 Jobs Sat 20 4/4 3 Jobs Sun 21 1 Job Mon 22 2/2 3 Jobs Tue 23 2/2 3…" at bounding box center [784, 499] width 1568 height 705
click at [490, 547] on app-date-cell "09:00-16:30 (7h30m) 2/2 GLOWiD event-turnée [GEOGRAPHIC_DATA] 1 Role Event [DAT…" at bounding box center [442, 519] width 197 height 666
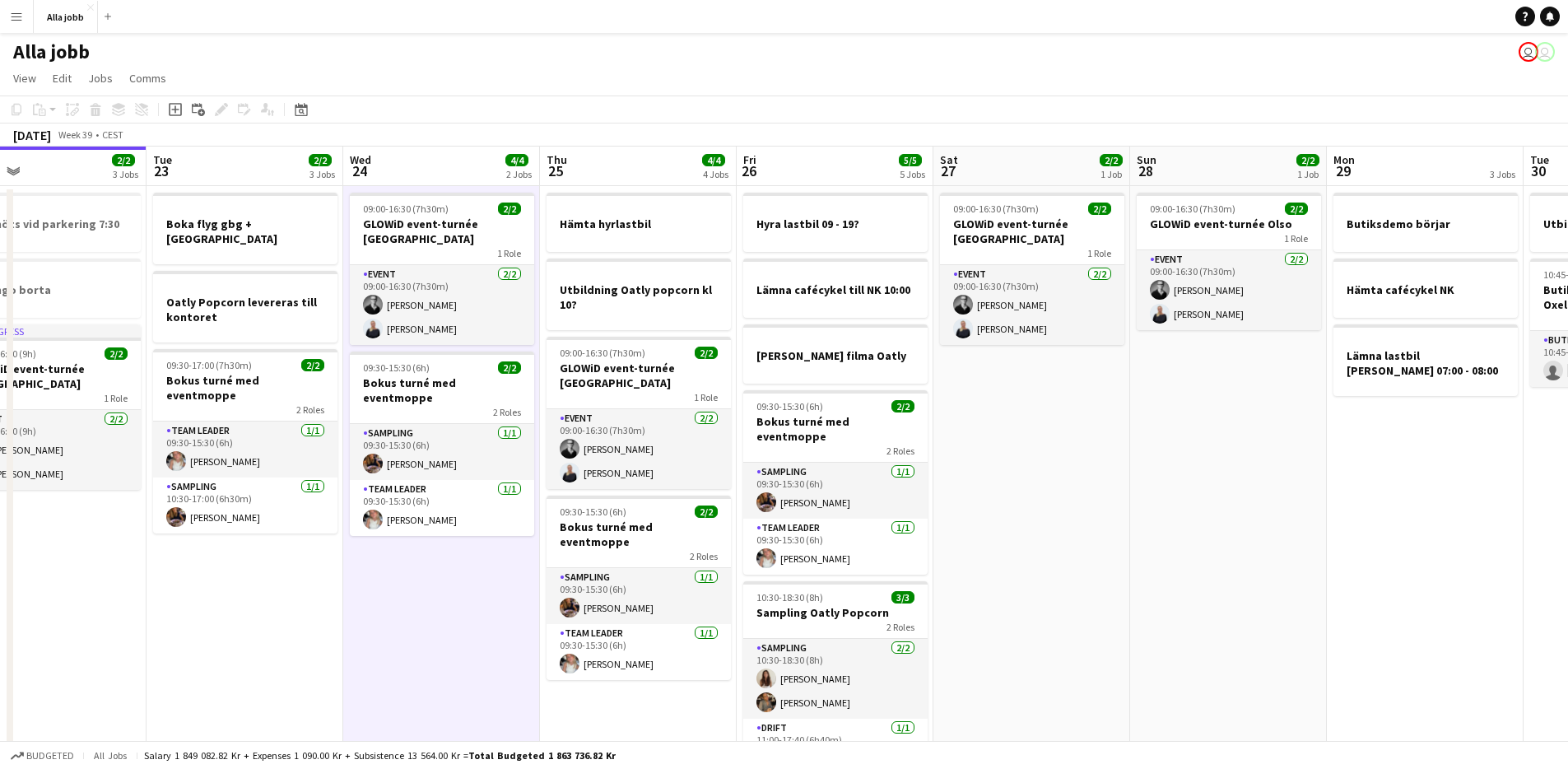
click at [439, 575] on app-date-cell "09:00-16:30 (7h30m) 2/2 GLOWiD event-turnée [GEOGRAPHIC_DATA] 1 Role Event [DAT…" at bounding box center [442, 519] width 197 height 666
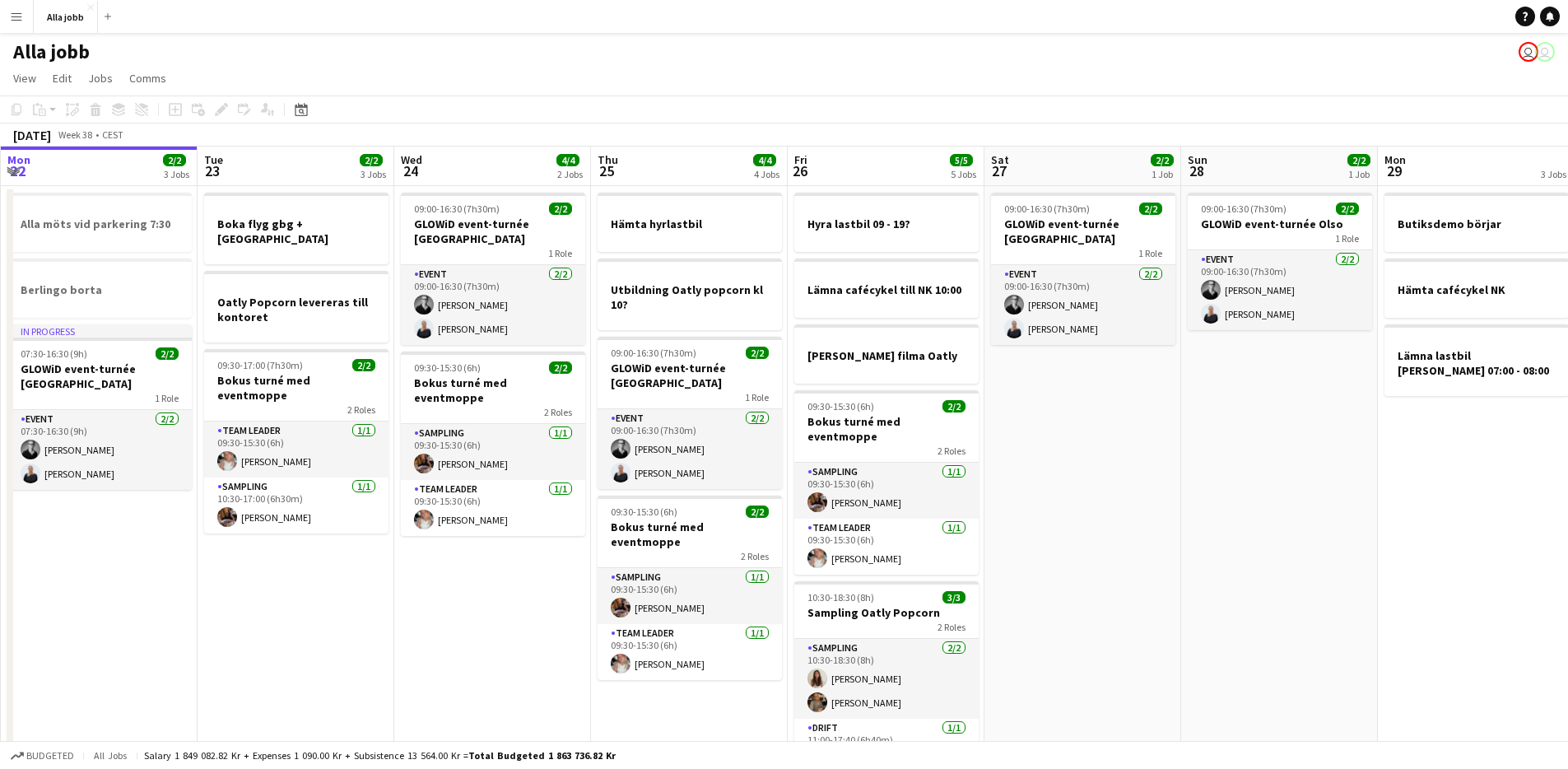
drag, startPoint x: 210, startPoint y: 640, endPoint x: 260, endPoint y: 617, distance: 55.0
click at [260, 617] on app-calendar-viewport "Fri 19 4/4 5 Jobs Sat 20 4/4 3 Jobs Sun 21 1 Job Mon 22 2/2 3 Jobs Tue 23 2/2 3…" at bounding box center [784, 499] width 1568 height 705
drag, startPoint x: 260, startPoint y: 617, endPoint x: 332, endPoint y: 594, distance: 75.6
click at [320, 599] on app-calendar-viewport "Fri 19 4/4 5 Jobs Sat 20 4/4 3 Jobs Sun 21 1 Job Mon 22 2/2 3 Jobs Tue 23 2/2 3…" at bounding box center [784, 499] width 1568 height 705
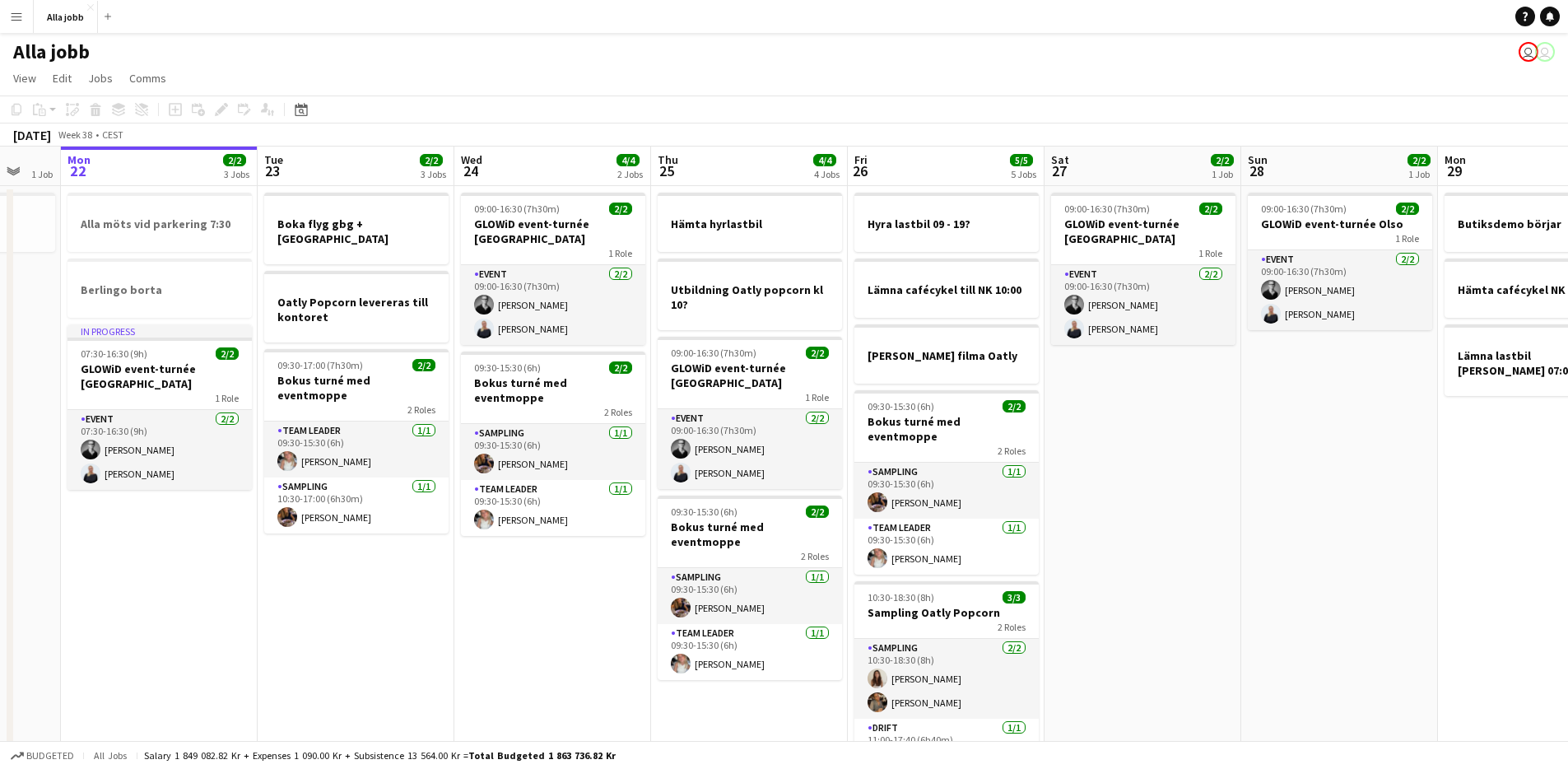
click at [332, 594] on app-date-cell "Boka flyg gbg + [GEOGRAPHIC_DATA] Oatly Popcorn levereras till kontoret 09:30-1…" at bounding box center [356, 519] width 197 height 666
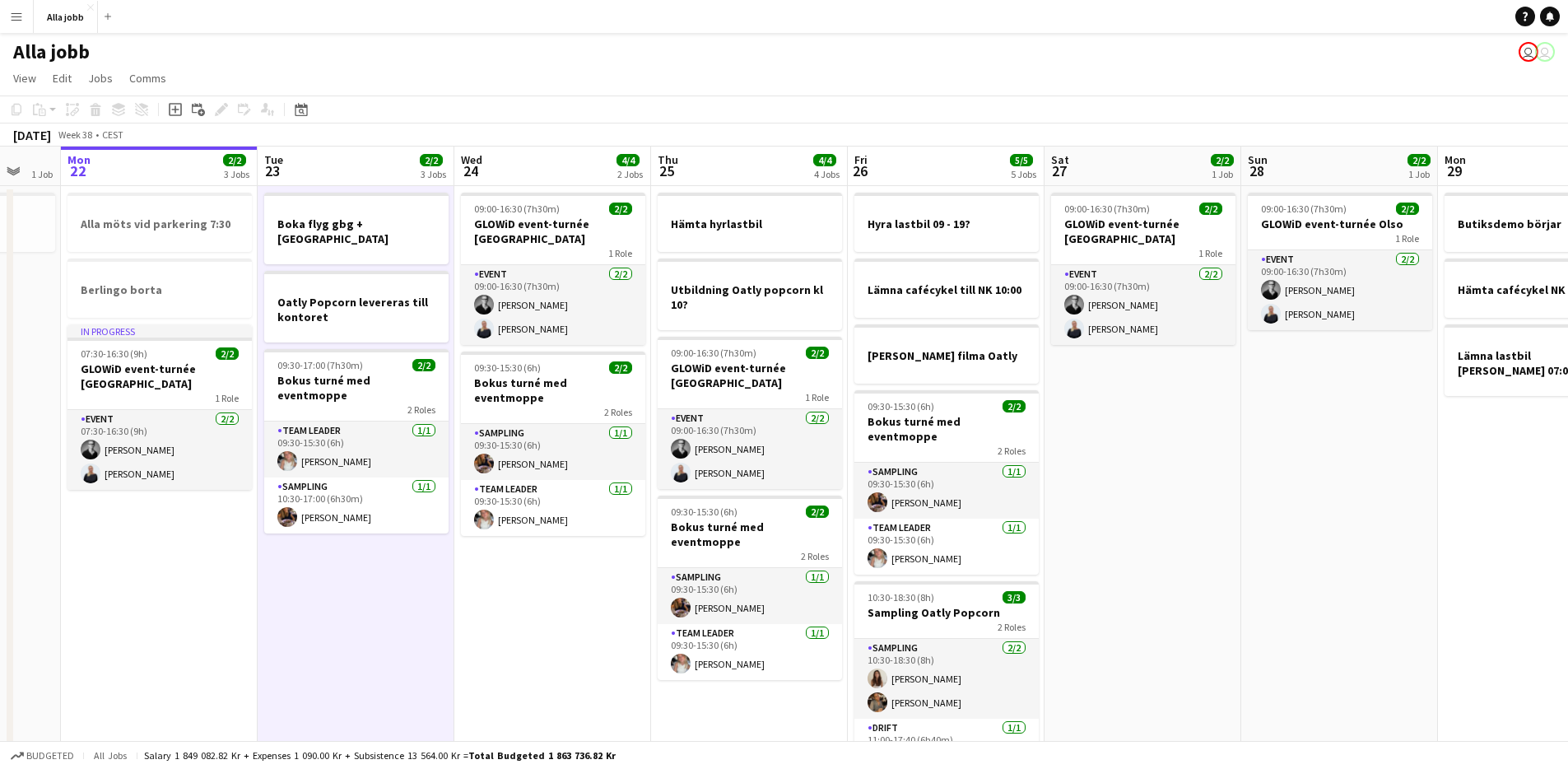
click at [332, 594] on app-date-cell "Boka flyg gbg + [GEOGRAPHIC_DATA] Oatly Popcorn levereras till kontoret 09:30-1…" at bounding box center [356, 519] width 197 height 666
click at [204, 566] on app-date-cell "Alla möts vid parkering 7:30 Berlingo borta In progress 07:30-16:30 (9h) 2/2 GL…" at bounding box center [159, 519] width 197 height 666
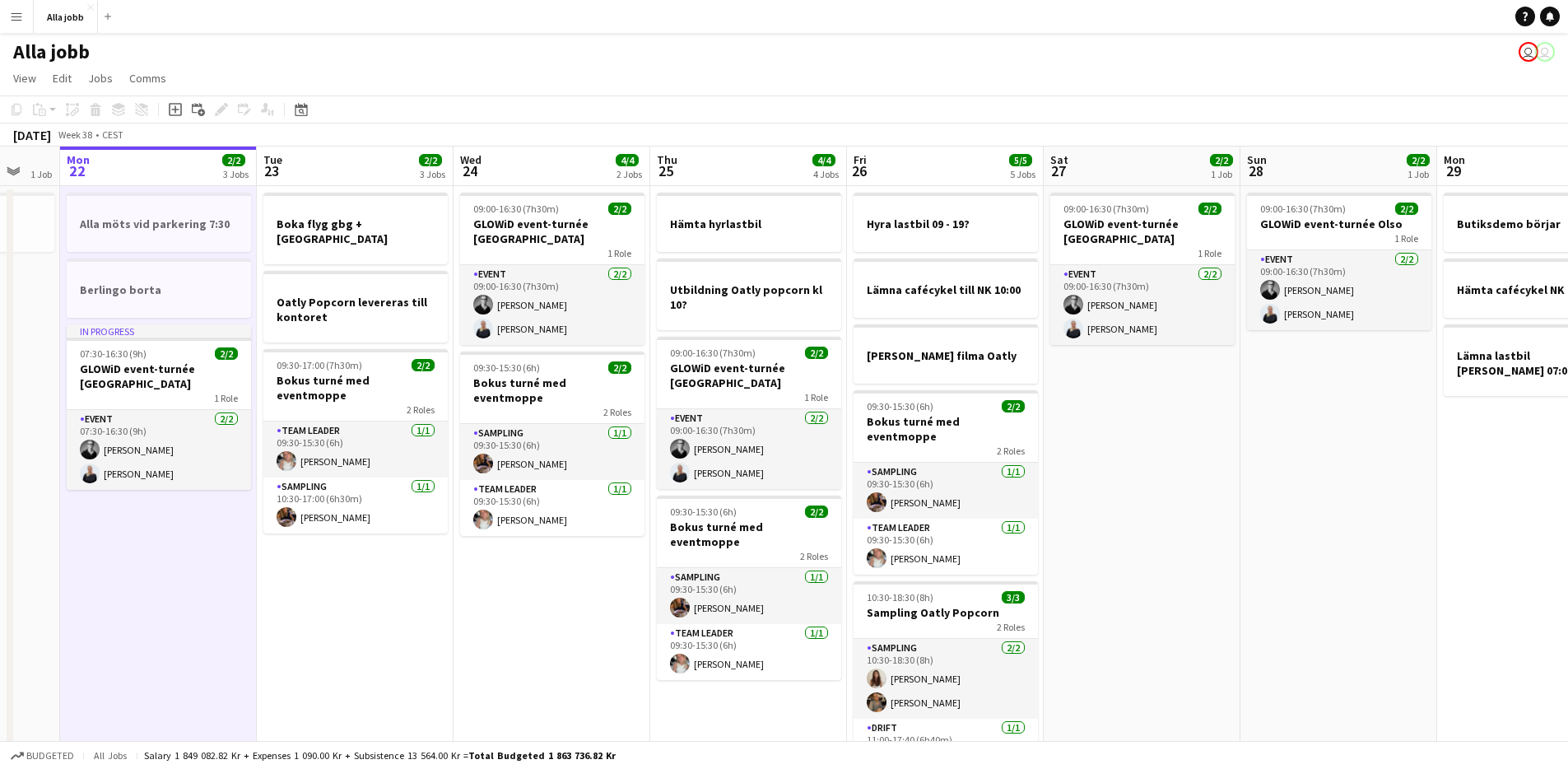
click at [204, 566] on app-date-cell "Alla möts vid parkering 7:30 Berlingo borta In progress 07:30-16:30 (9h) 2/2 GL…" at bounding box center [158, 519] width 197 height 666
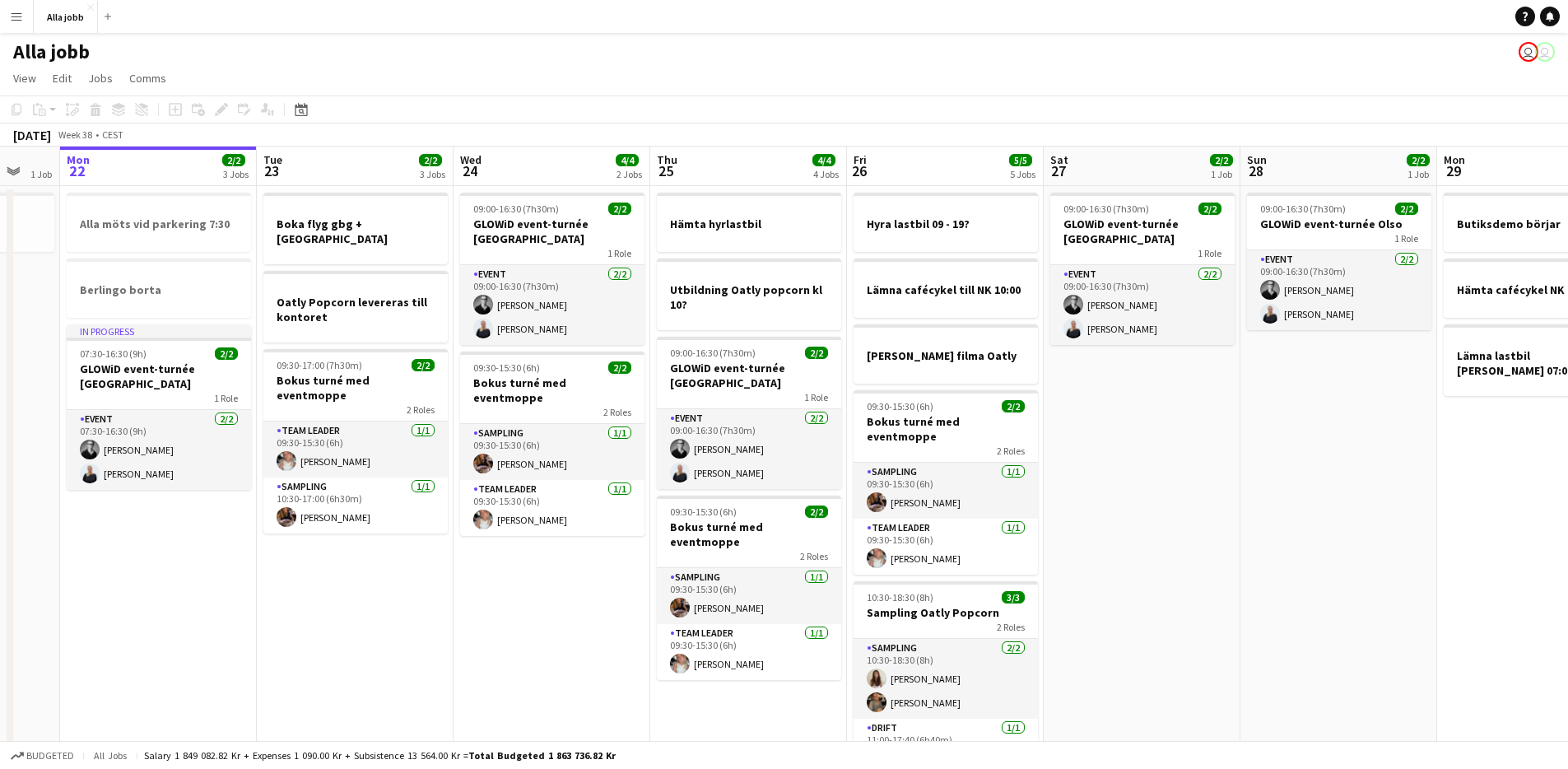
click at [302, 555] on app-date-cell "Boka flyg gbg + [GEOGRAPHIC_DATA] Oatly Popcorn levereras till kontoret 09:30-1…" at bounding box center [355, 519] width 197 height 666
click at [507, 572] on app-date-cell "09:00-16:30 (7h30m) 2/2 GLOWiD event-turnée [GEOGRAPHIC_DATA] 1 Role Event [DAT…" at bounding box center [551, 519] width 197 height 666
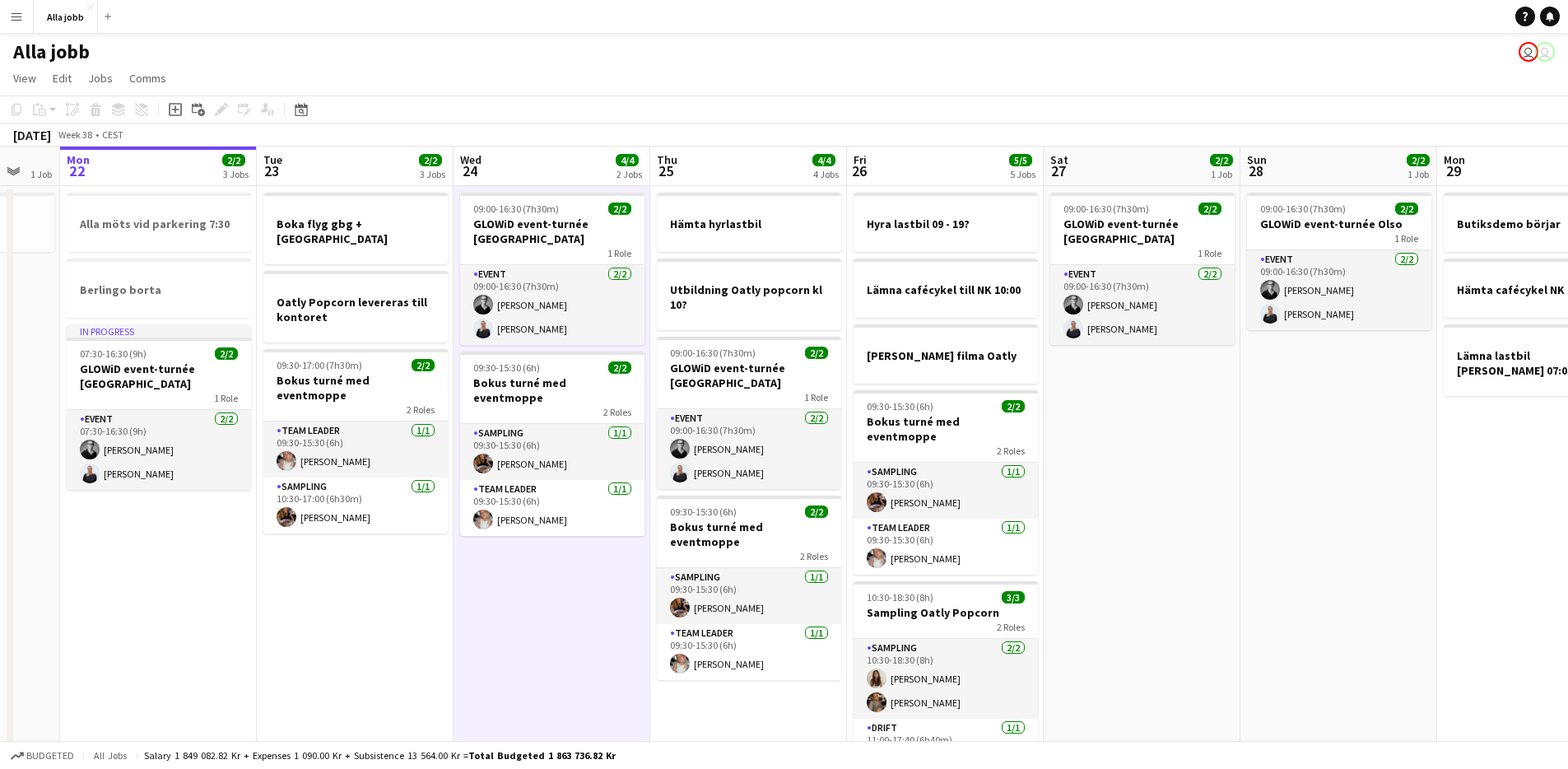
click at [507, 572] on app-date-cell "09:00-16:30 (7h30m) 2/2 GLOWiD event-turnée [GEOGRAPHIC_DATA] 1 Role Event [DAT…" at bounding box center [551, 519] width 197 height 666
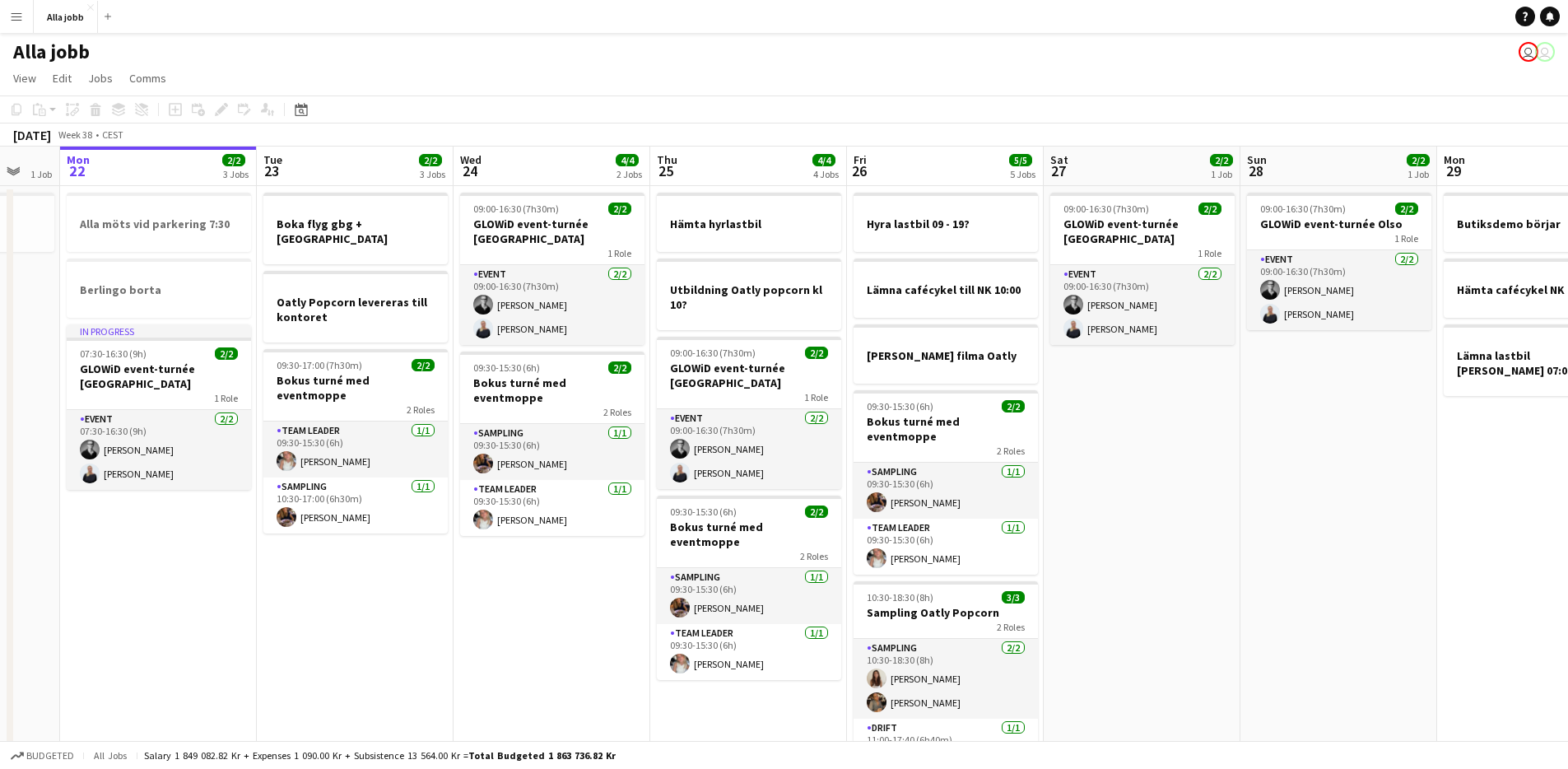
click at [739, 689] on app-date-cell "Hämta hyrlastbil Utbildning Oatly popcorn kl 10? 09:00-16:30 (7h30m) 2/2 GLOWiD…" at bounding box center [749, 519] width 197 height 666
click at [739, 689] on app-date-cell "Hämta hyrlastbil Utbildning Oatly popcorn kl 10? 09:00-16:30 (7h30m) 2/2 GLOWiD…" at bounding box center [748, 519] width 197 height 666
click at [1099, 516] on app-date-cell "09:00-16:30 (7h30m) 2/2 GLOWiD event-turnée [GEOGRAPHIC_DATA] 1 Role Event [DAT…" at bounding box center [1141, 519] width 197 height 666
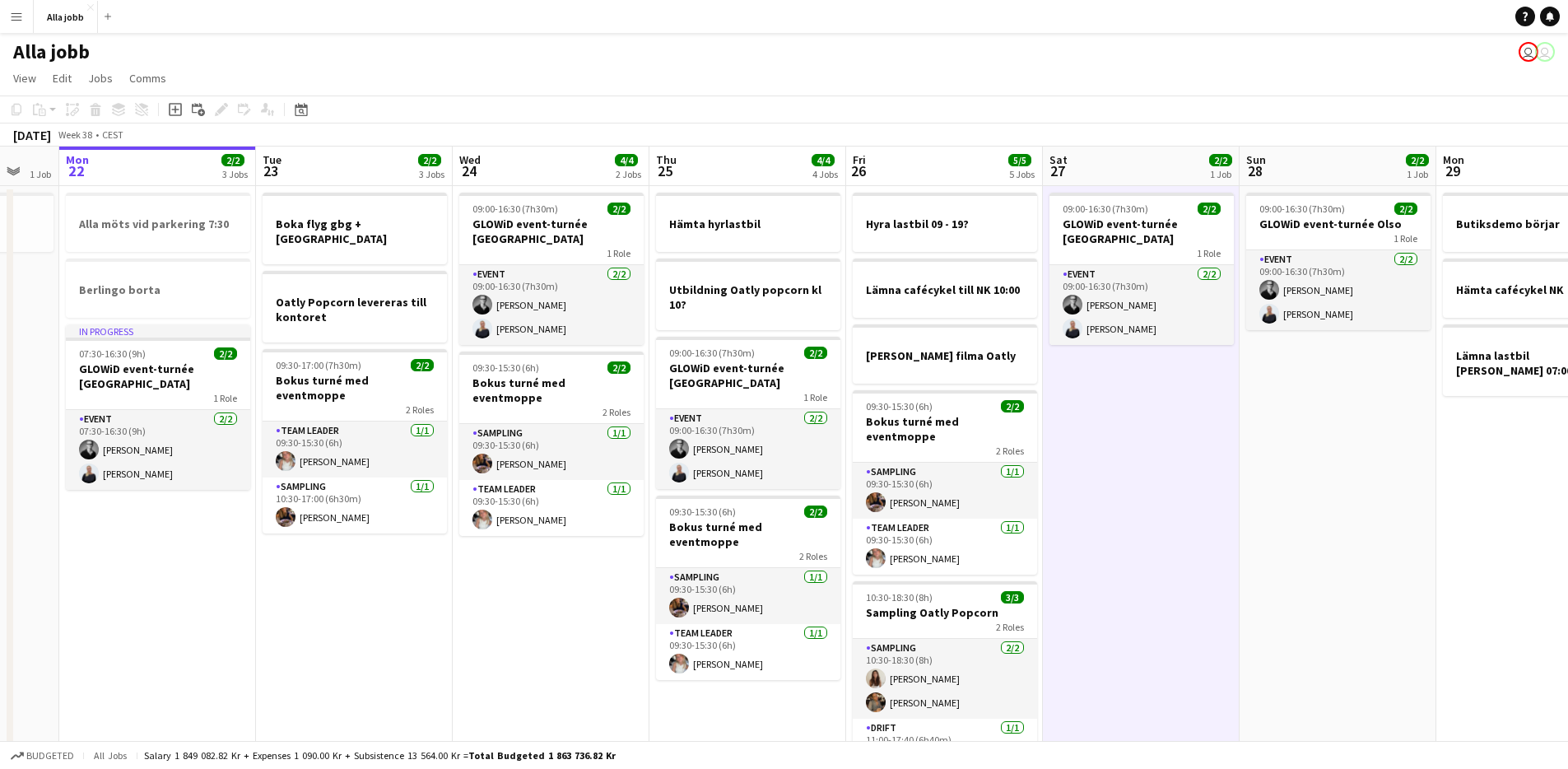
click at [1099, 516] on app-date-cell "09:00-16:30 (7h30m) 2/2 GLOWiD event-turnée [GEOGRAPHIC_DATA] 1 Role Event [DAT…" at bounding box center [1141, 519] width 197 height 666
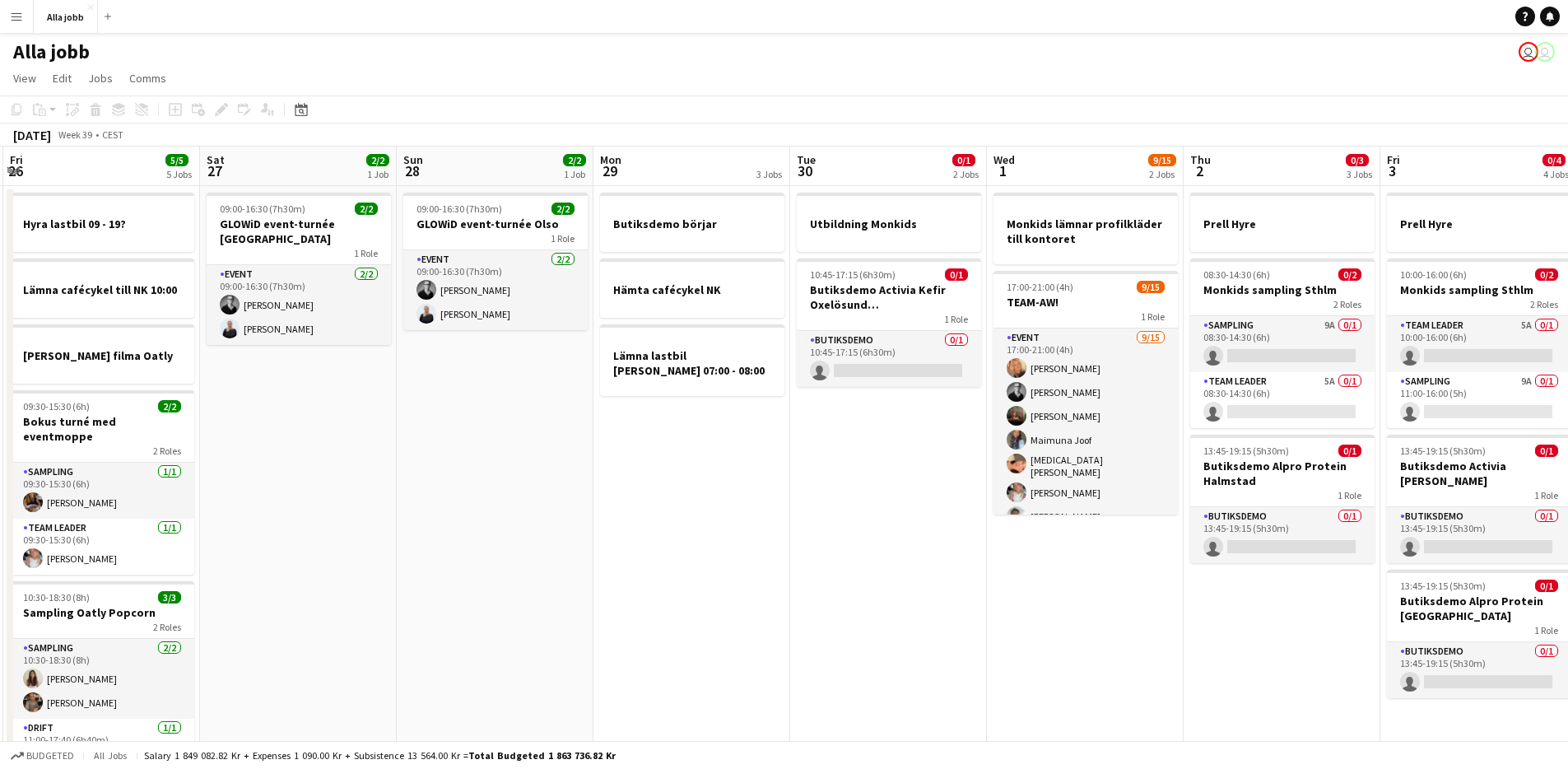
drag, startPoint x: 721, startPoint y: 678, endPoint x: 243, endPoint y: 655, distance: 478.6
click at [243, 656] on app-calendar-viewport "Tue 23 2/2 3 Jobs Wed 24 4/4 2 Jobs Thu 25 4/4 4 Jobs Fri 26 5/5 5 Jobs Sat 27 …" at bounding box center [784, 499] width 1568 height 705
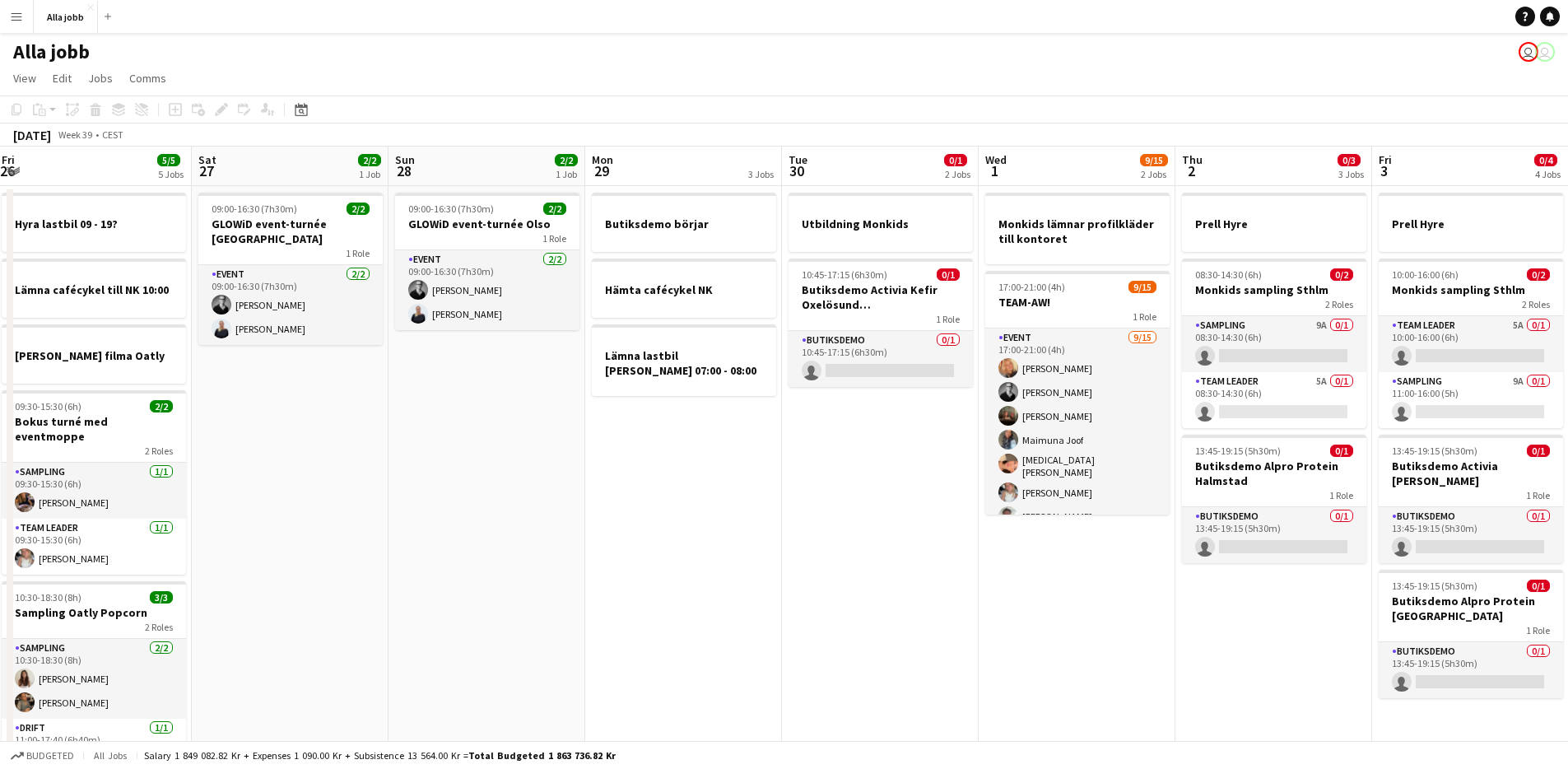
click at [517, 680] on app-date-cell "09:00-16:30 (7h30m) 2/2 GLOWiD event-turnée Olso 1 Role Event [DATE] 09:00-16:3…" at bounding box center [487, 519] width 197 height 666
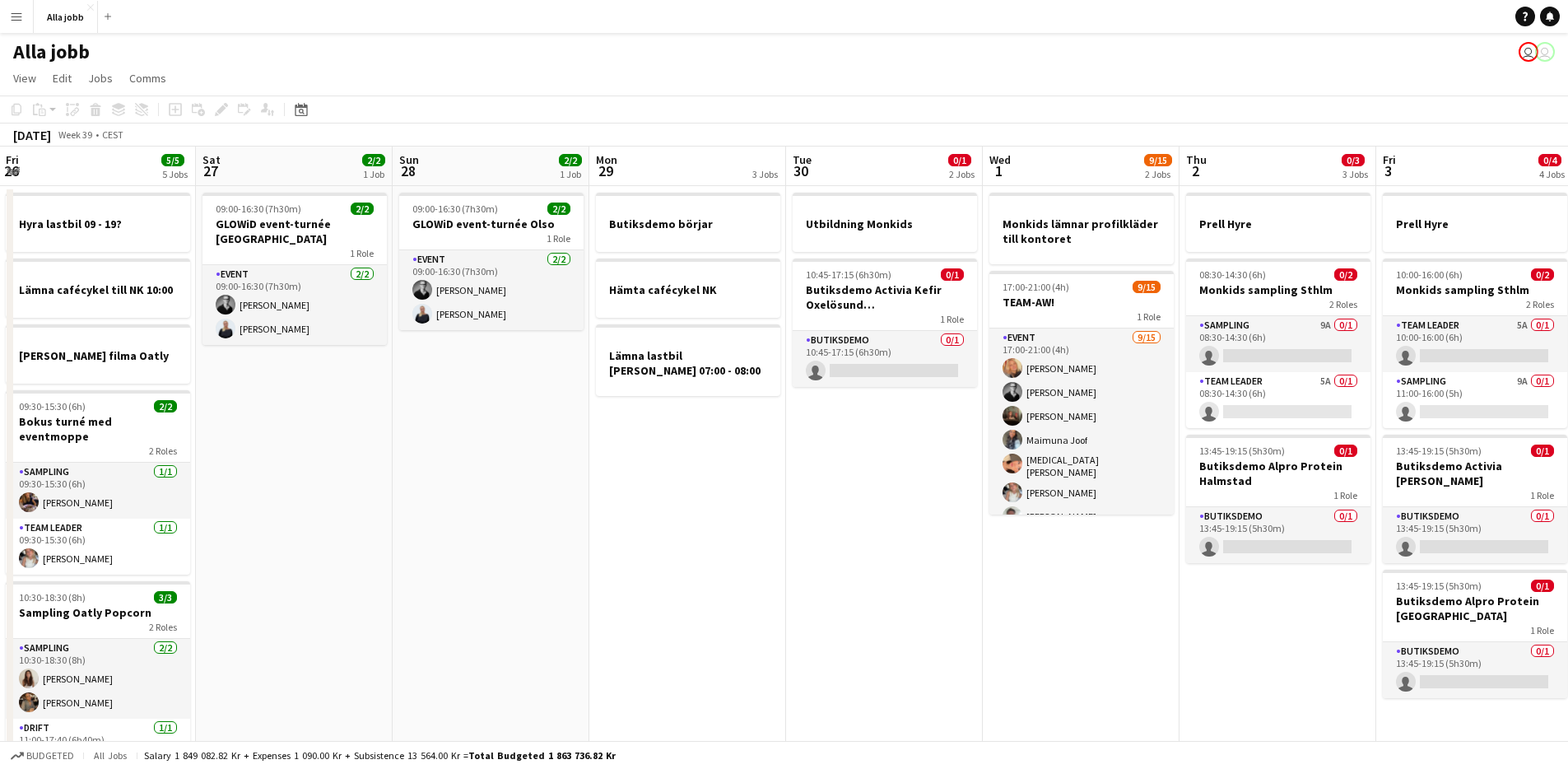
click at [518, 680] on app-date-cell "09:00-16:30 (7h30m) 2/2 GLOWiD event-turnée Olso 1 Role Event [DATE] 09:00-16:3…" at bounding box center [491, 519] width 197 height 666
click at [711, 494] on app-date-cell "Butiksdemo börjar Hämta cafécykel NK Lämna lastbil Malte Månson 07:00 - 08:00" at bounding box center [688, 519] width 197 height 666
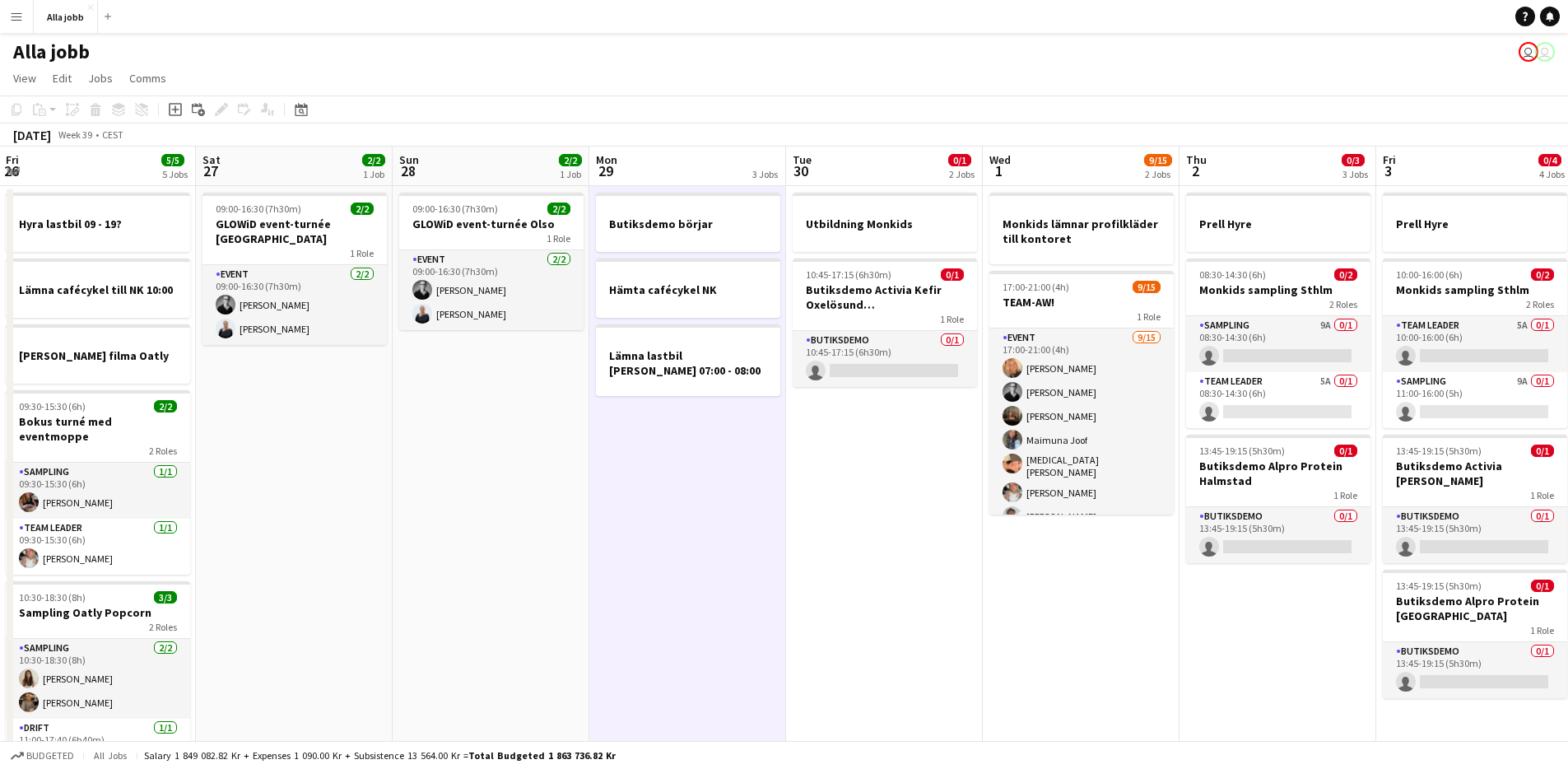
click at [711, 494] on app-date-cell "Butiksdemo börjar Hämta cafécykel NK Lämna lastbil Malte Månson 07:00 - 08:00" at bounding box center [688, 519] width 197 height 666
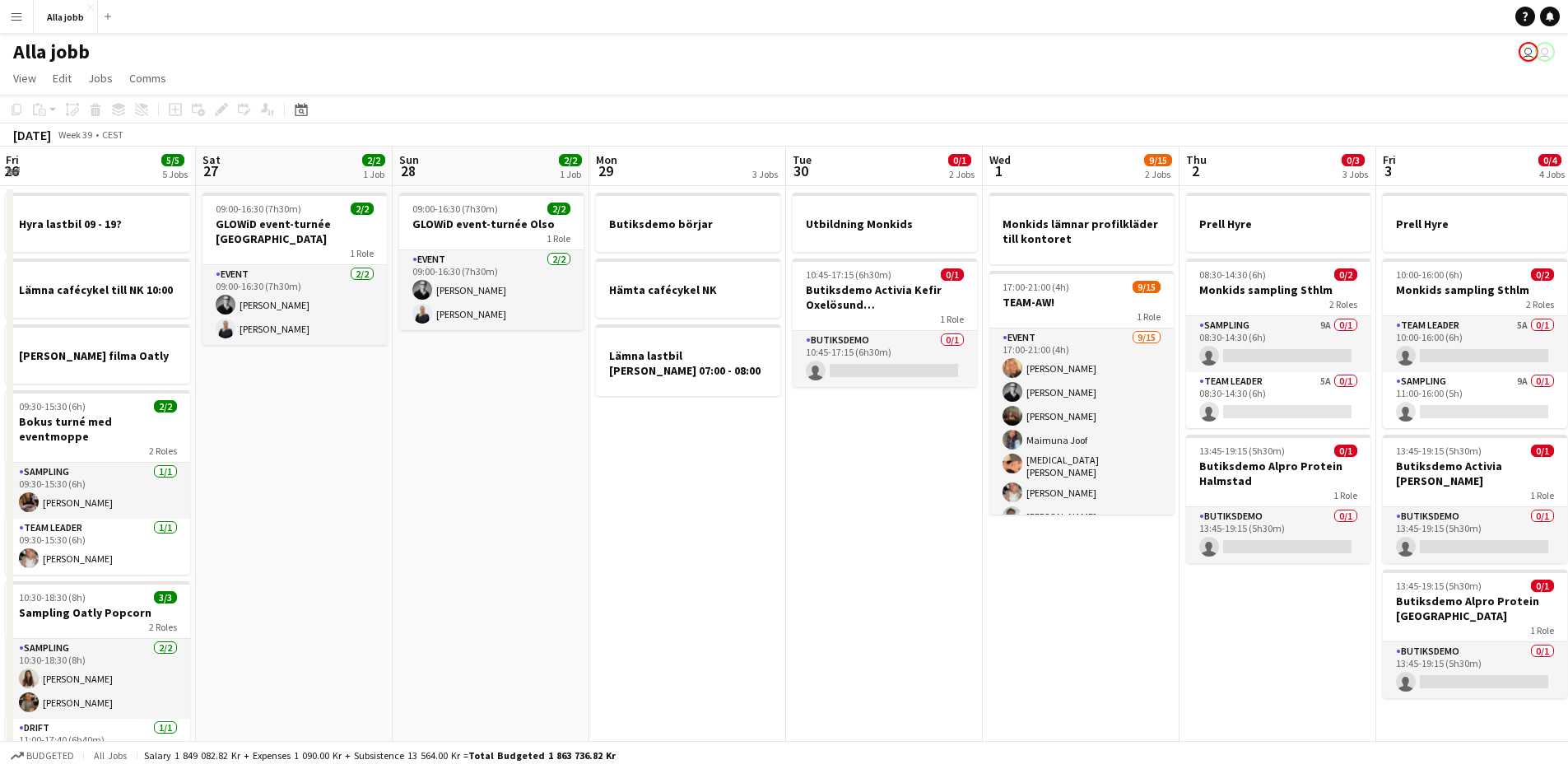
click at [947, 477] on app-date-cell "Utbildning Monkids 10:45-17:15 (6h30m) 0/1 Butiksdemo Activia Kefir Oxelösund (…" at bounding box center [884, 519] width 197 height 666
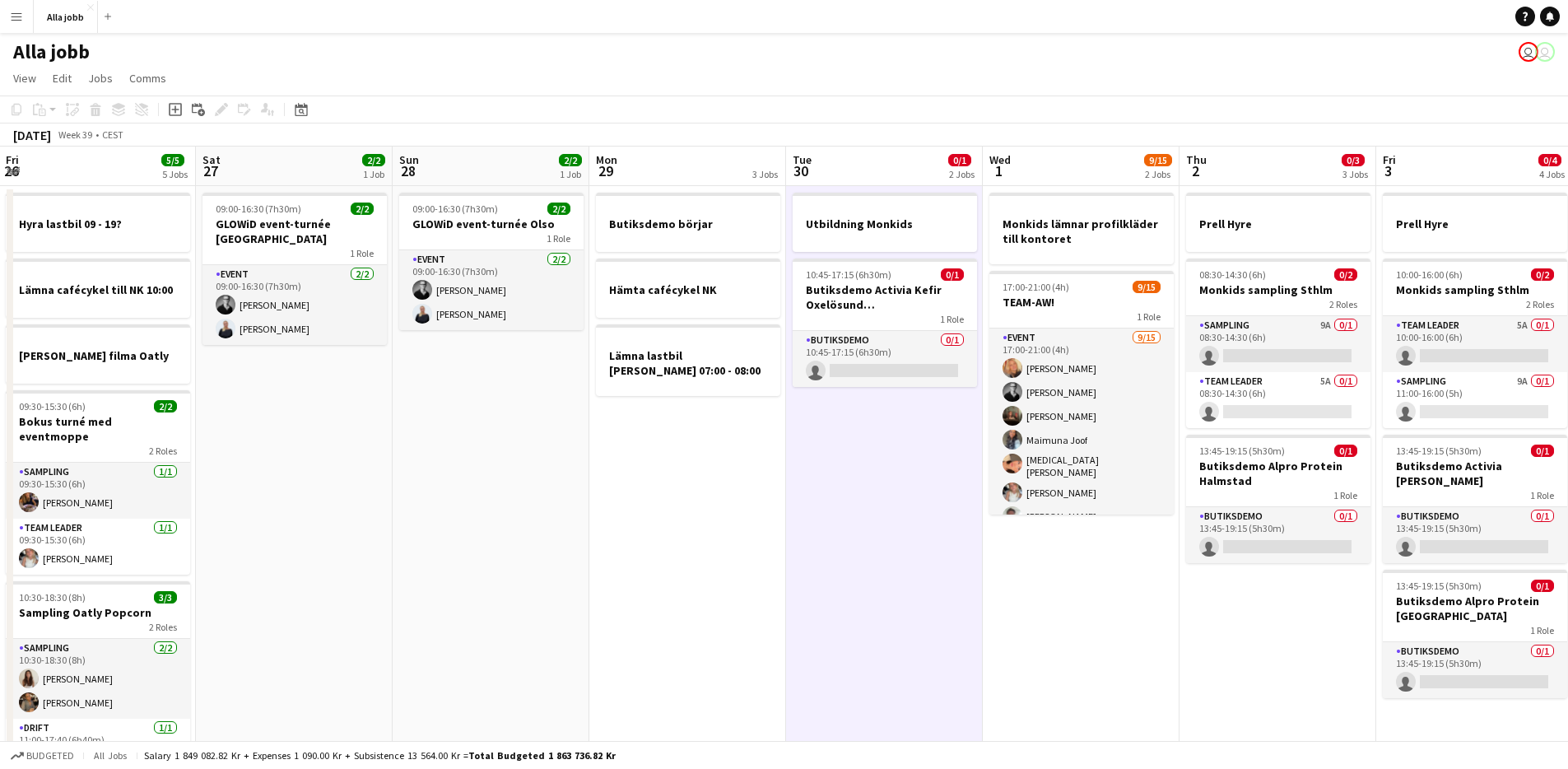
click at [947, 477] on app-date-cell "Utbildning Monkids 10:45-17:15 (6h30m) 0/1 Butiksdemo Activia Kefir Oxelösund (…" at bounding box center [884, 519] width 197 height 666
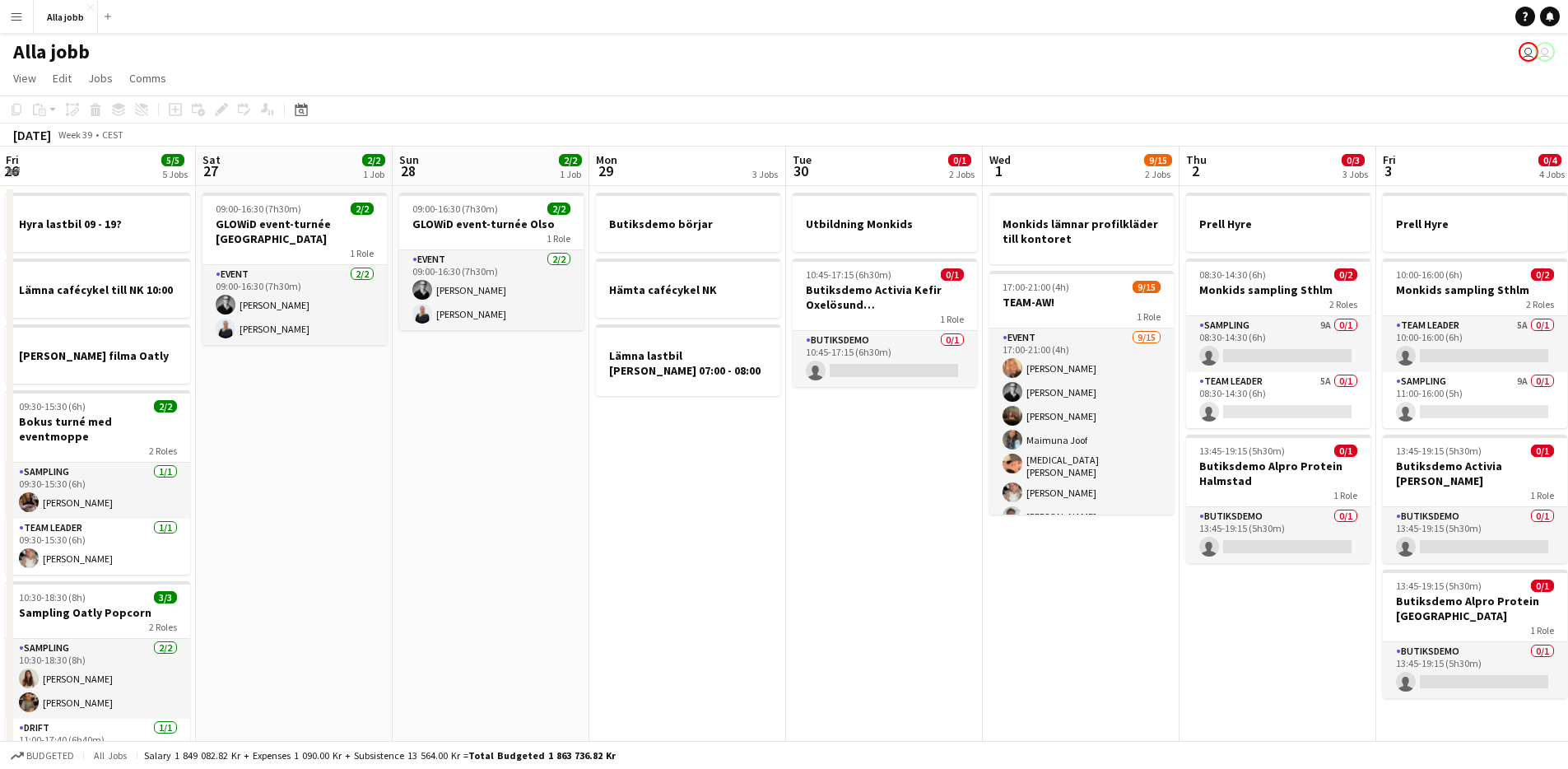
click at [1069, 607] on app-date-cell "Monkids lämnar profilkläder till kontoret 17:00-21:00 (4h) 9/15 TEAM-AW! 1 Role…" at bounding box center [1081, 519] width 197 height 666
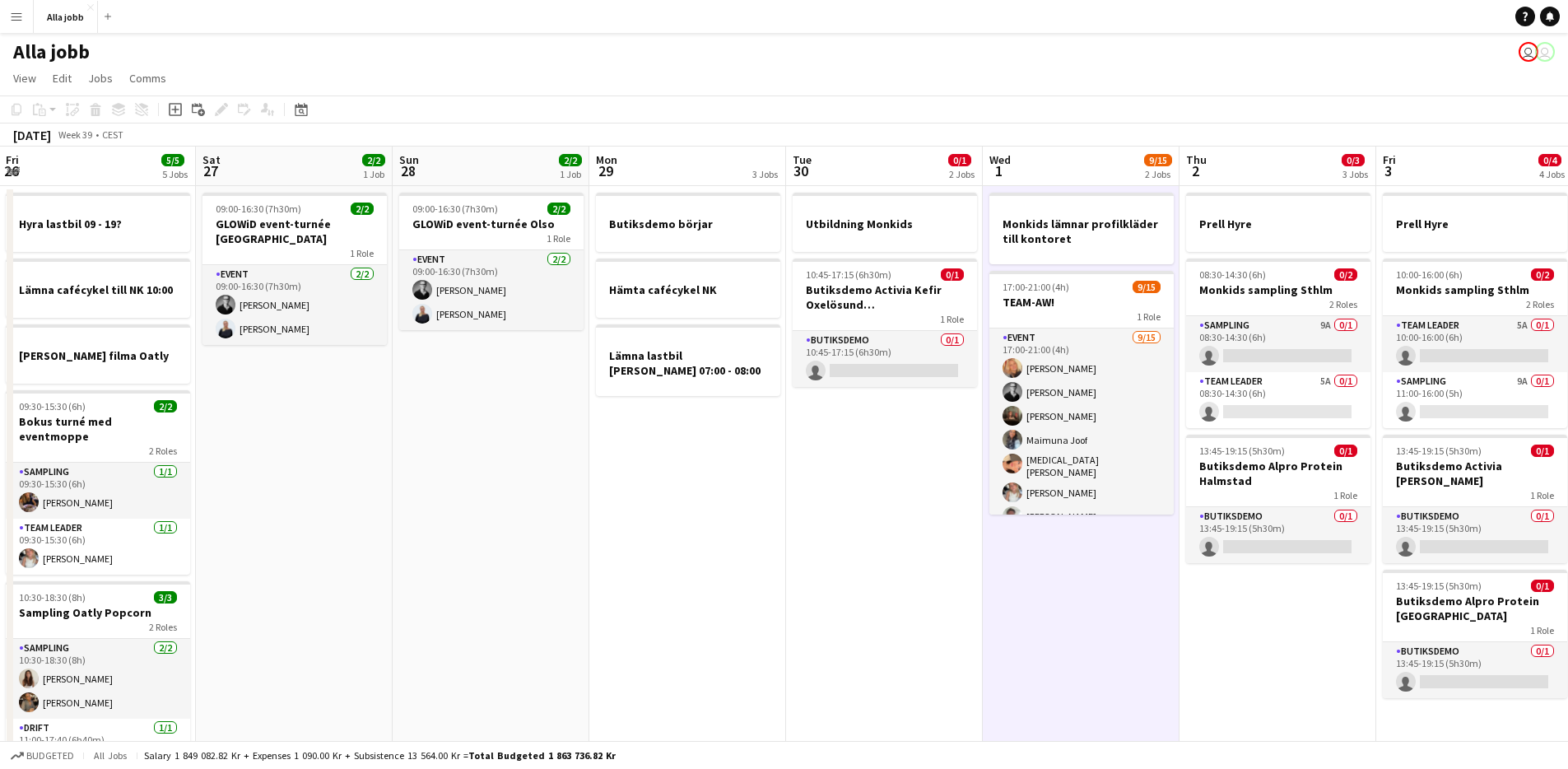
click at [1069, 607] on app-date-cell "Monkids lämnar profilkläder till kontoret 17:00-21:00 (4h) 9/15 TEAM-AW! 1 Role…" at bounding box center [1081, 519] width 197 height 666
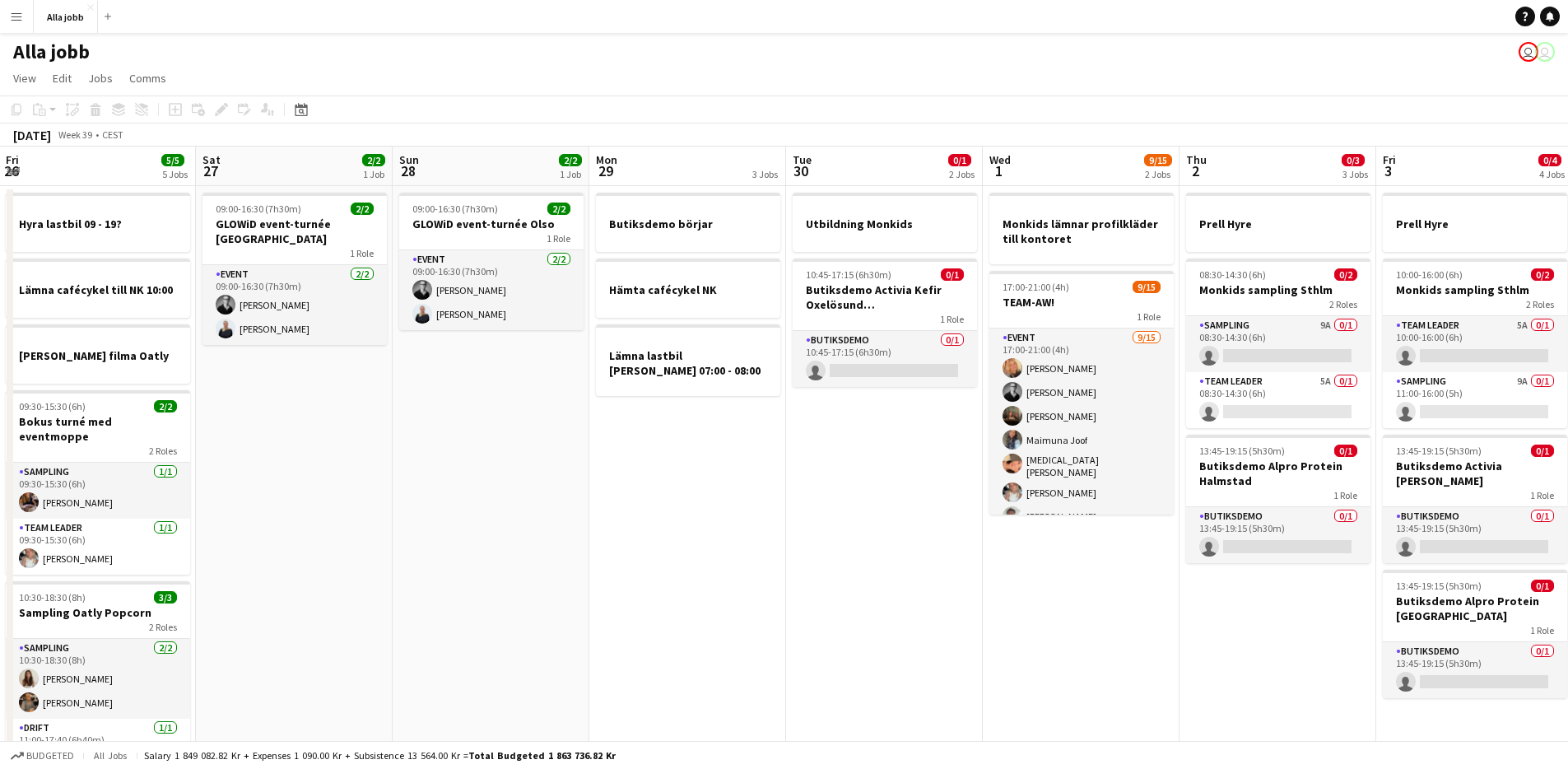
click at [1062, 601] on app-date-cell "Monkids lämnar profilkläder till kontoret 17:00-21:00 (4h) 9/15 TEAM-AW! 1 Role…" at bounding box center [1081, 519] width 197 height 666
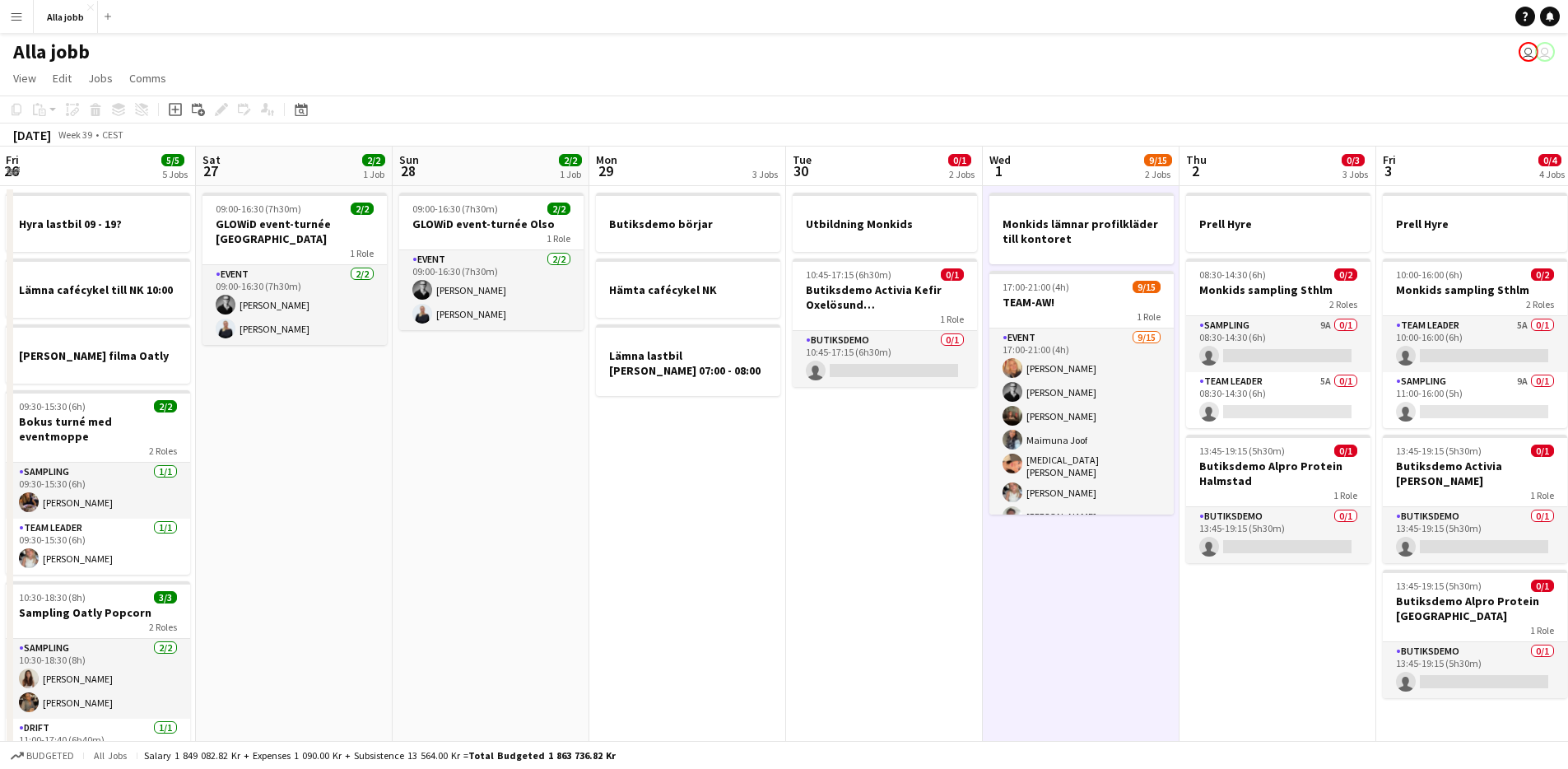
click at [1062, 601] on app-date-cell "Monkids lämnar profilkläder till kontoret 17:00-21:00 (4h) 9/15 TEAM-AW! 1 Role…" at bounding box center [1081, 519] width 197 height 666
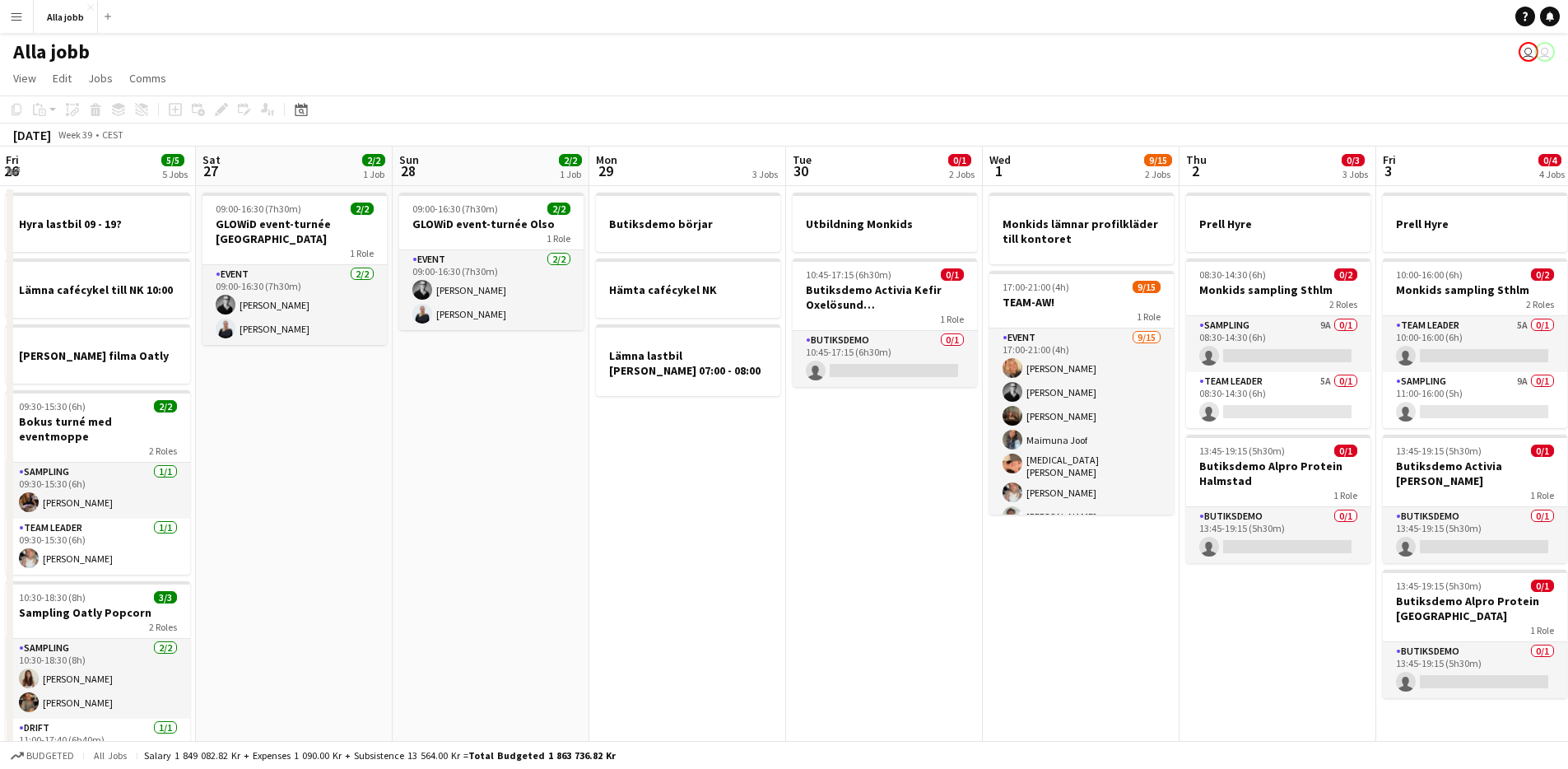
click at [912, 458] on app-date-cell "Utbildning Monkids 10:45-17:15 (6h30m) 0/1 Butiksdemo Activia Kefir Oxelösund (…" at bounding box center [884, 519] width 197 height 666
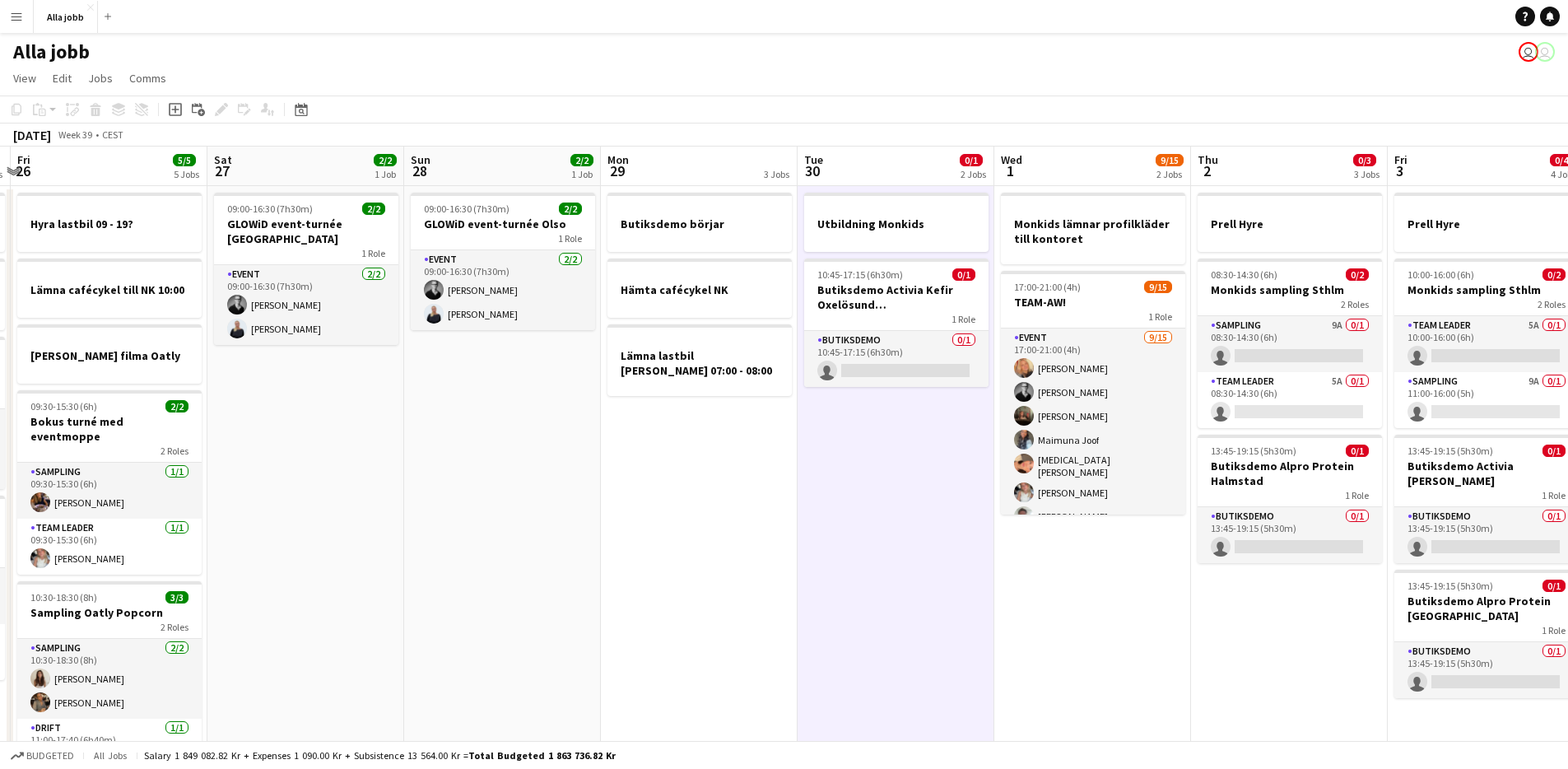
drag, startPoint x: 912, startPoint y: 458, endPoint x: 937, endPoint y: 476, distance: 30.8
click at [924, 468] on app-calendar-viewport "Tue 23 2/2 3 Jobs Wed 24 4/4 2 Jobs Thu 25 4/4 4 Jobs Fri 26 5/5 5 Jobs Sat 27 …" at bounding box center [784, 499] width 1568 height 705
click at [1024, 524] on app-date-cell "Monkids lämnar profilkläder till kontoret 17:00-21:00 (4h) 9/15 TEAM-AW! 1 Role…" at bounding box center [1093, 519] width 197 height 666
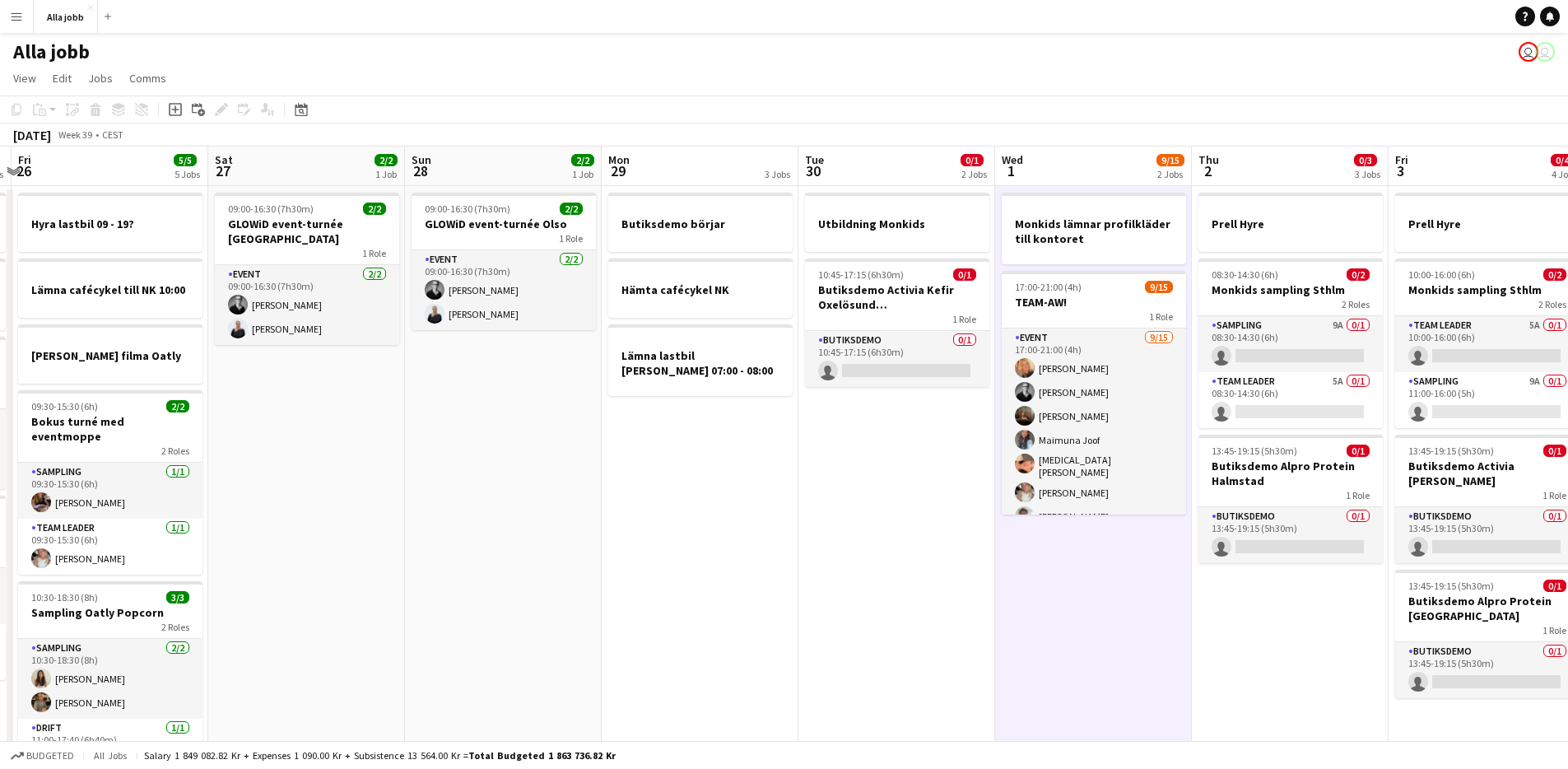
click at [1023, 524] on app-date-cell "Monkids lämnar profilkläder till kontoret 17:00-21:00 (4h) 9/15 TEAM-AW! 1 Role…" at bounding box center [1093, 519] width 197 height 666
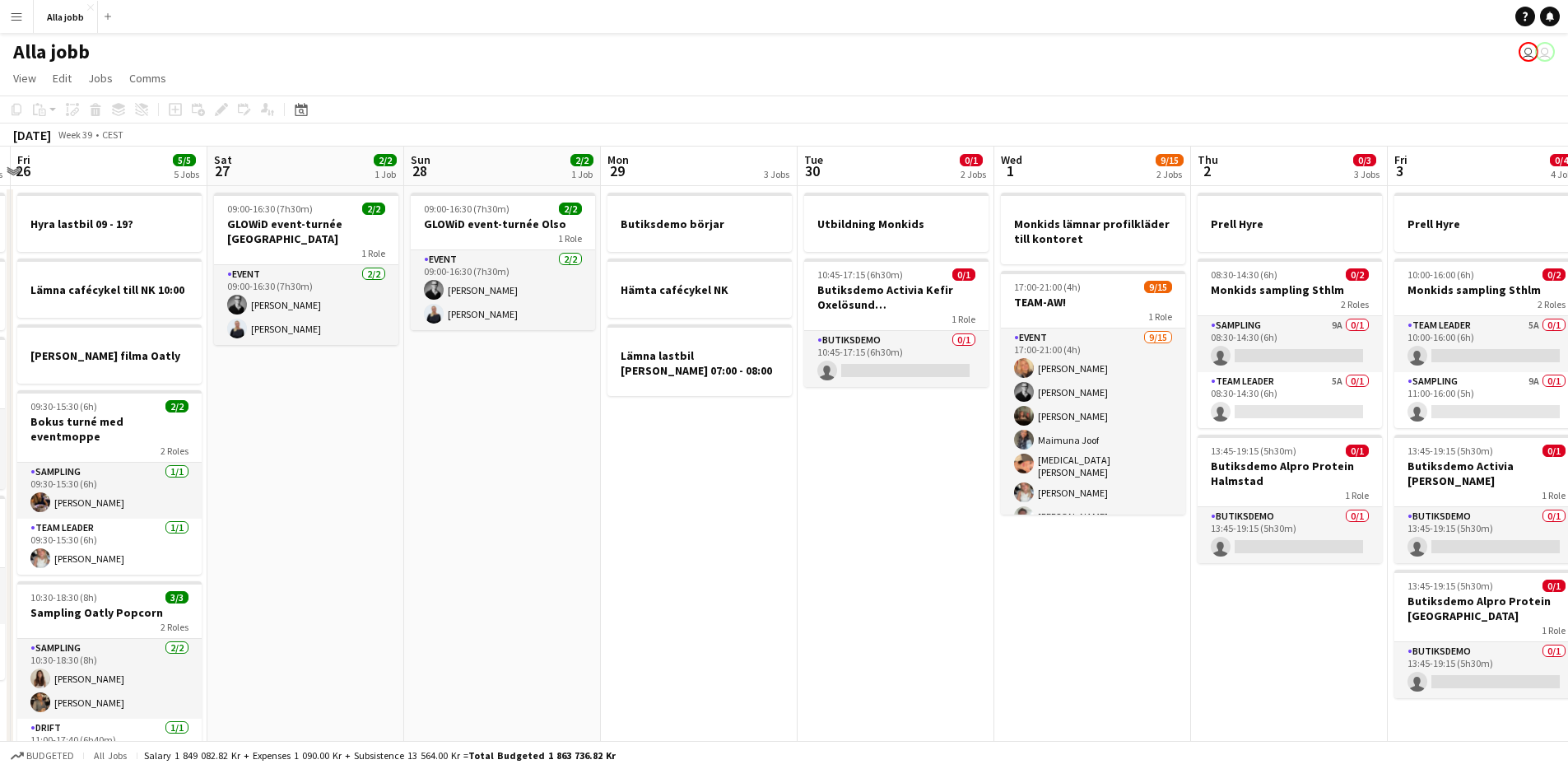
click at [945, 499] on app-date-cell "Utbildning Monkids 10:45-17:15 (6h30m) 0/1 Butiksdemo Activia Kefir Oxelösund (…" at bounding box center [896, 519] width 197 height 666
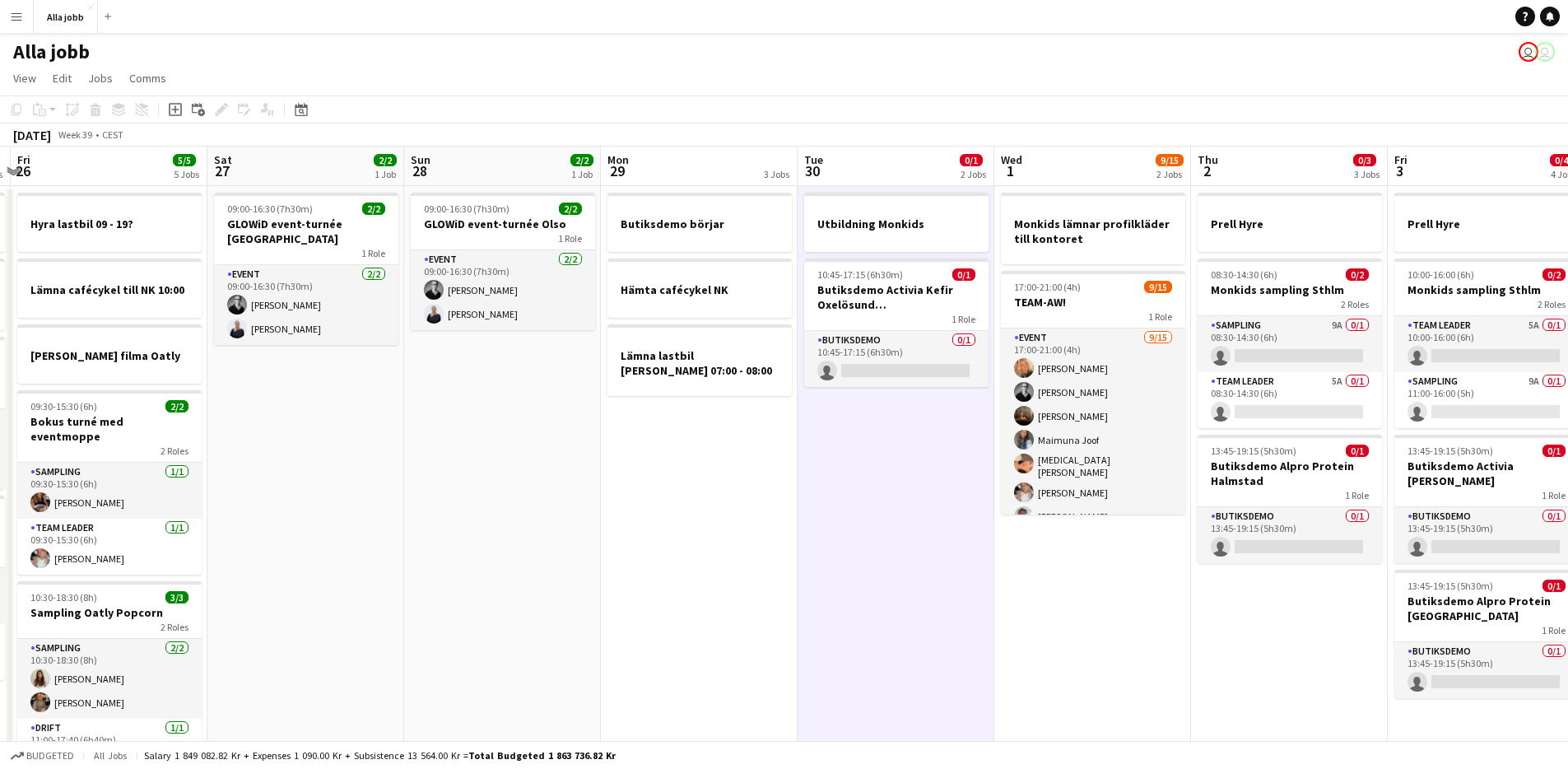
click at [945, 499] on app-date-cell "Utbildning Monkids 10:45-17:15 (6h30m) 0/1 Butiksdemo Activia Kefir Oxelösund (…" at bounding box center [896, 519] width 197 height 666
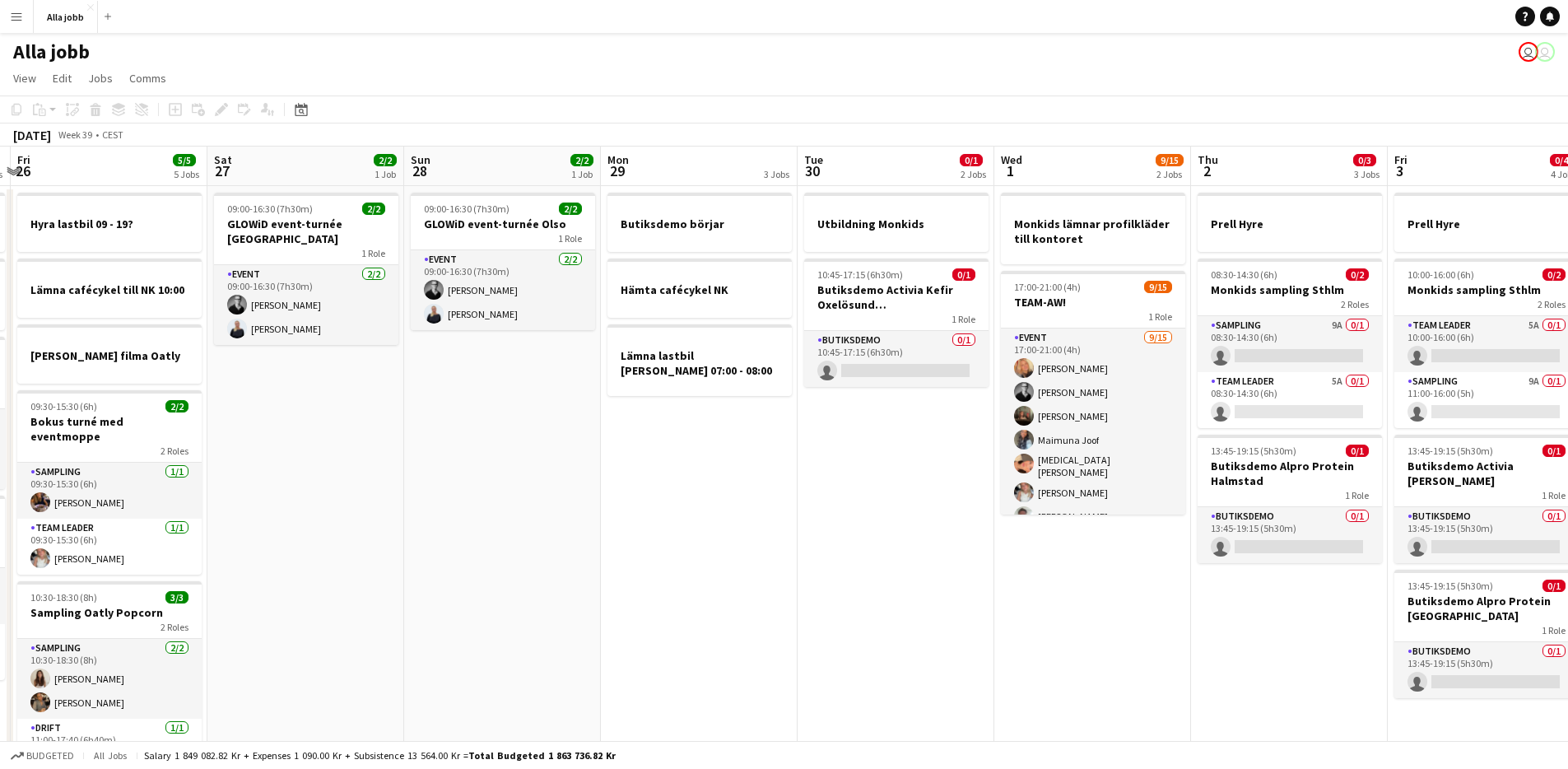
click at [640, 428] on app-date-cell "Butiksdemo börjar Hämta cafécykel NK Lämna lastbil Malte Månson 07:00 - 08:00" at bounding box center [699, 519] width 197 height 666
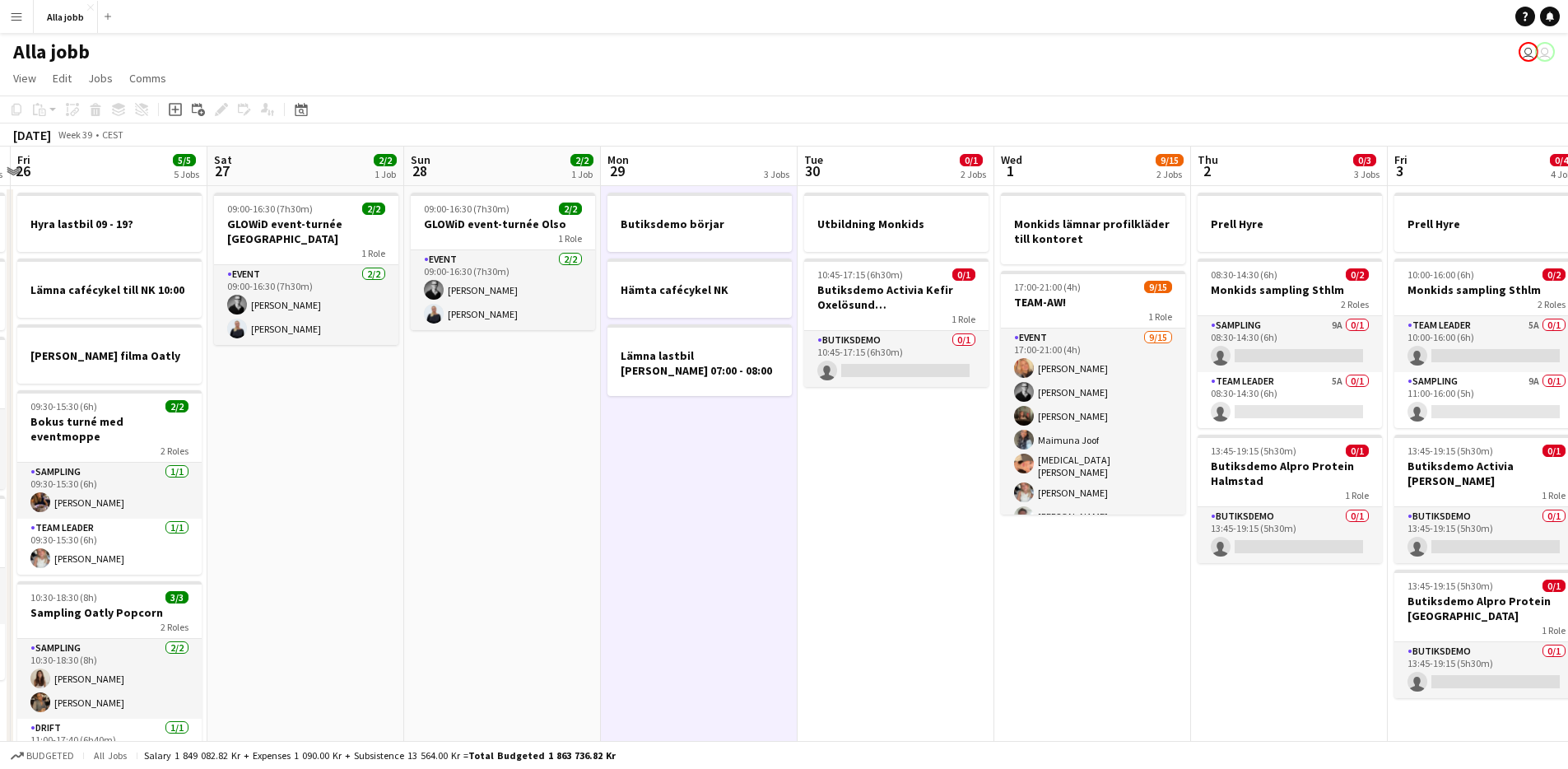
click at [640, 428] on app-date-cell "Butiksdemo börjar Hämta cafécykel NK Lämna lastbil Malte Månson 07:00 - 08:00" at bounding box center [699, 519] width 197 height 666
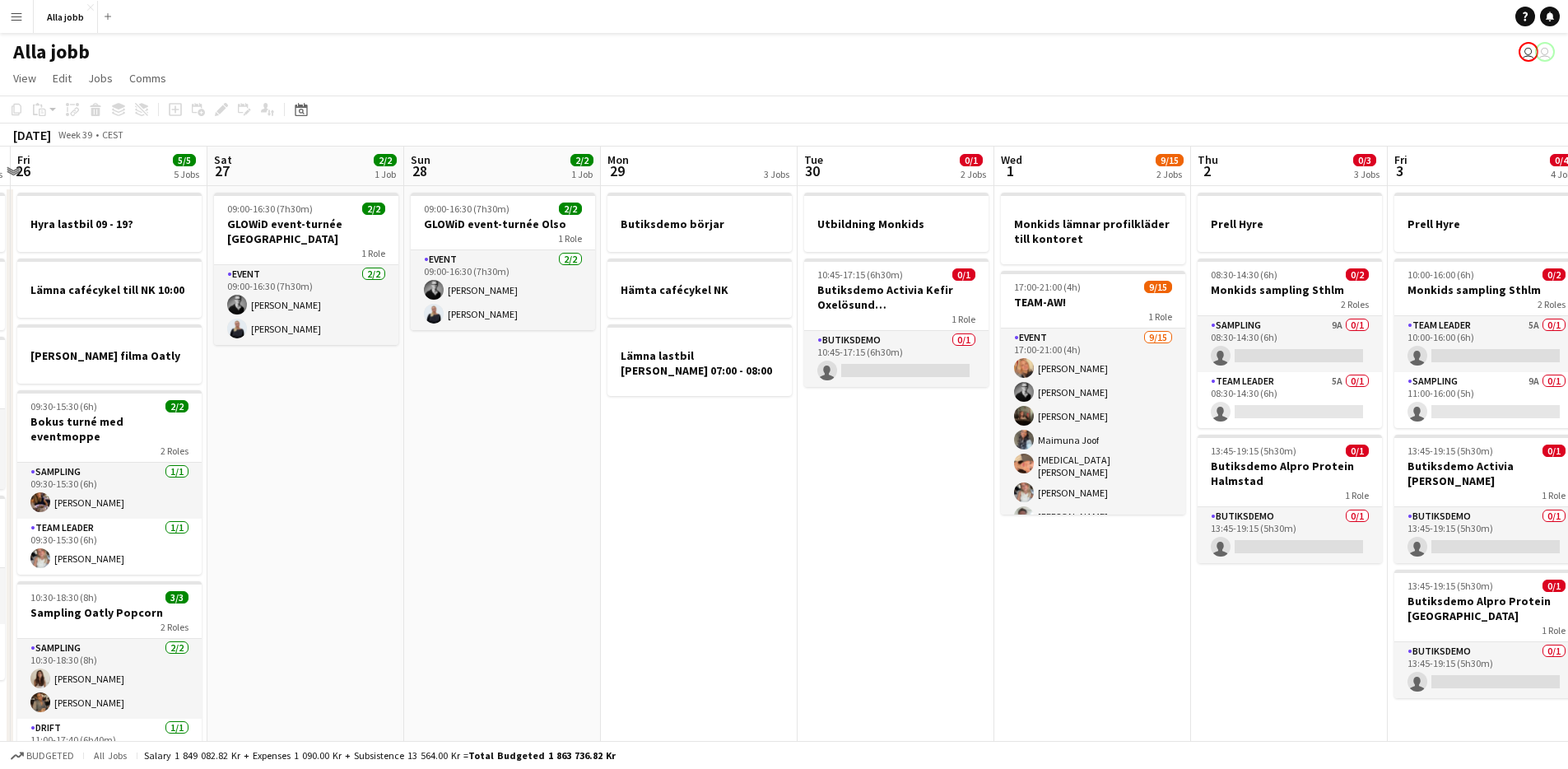
click at [887, 462] on app-date-cell "Utbildning Monkids 10:45-17:15 (6h30m) 0/1 Butiksdemo Activia Kefir Oxelösund (…" at bounding box center [896, 519] width 197 height 666
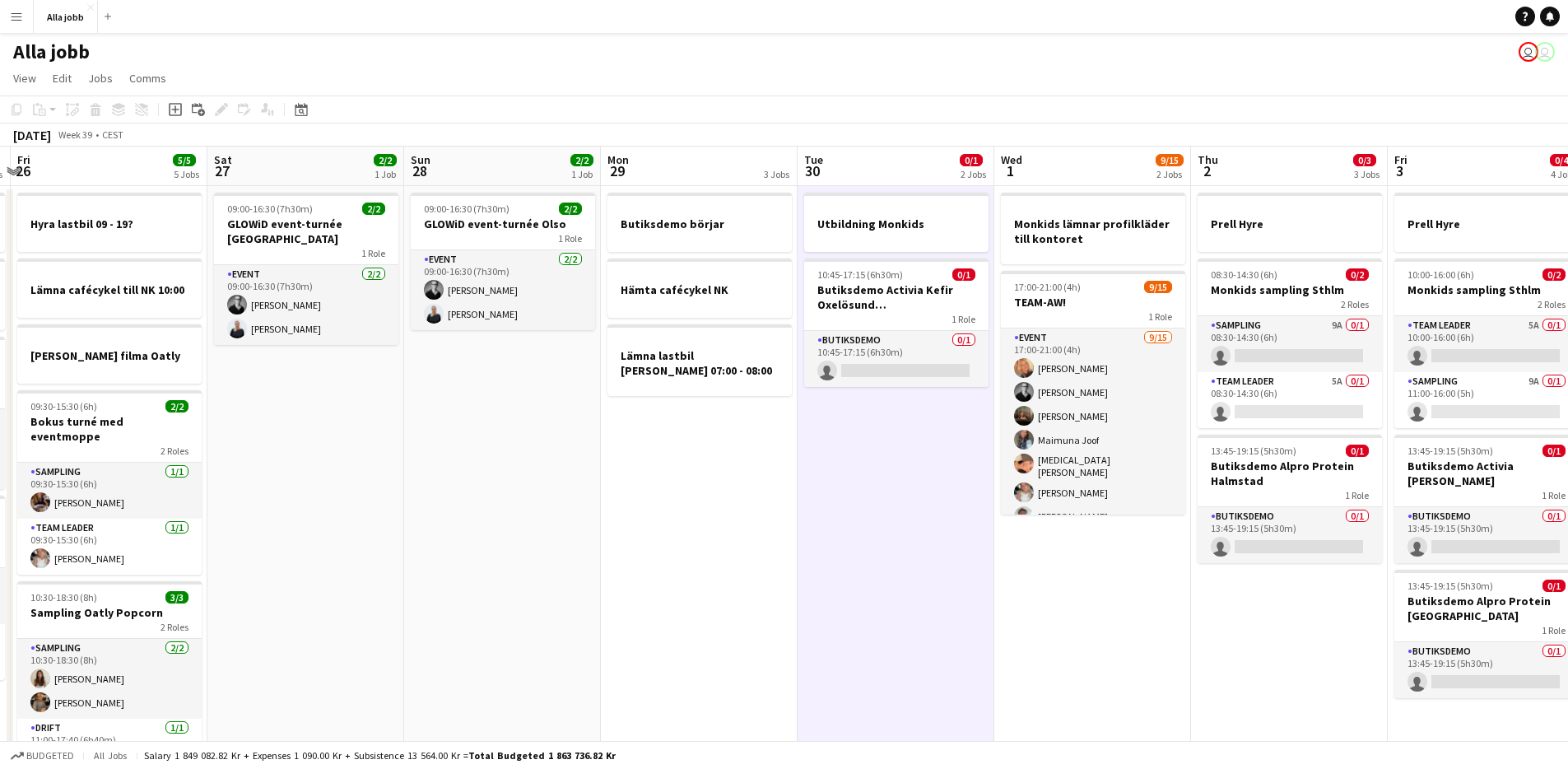
click at [887, 462] on app-date-cell "Utbildning Monkids 10:45-17:15 (6h30m) 0/1 Butiksdemo Activia Kefir Oxelösund (…" at bounding box center [896, 519] width 197 height 666
